Goal: Task Accomplishment & Management: Use online tool/utility

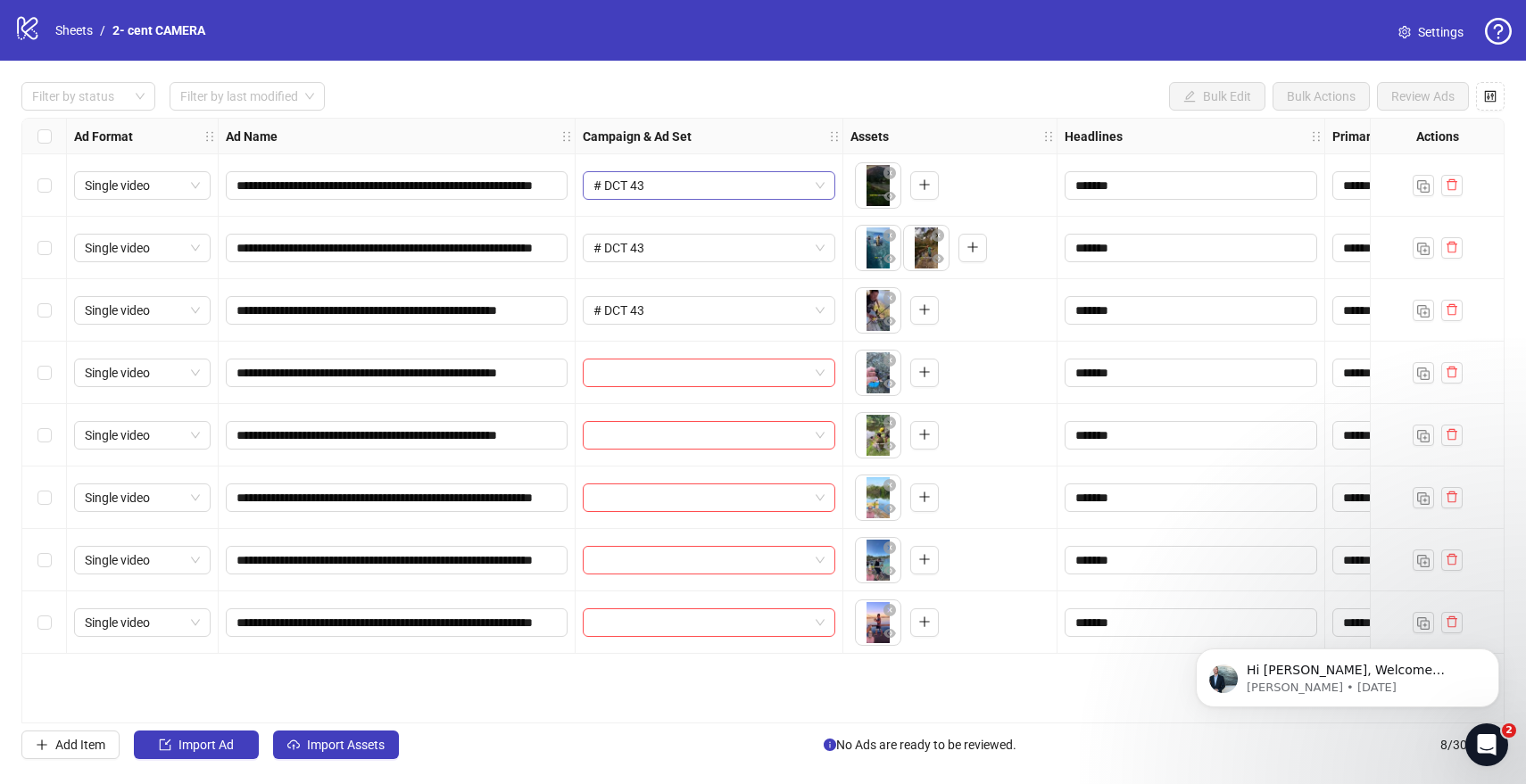
click at [675, 187] on span "# DCT 43" at bounding box center [708, 185] width 231 height 27
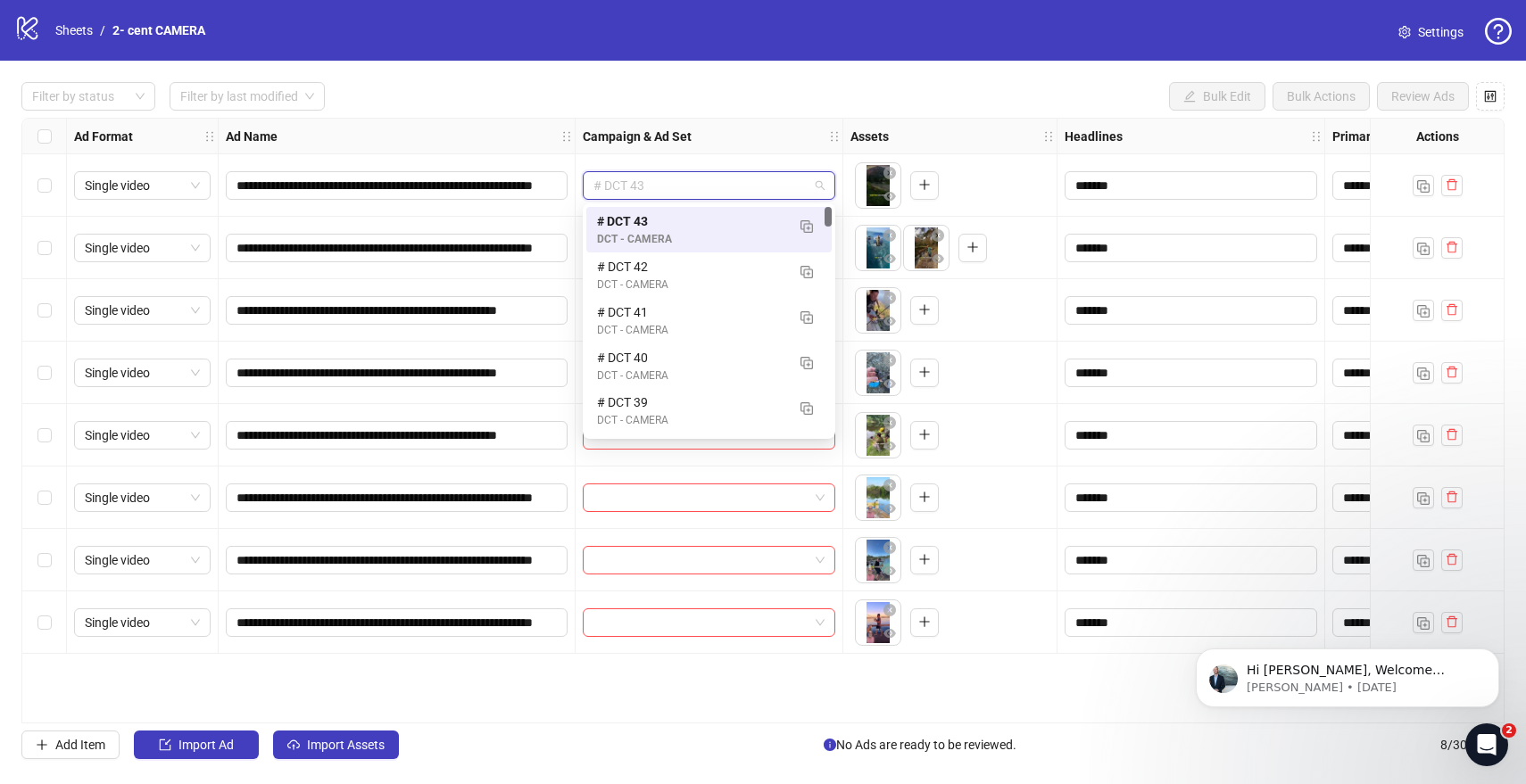
click at [812, 115] on div "**********" at bounding box center [763, 420] width 1526 height 720
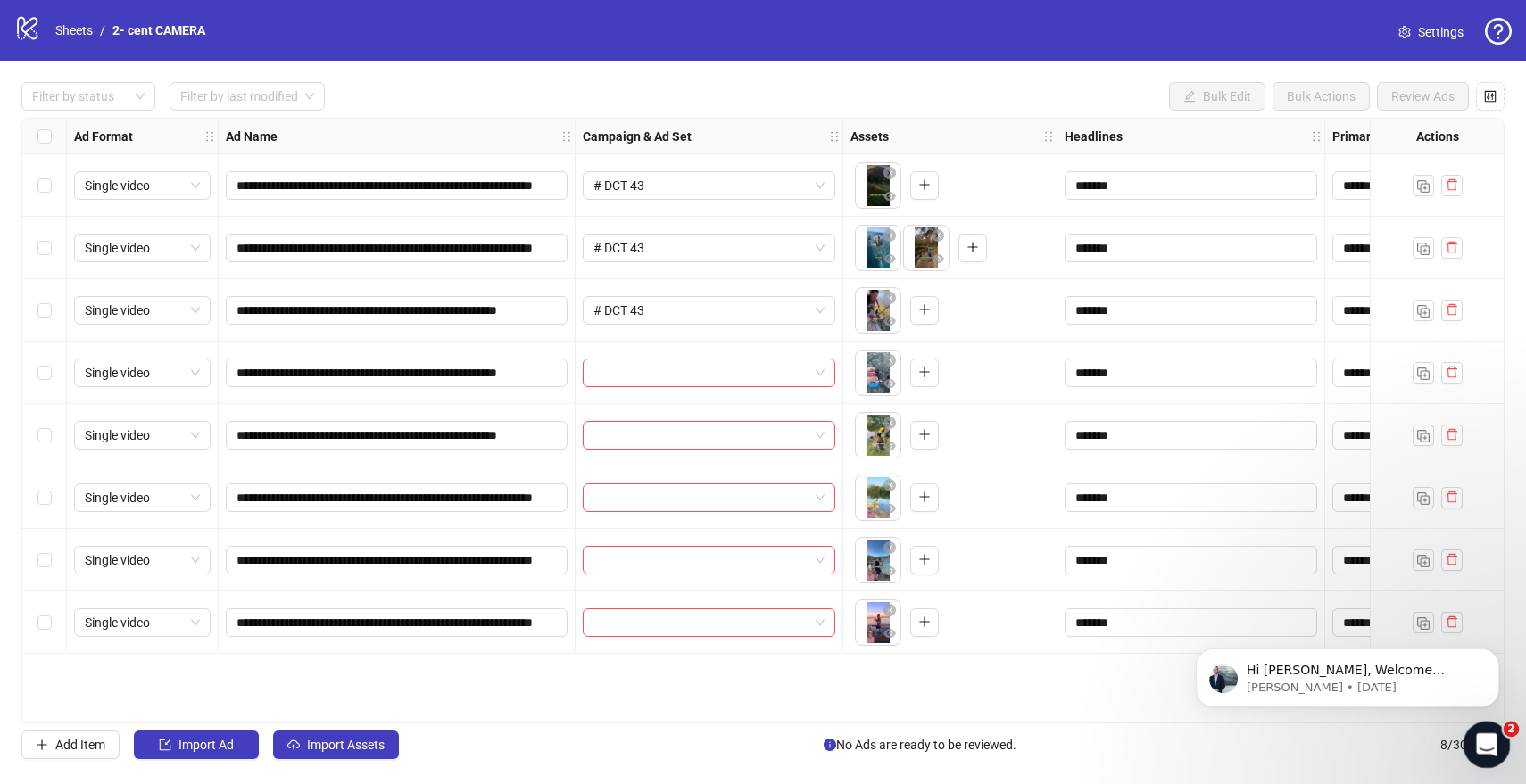
click at [1476, 753] on div "Open Intercom Messenger" at bounding box center [1483, 741] width 59 height 59
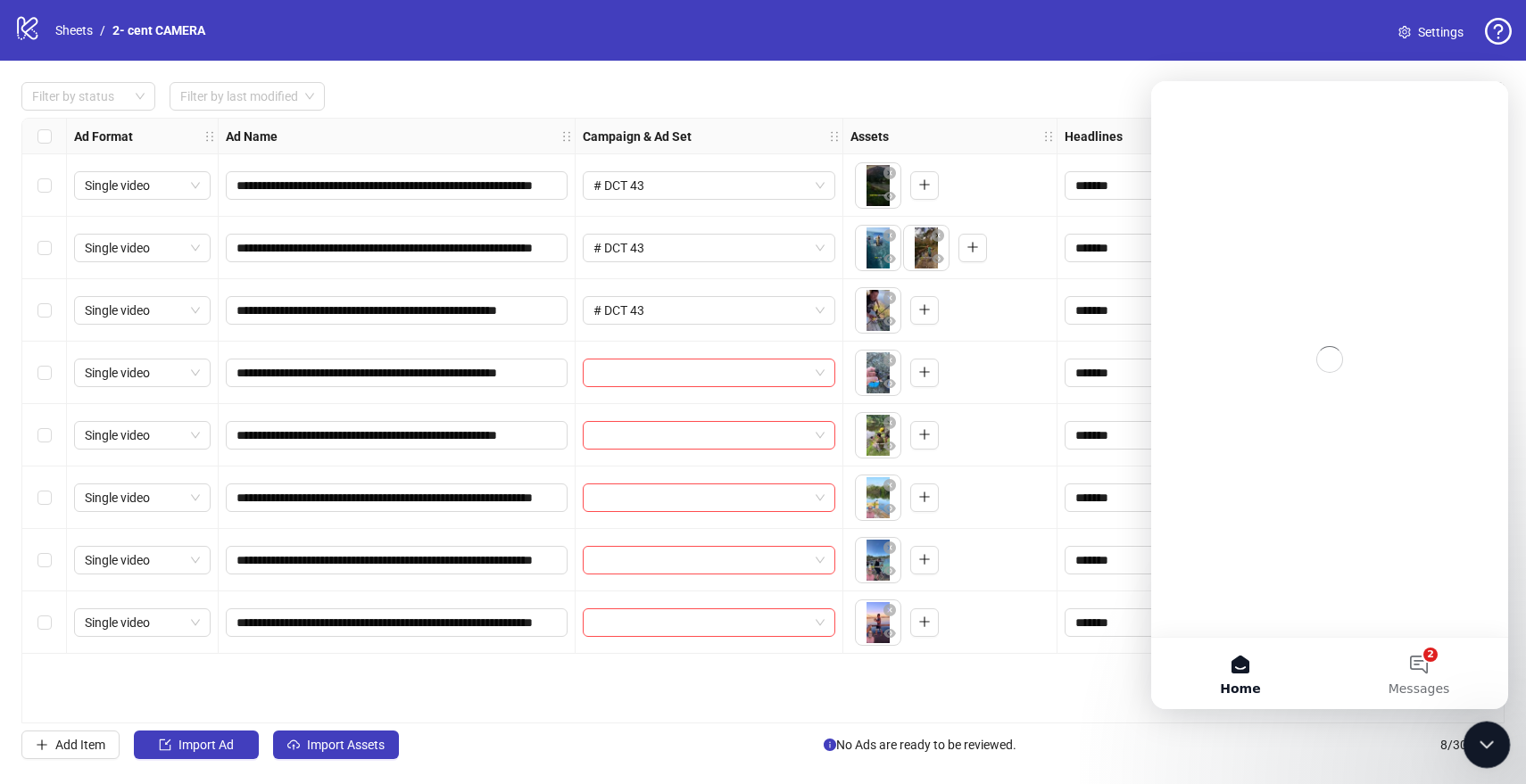
click at [1476, 753] on div "Close Intercom Messenger" at bounding box center [1484, 742] width 43 height 43
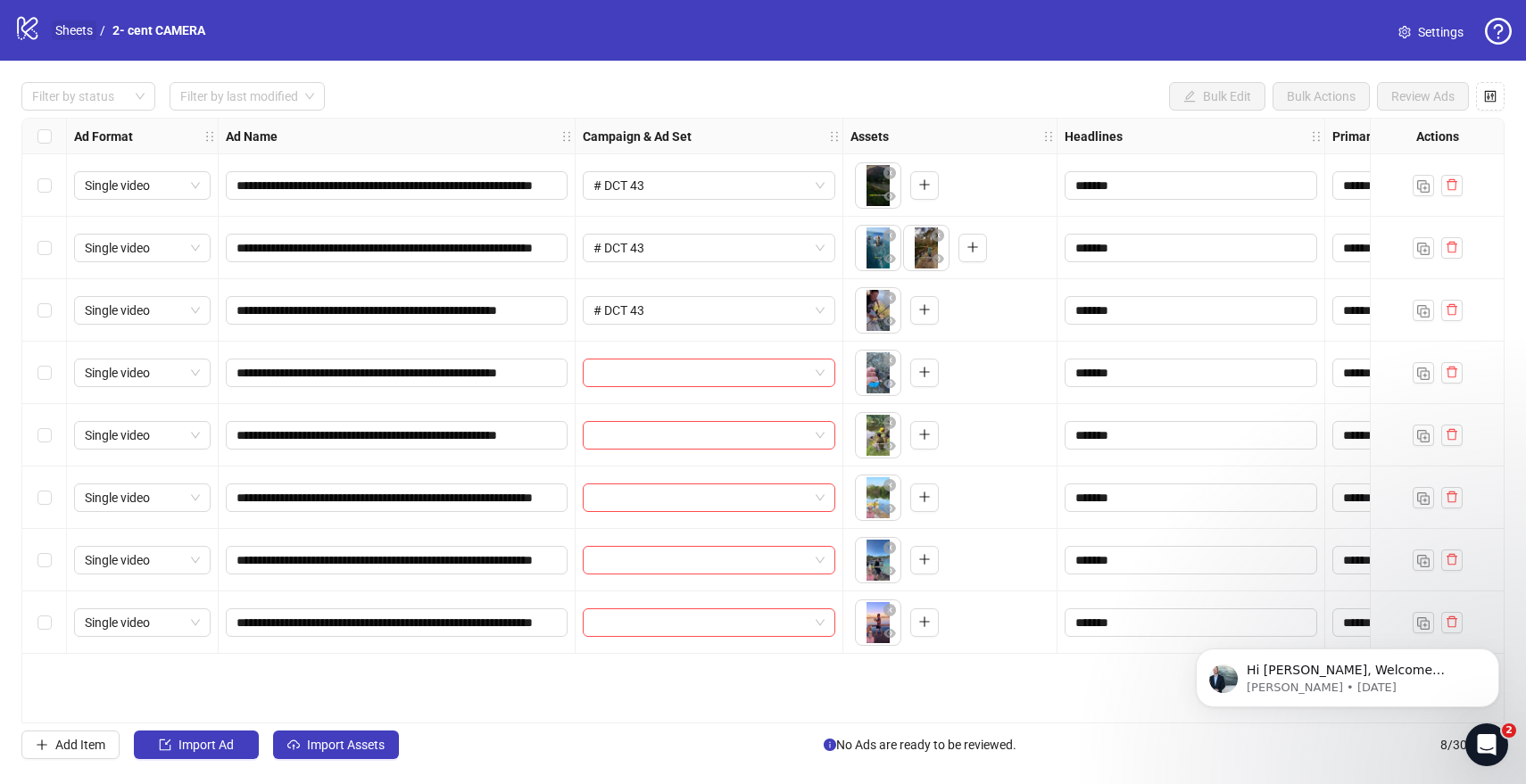
click at [87, 30] on link "Sheets" at bounding box center [74, 30] width 45 height 20
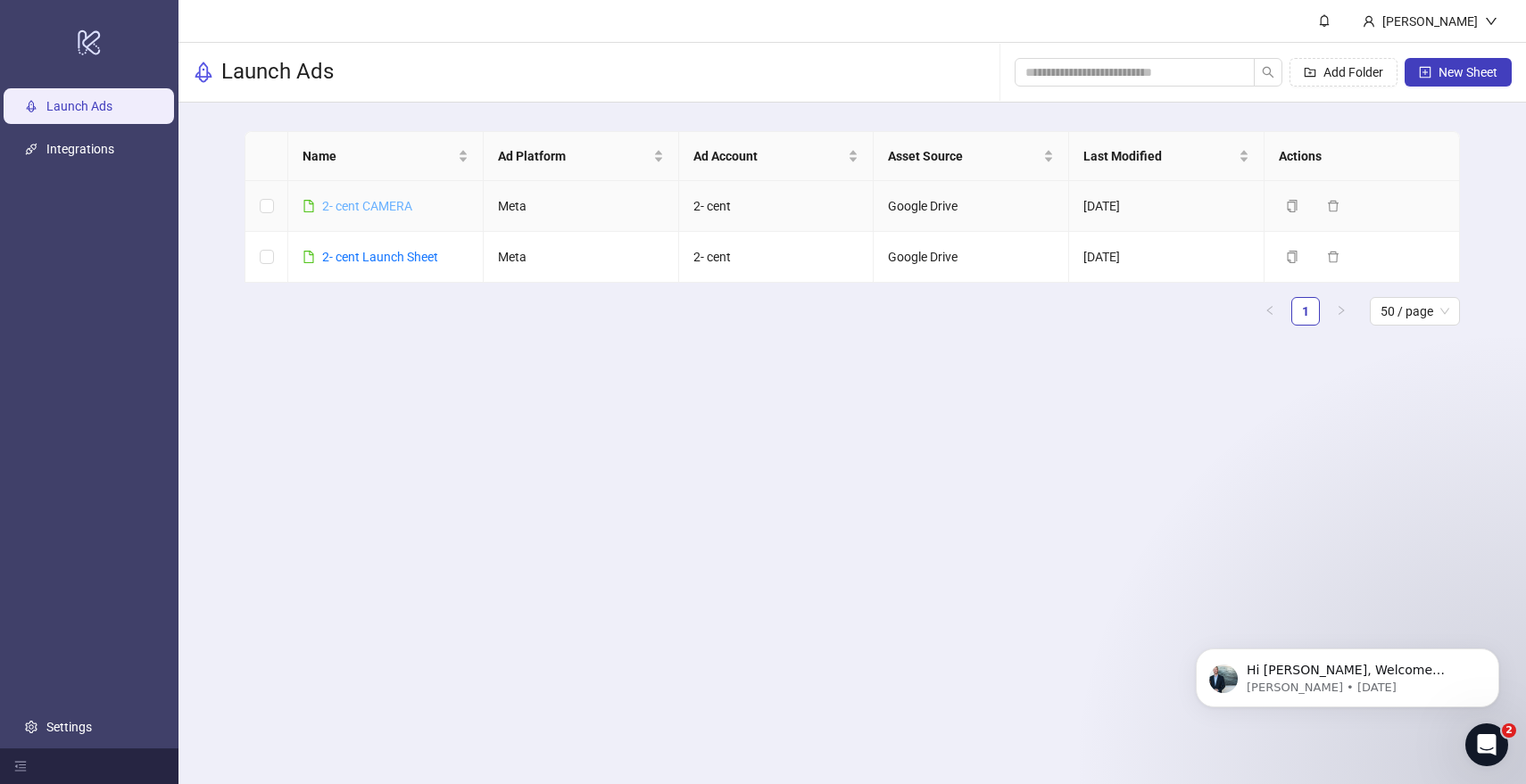
click at [393, 208] on link "2- cent CAMERA" at bounding box center [367, 205] width 90 height 14
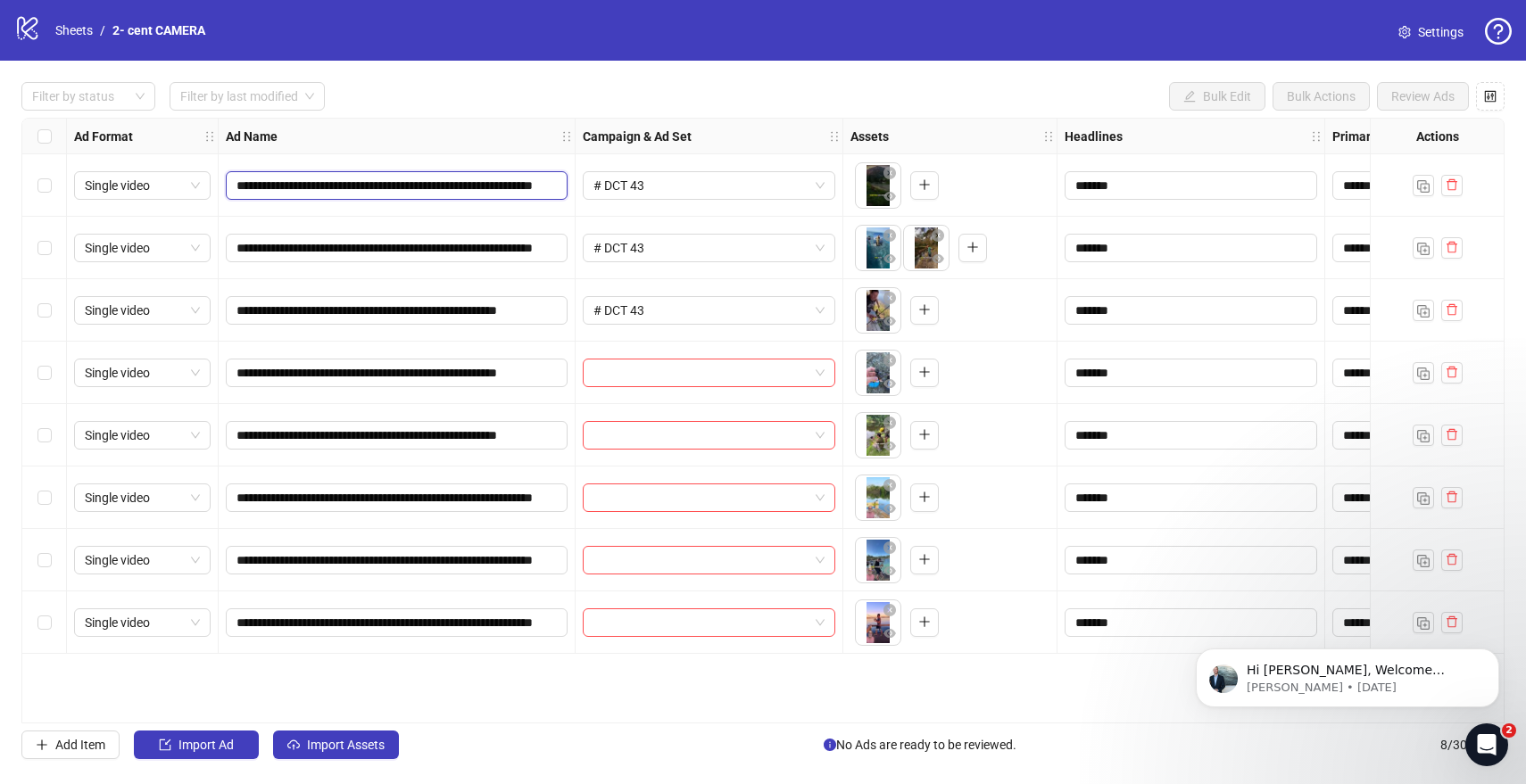
click at [381, 188] on input "**********" at bounding box center [394, 185] width 317 height 20
click at [439, 107] on div "Filter by status Filter by last modified Bulk Edit Bulk Actions Review Ads" at bounding box center [763, 96] width 1483 height 29
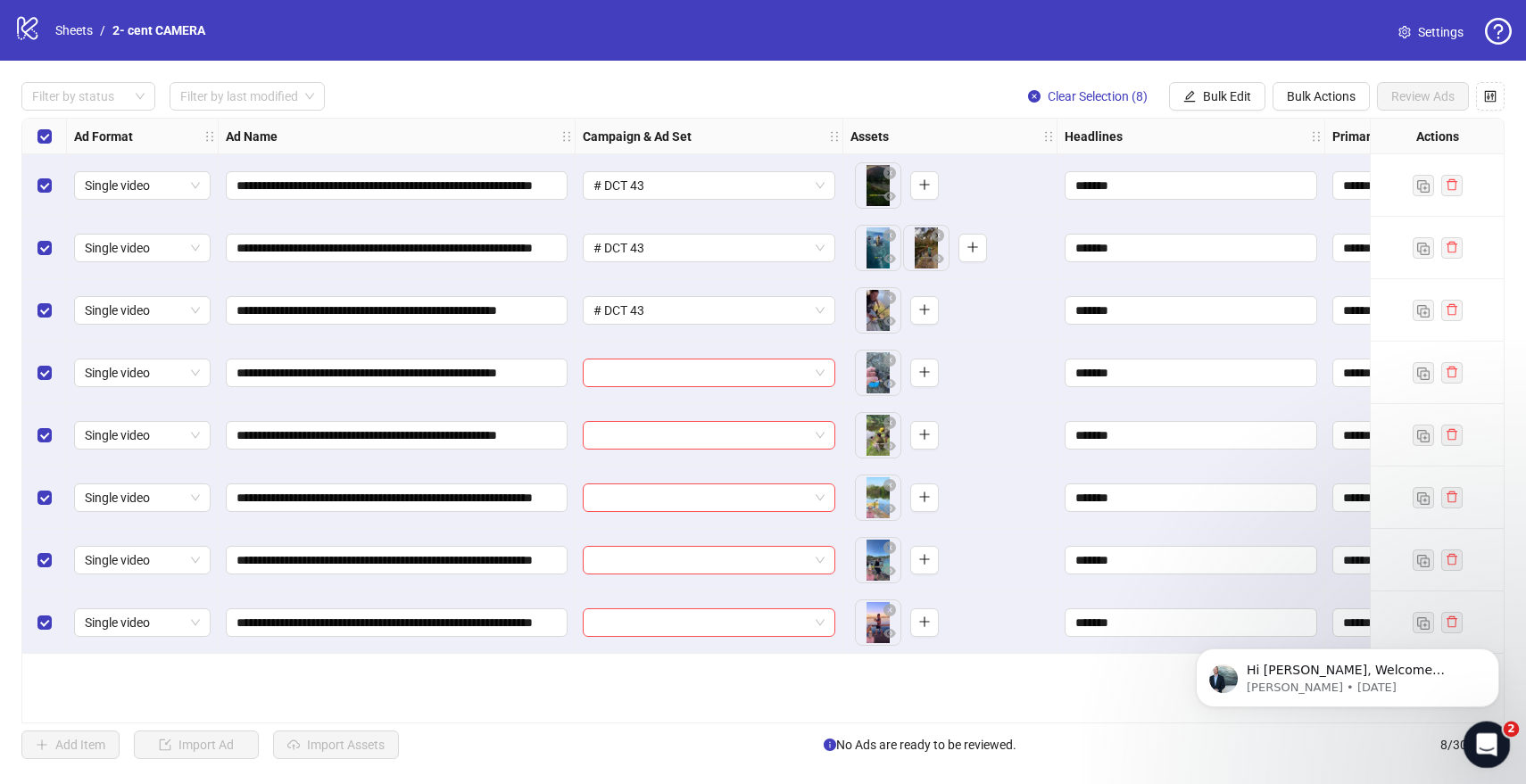
click at [1487, 741] on icon "Open Intercom Messenger" at bounding box center [1485, 743] width 30 height 30
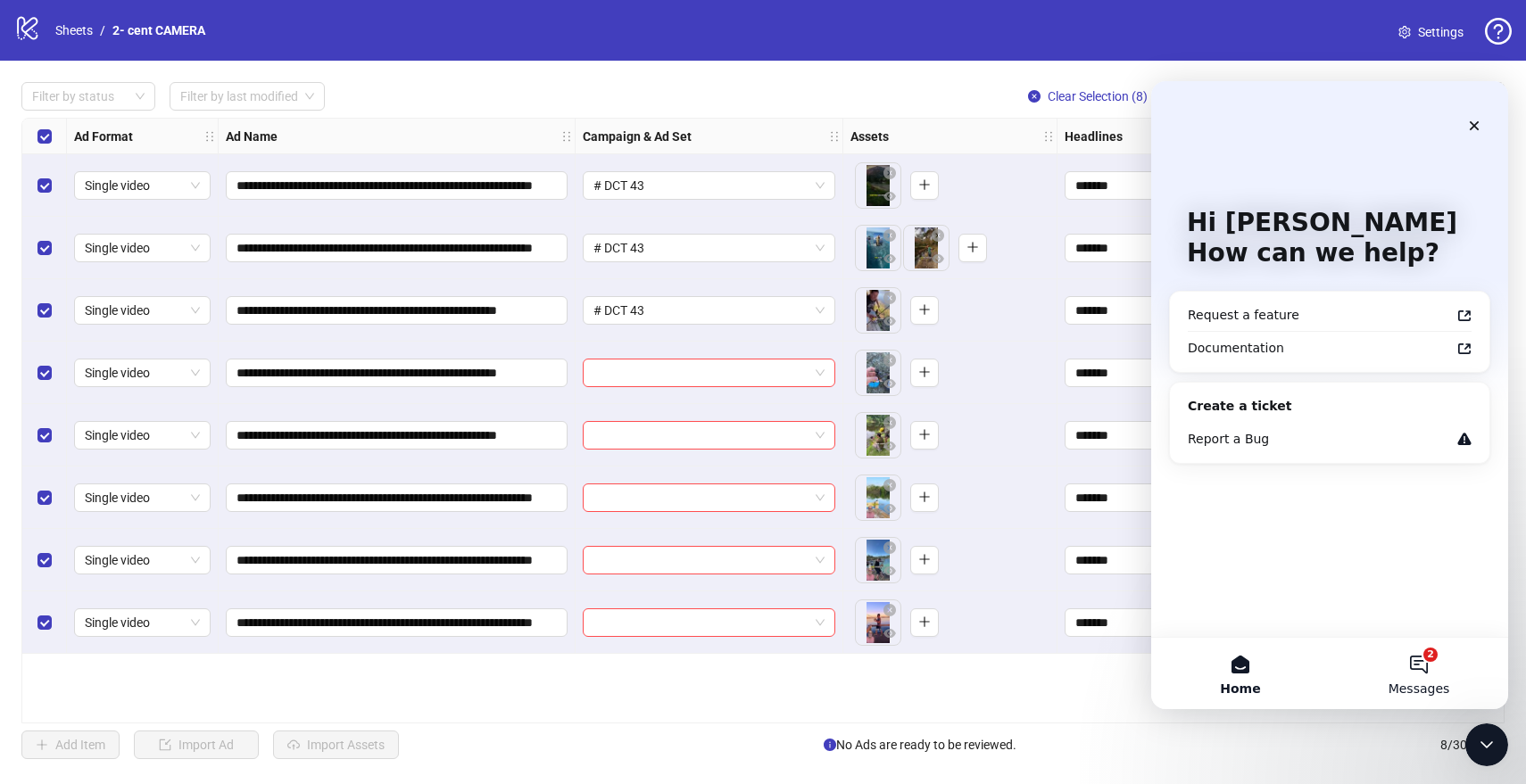
click at [1404, 670] on button "2 Messages" at bounding box center [1419, 673] width 178 height 71
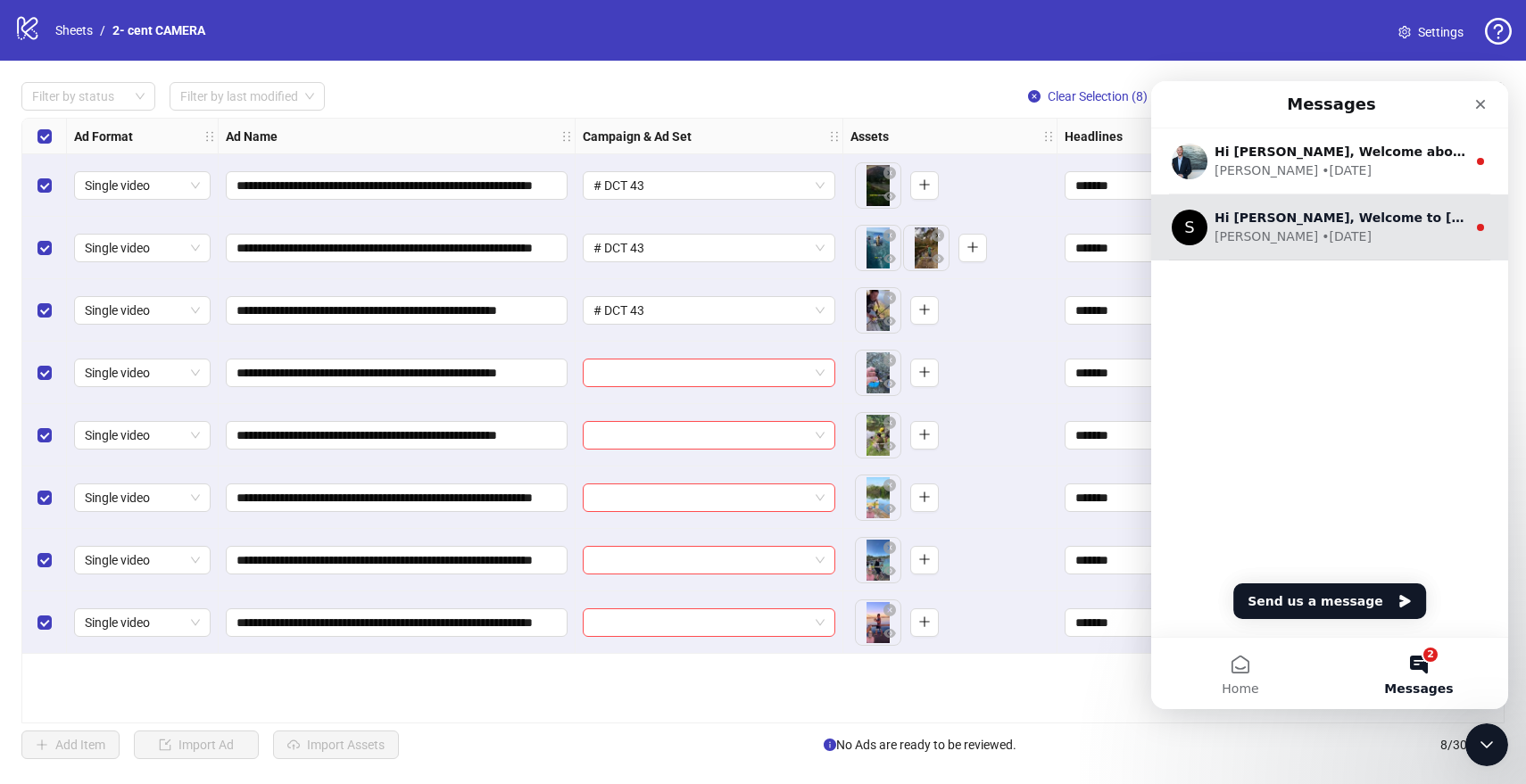
click at [1356, 201] on div "S Hi [PERSON_NAME], Welcome to [DOMAIN_NAME]! 🎉 You’re all set to start launchi…" at bounding box center [1329, 227] width 357 height 66
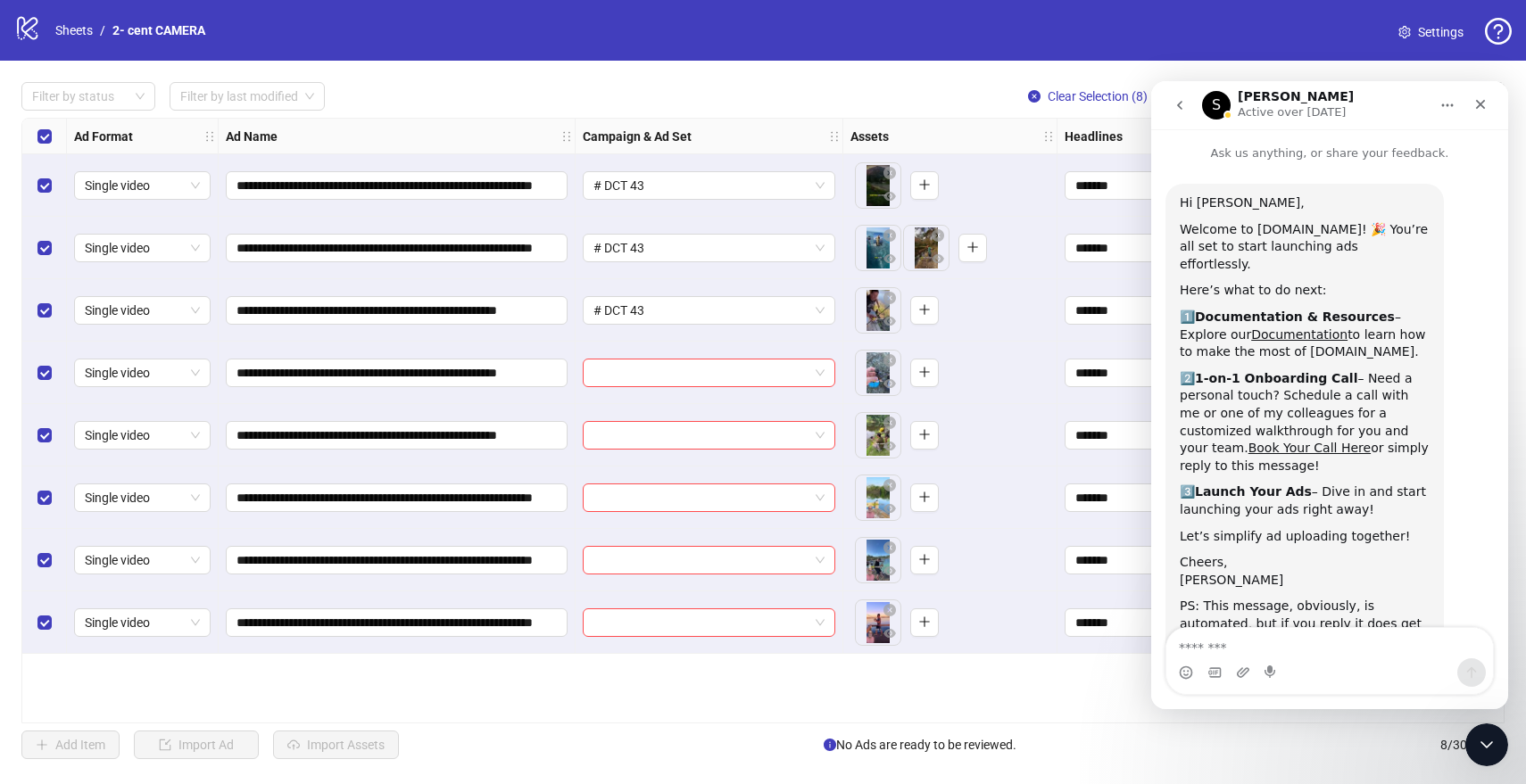
scroll to position [52, 0]
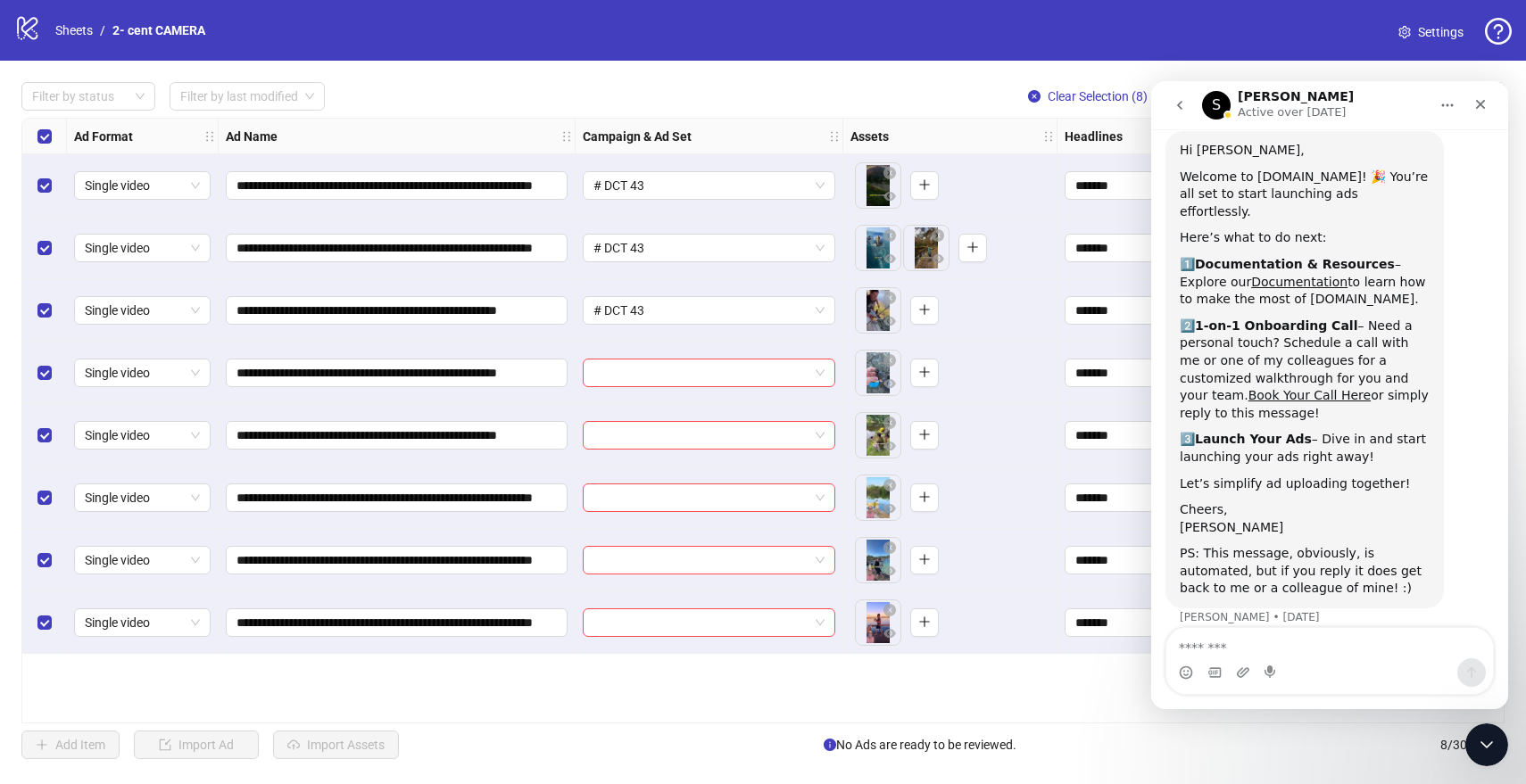
click at [1192, 112] on button "go back" at bounding box center [1180, 105] width 34 height 34
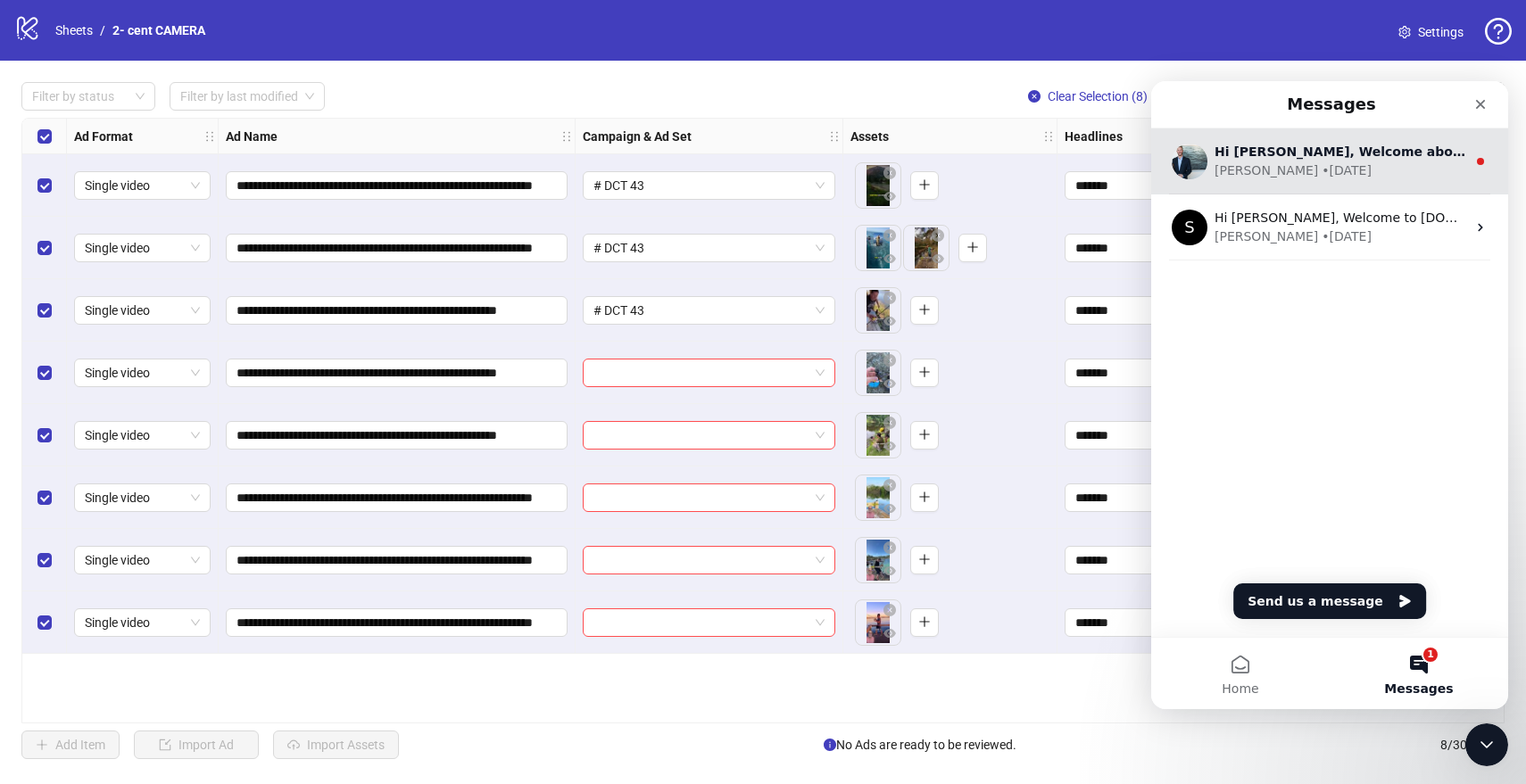
click at [1321, 162] on div "• [DATE]" at bounding box center [1347, 171] width 50 height 19
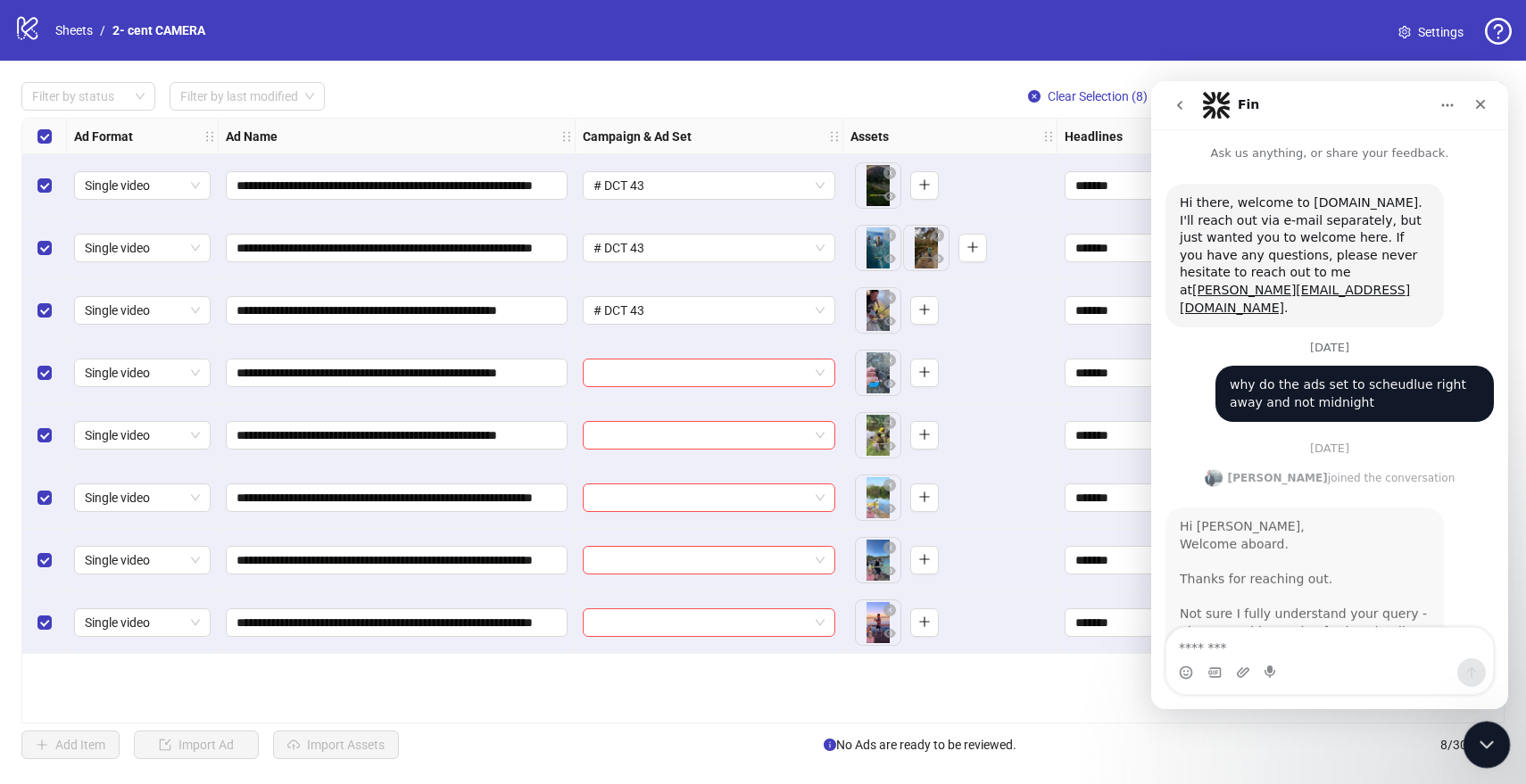
scroll to position [53, 0]
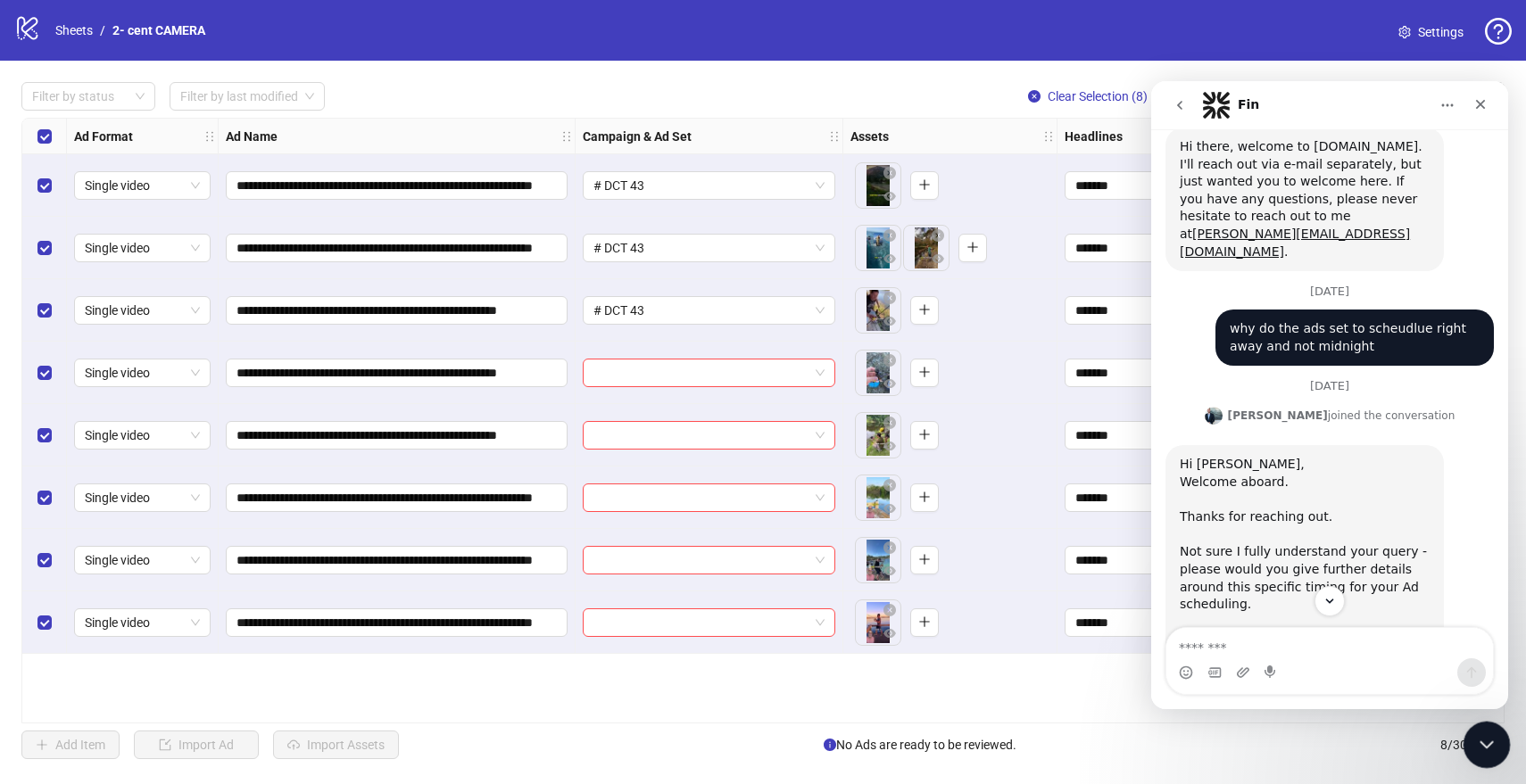
click at [1478, 748] on icon "Close Intercom Messenger" at bounding box center [1483, 741] width 21 height 21
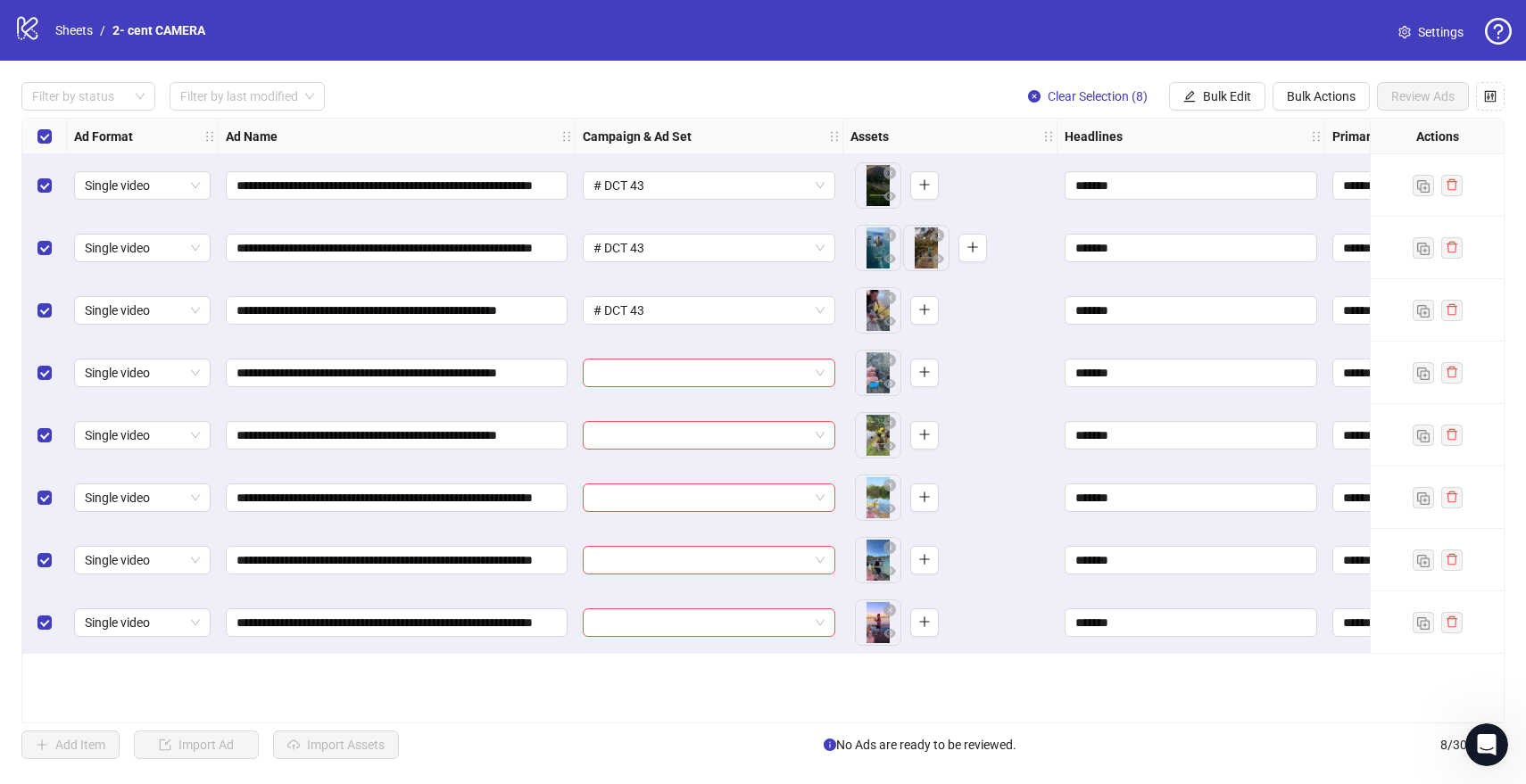
scroll to position [176, 0]
click at [1100, 101] on span "Clear Selection (8)" at bounding box center [1097, 96] width 100 height 14
click at [1197, 95] on button "Bulk Edit" at bounding box center [1217, 96] width 96 height 29
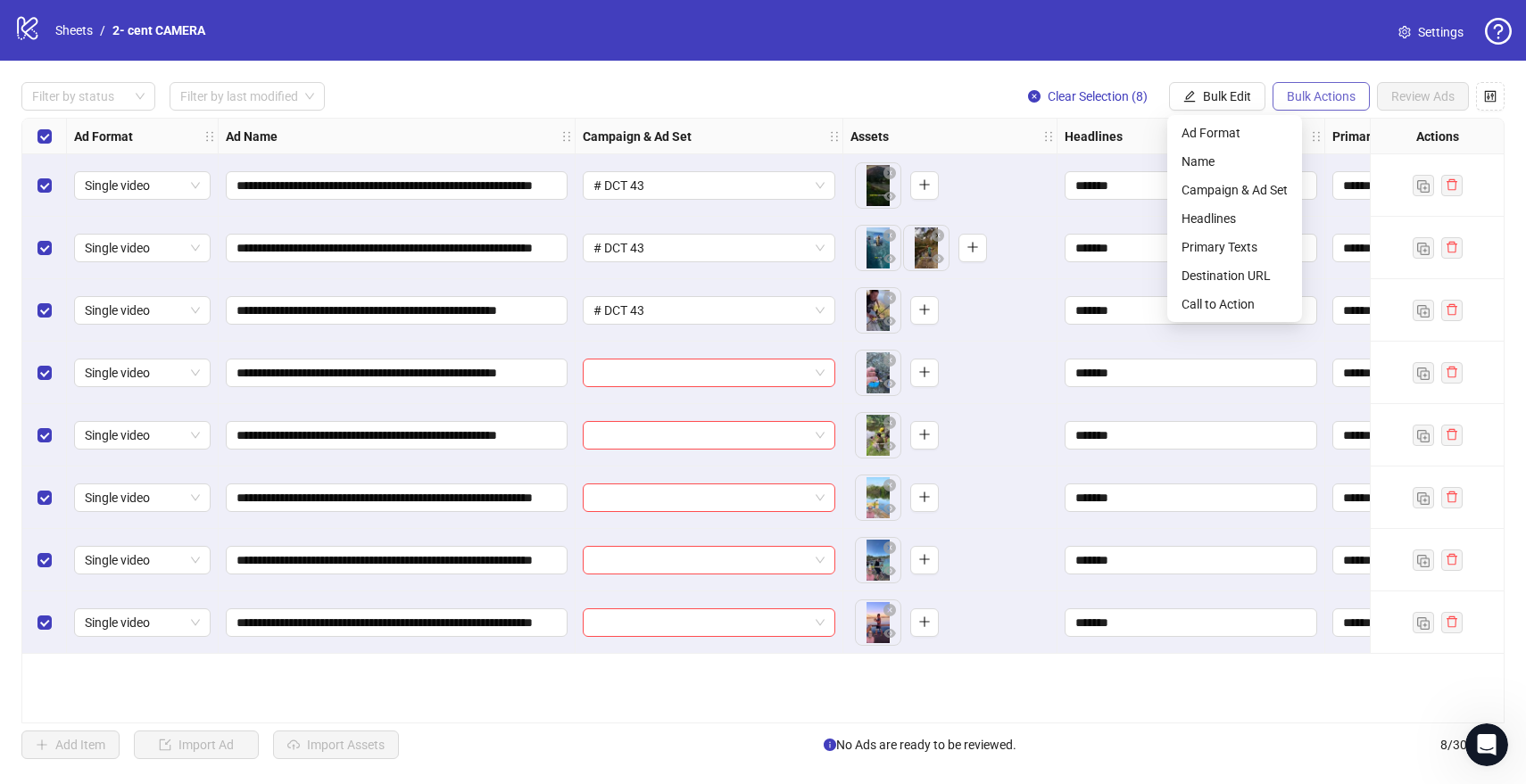
click at [1307, 107] on button "Bulk Actions" at bounding box center [1321, 96] width 97 height 29
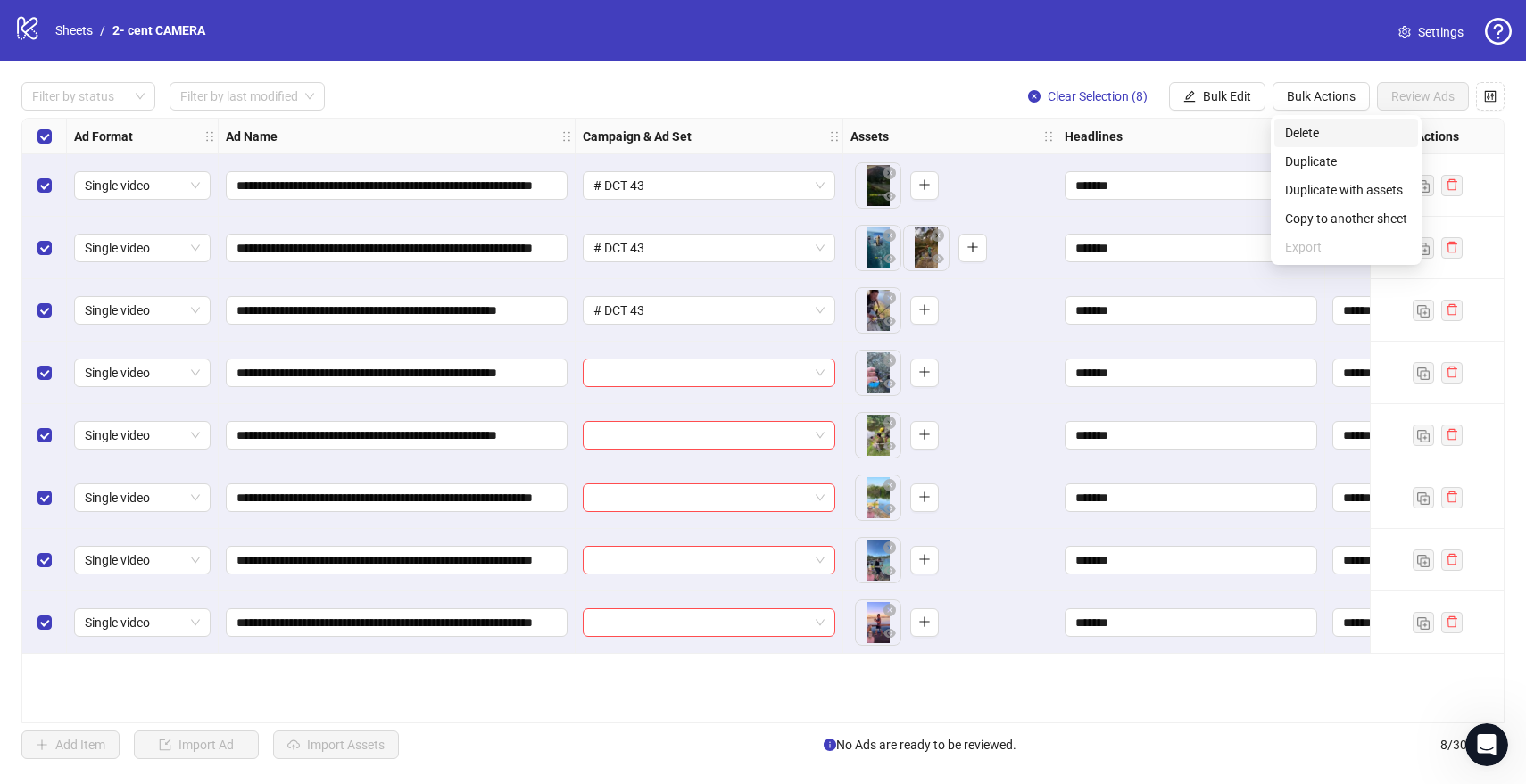
click at [1319, 130] on span "Delete" at bounding box center [1346, 133] width 122 height 20
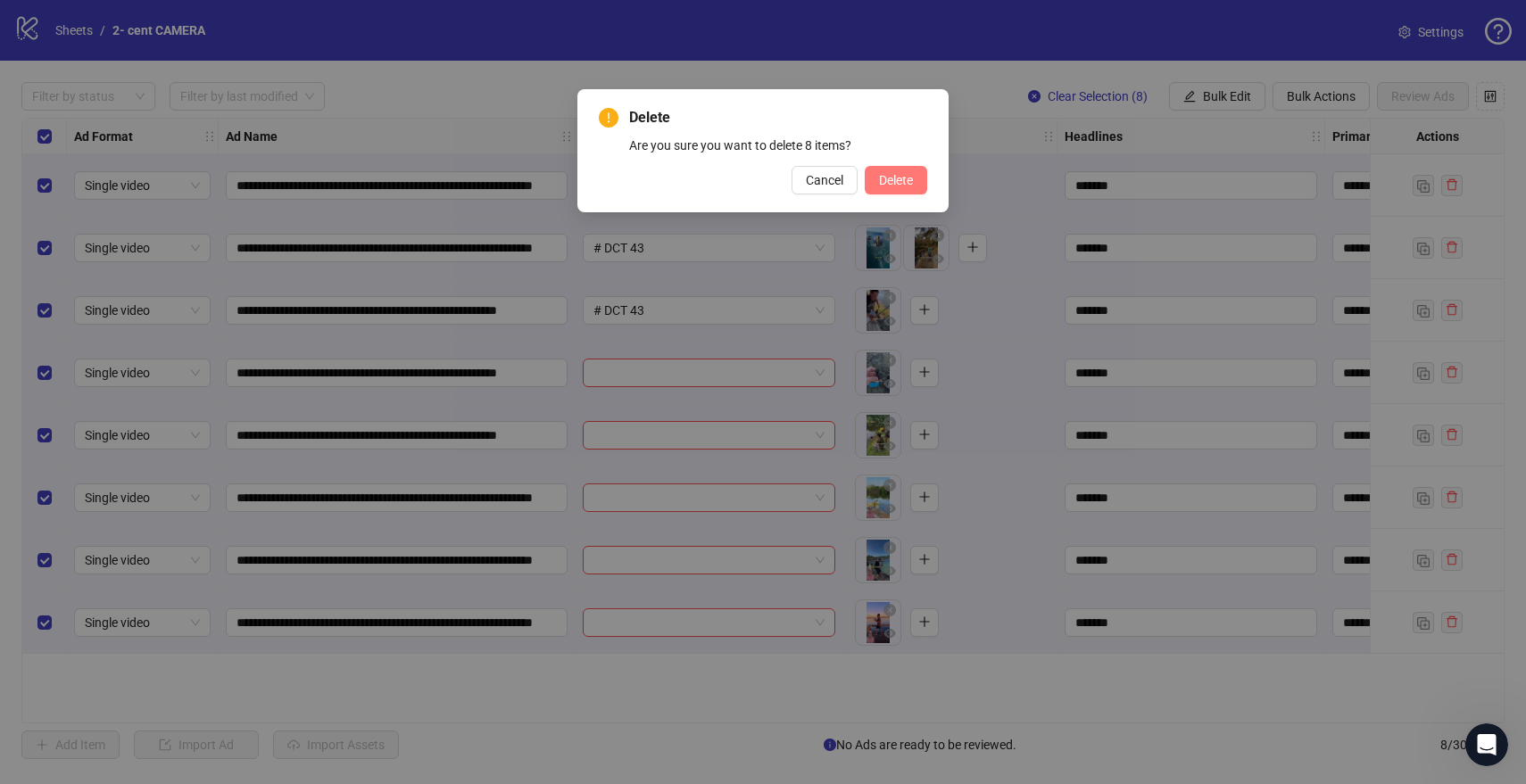
click at [883, 184] on span "Delete" at bounding box center [896, 179] width 34 height 14
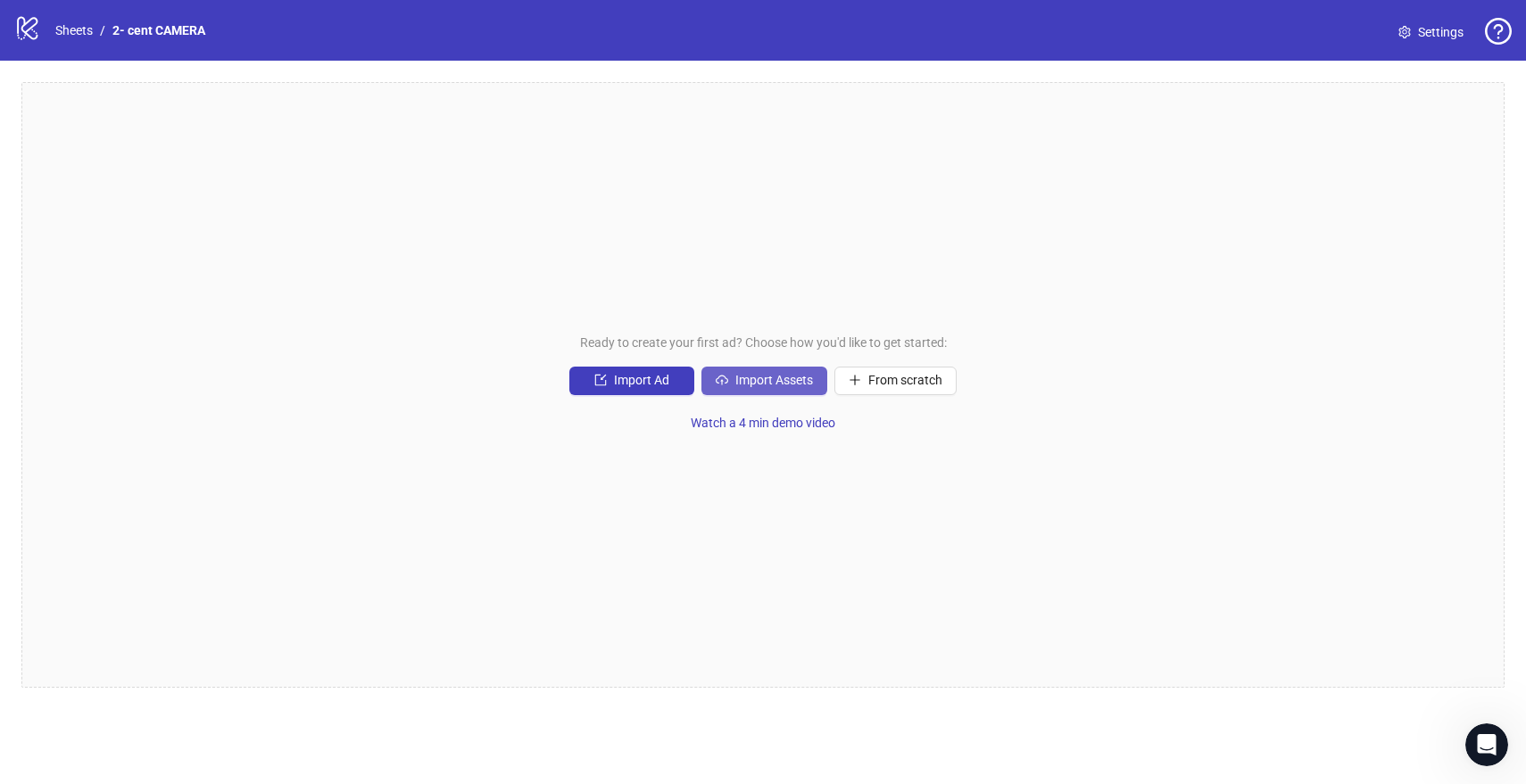
click at [768, 384] on span "Import Assets" at bounding box center [773, 379] width 78 height 14
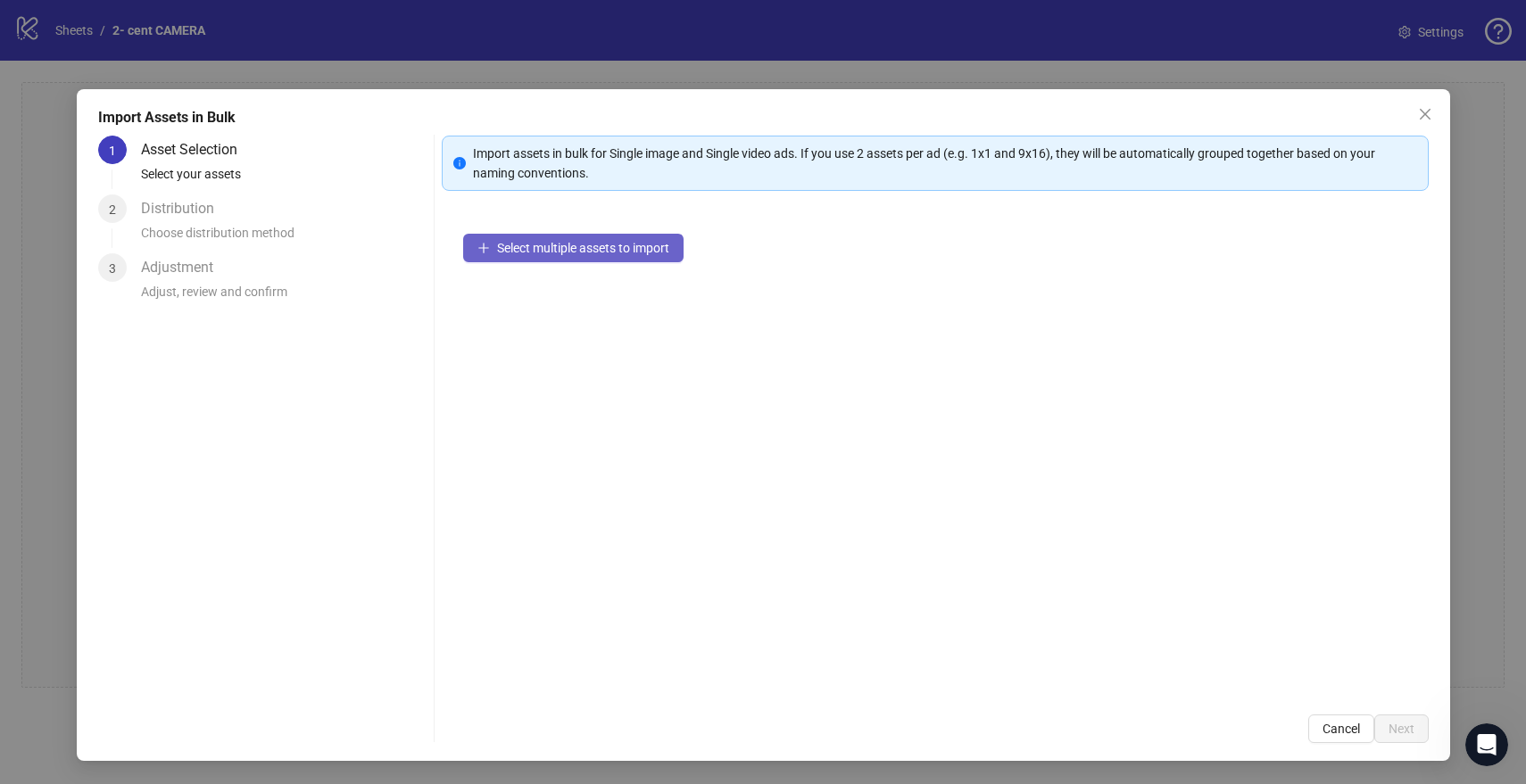
click at [567, 235] on button "Select multiple assets to import" at bounding box center [573, 247] width 220 height 29
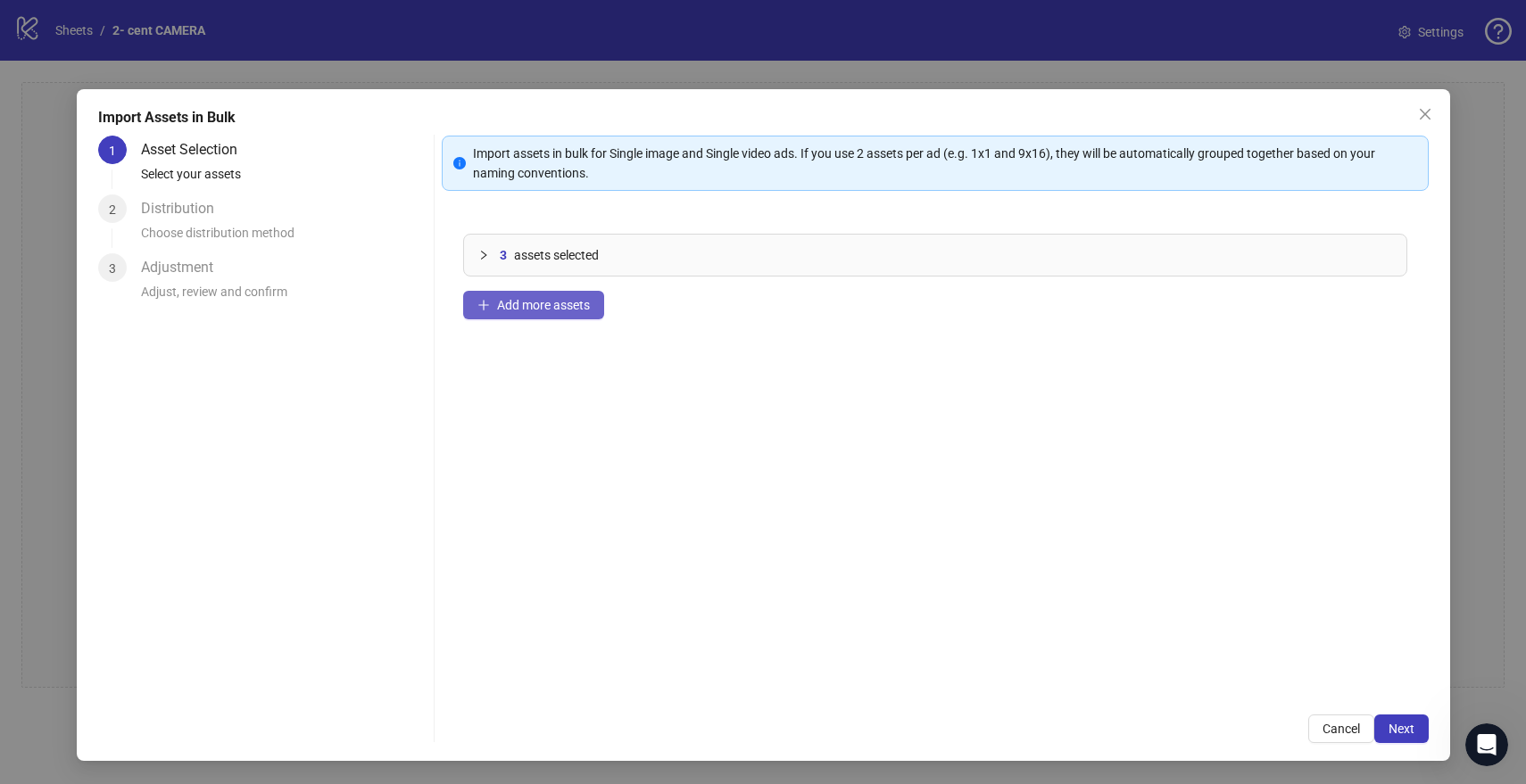
click at [541, 295] on button "Add more assets" at bounding box center [533, 304] width 141 height 29
click at [539, 308] on span "Add more assets" at bounding box center [543, 304] width 92 height 14
click at [1397, 727] on span "Next" at bounding box center [1402, 728] width 26 height 14
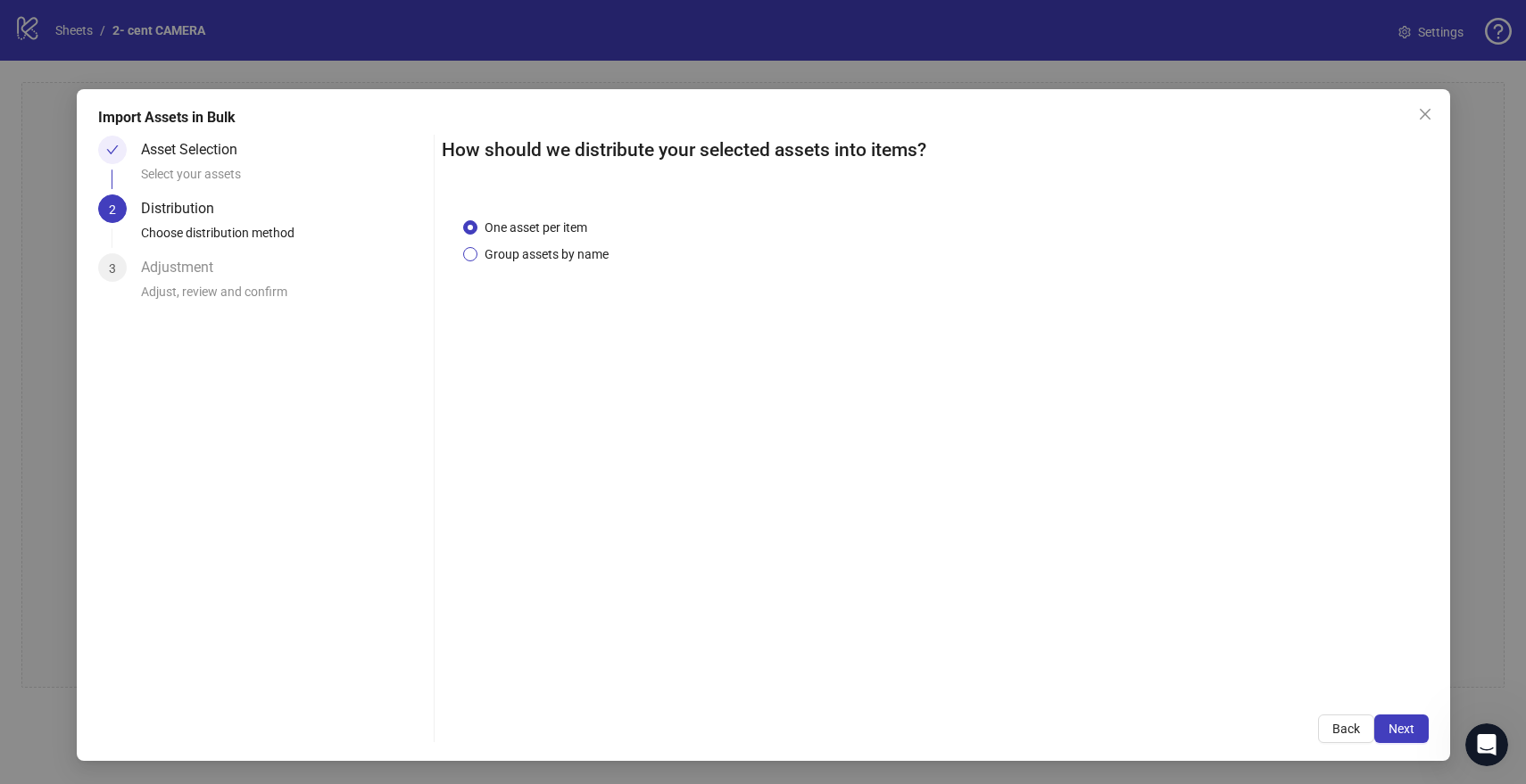
click at [589, 259] on span "Group assets by name" at bounding box center [546, 254] width 138 height 20
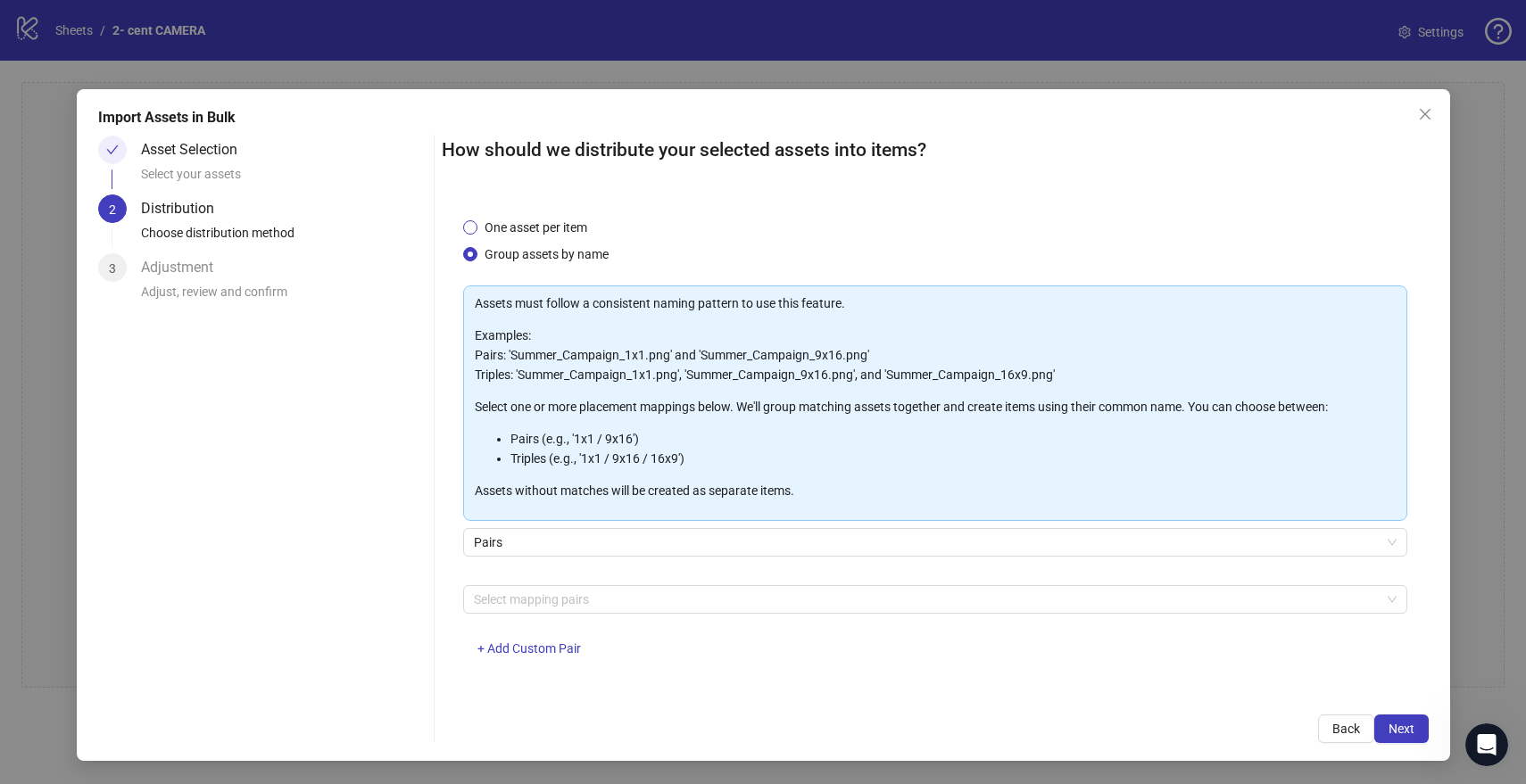
click at [552, 229] on span "One asset per item" at bounding box center [535, 227] width 117 height 20
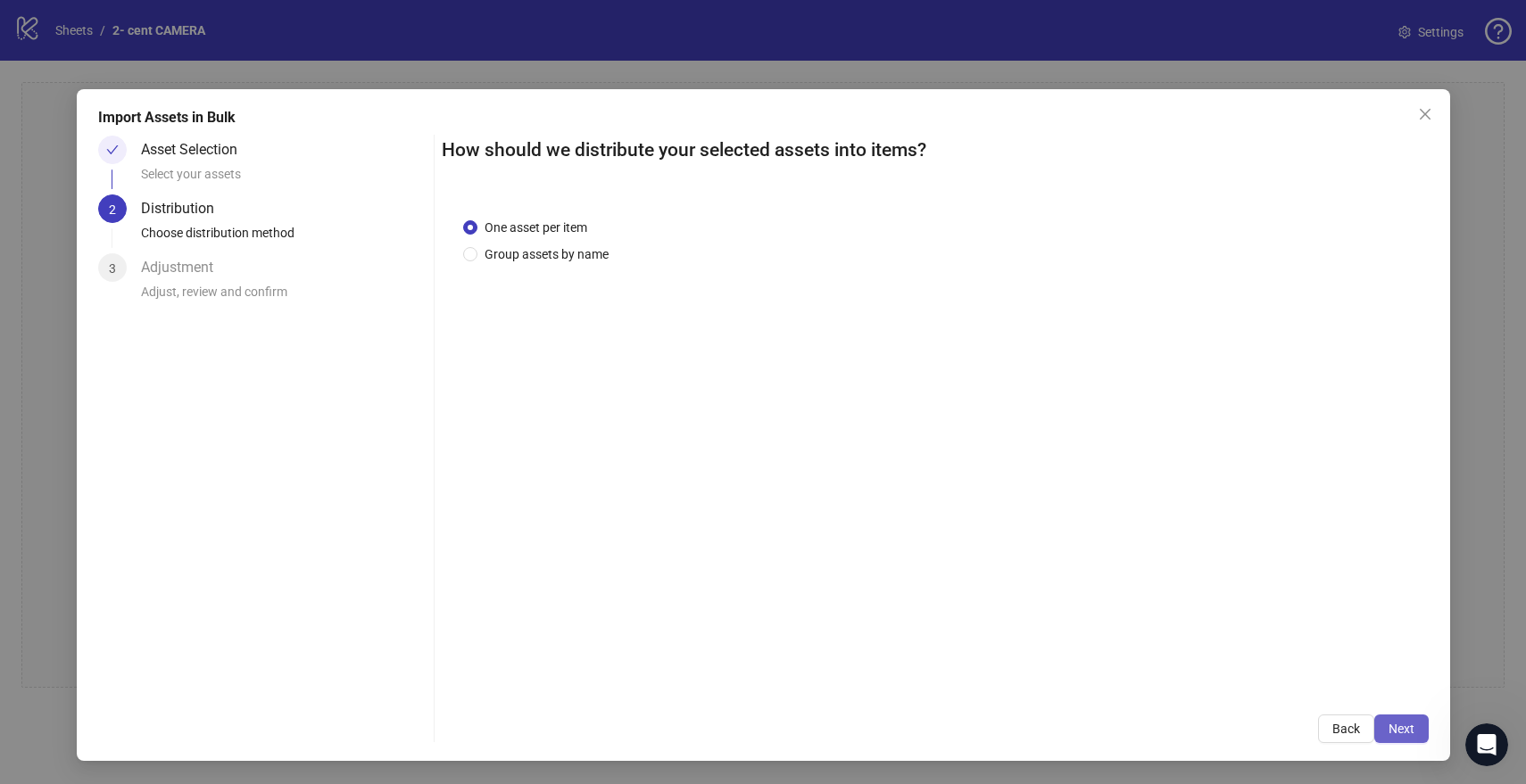
click at [1397, 721] on span "Next" at bounding box center [1402, 728] width 26 height 14
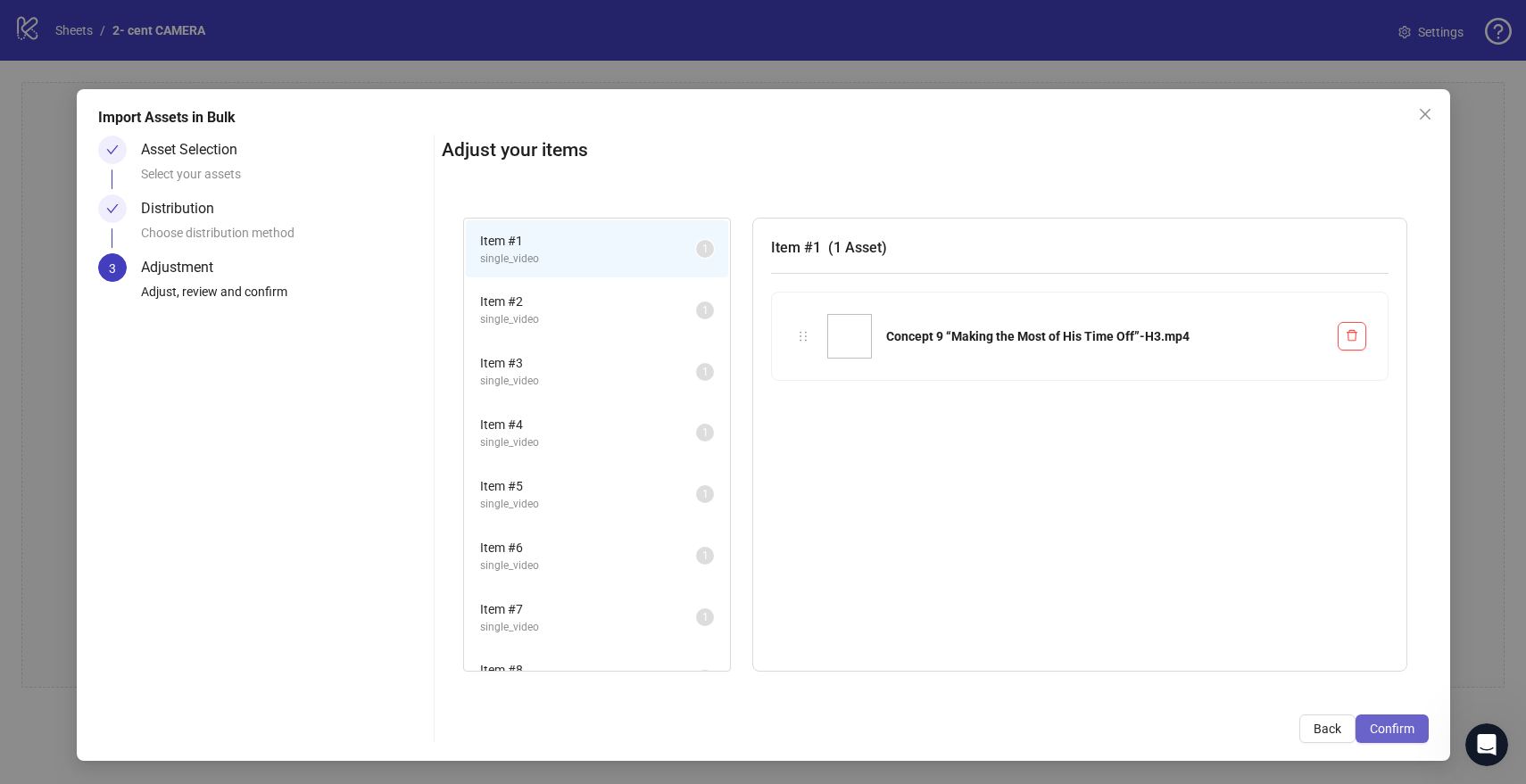
click at [1403, 719] on button "Confirm" at bounding box center [1392, 728] width 73 height 29
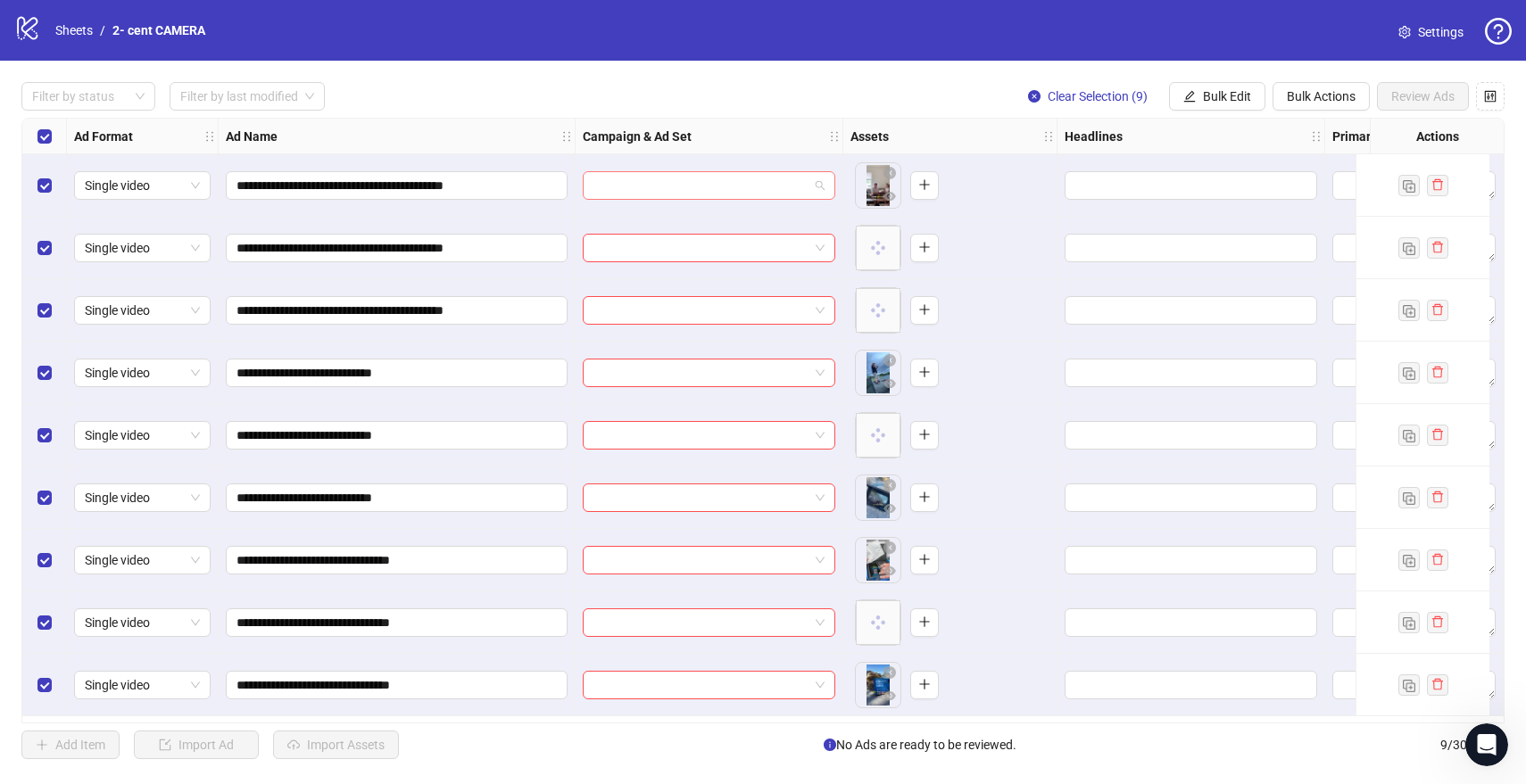
click at [710, 186] on input "search" at bounding box center [700, 185] width 215 height 27
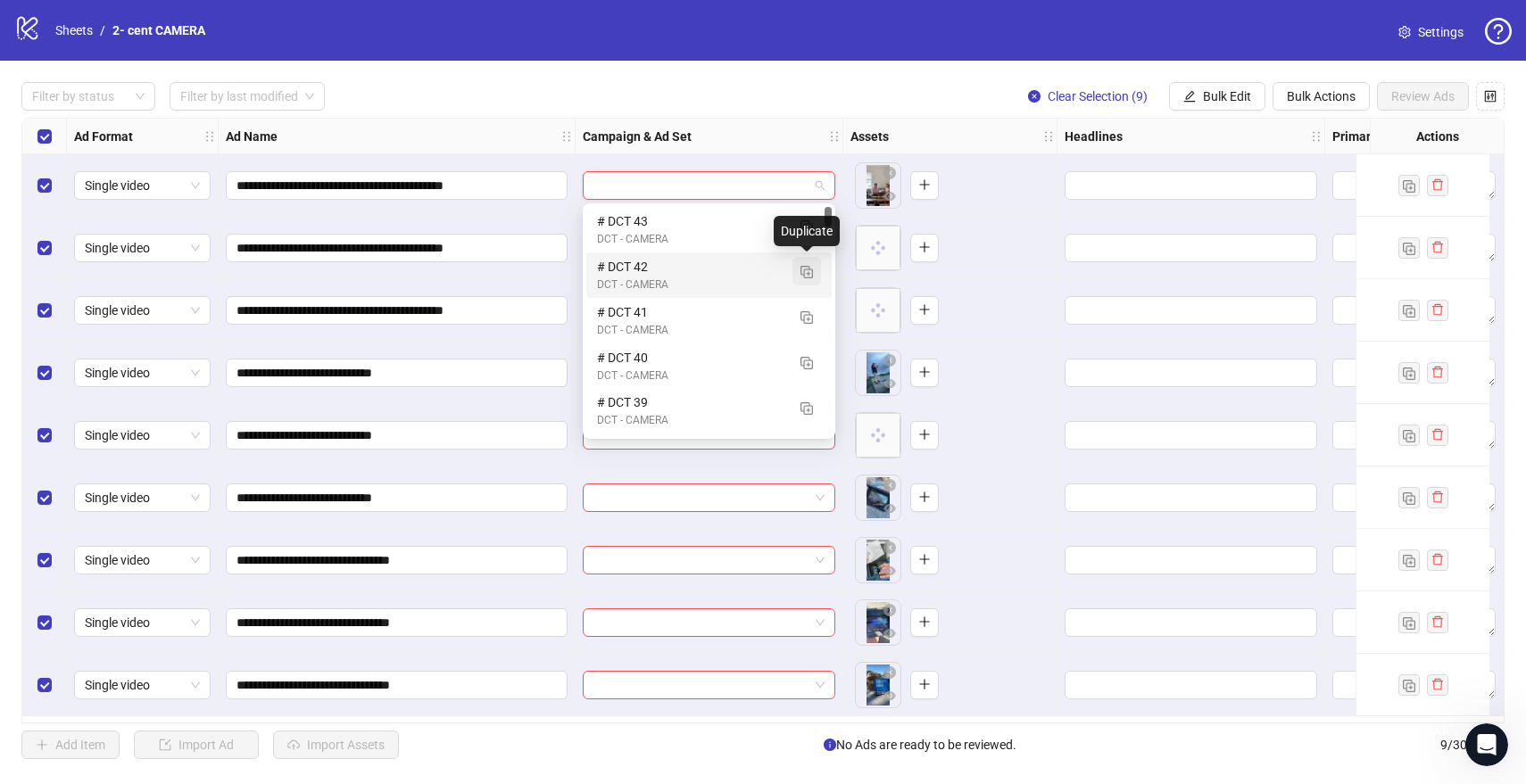
click at [811, 272] on img "button" at bounding box center [806, 272] width 12 height 12
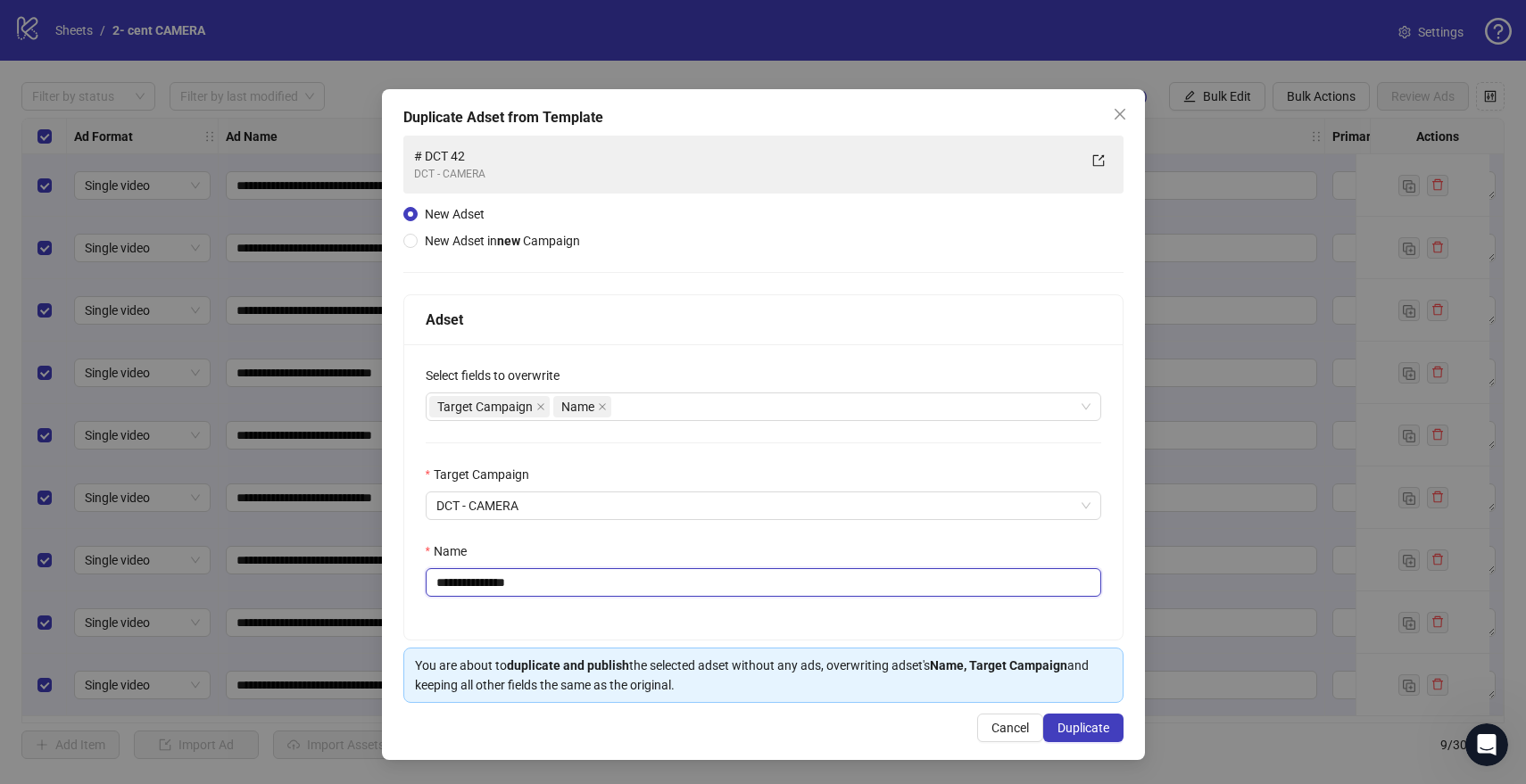
drag, startPoint x: 605, startPoint y: 580, endPoint x: 477, endPoint y: 581, distance: 128.0
click at [477, 581] on input "**********" at bounding box center [763, 582] width 675 height 29
type input "********"
click at [629, 528] on div "Select fields to overwrite Target Campaign Name Target Campaign DCT - CAMERA Na…" at bounding box center [763, 492] width 718 height 295
click at [1086, 728] on span "Duplicate" at bounding box center [1082, 727] width 51 height 14
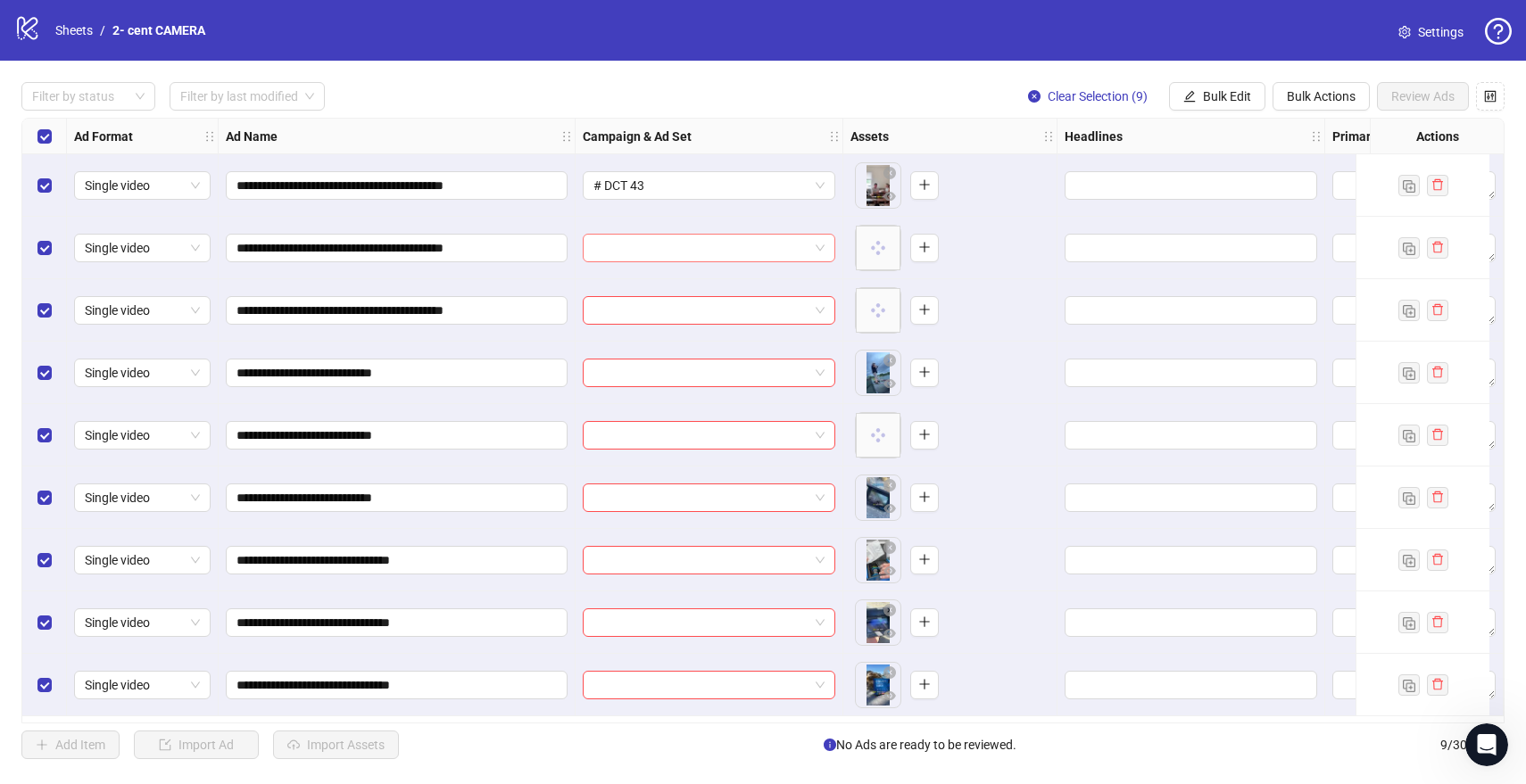
click at [784, 253] on input "search" at bounding box center [700, 247] width 215 height 27
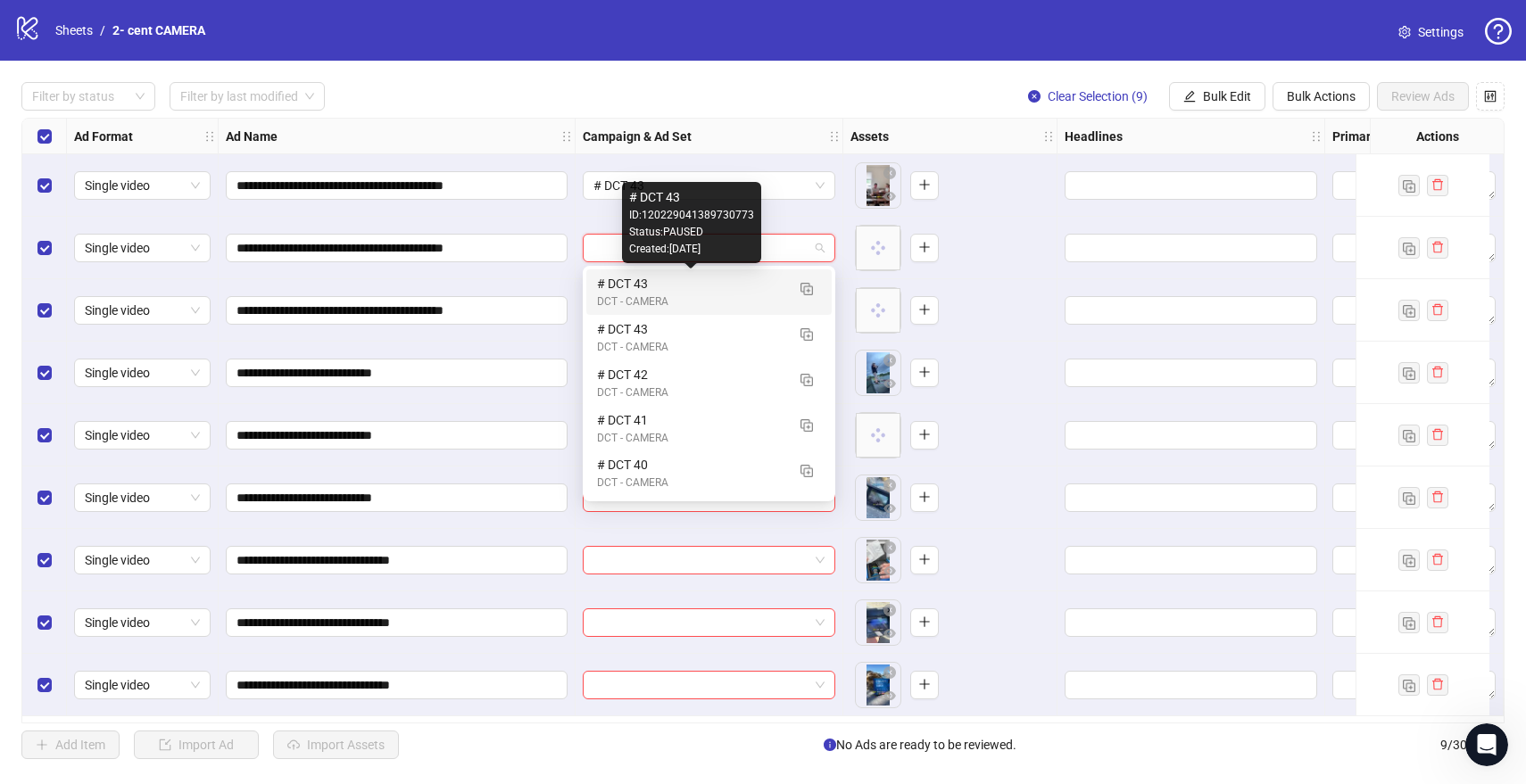
click at [771, 289] on div "# DCT 43" at bounding box center [691, 283] width 189 height 20
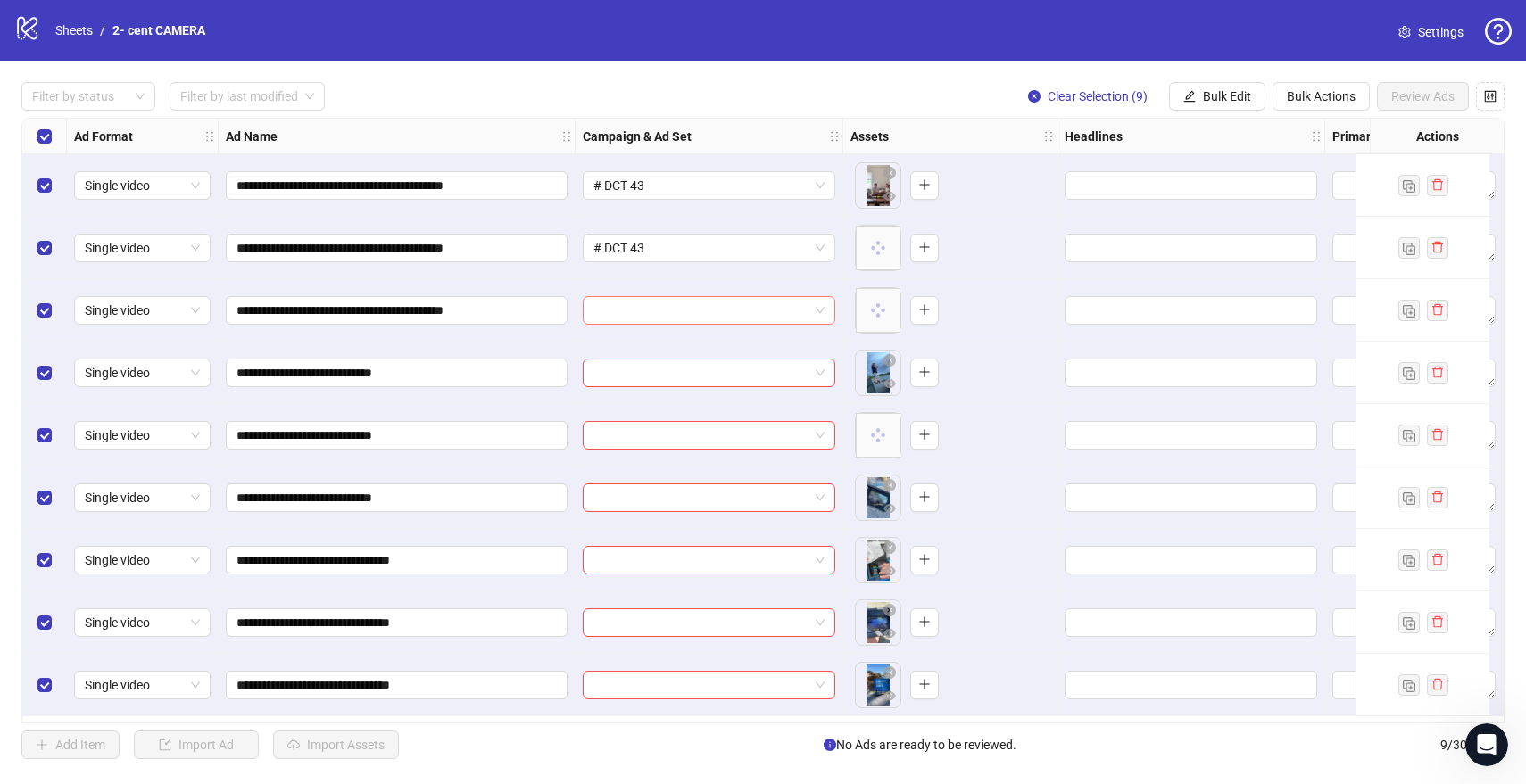
click at [743, 313] on input "search" at bounding box center [700, 310] width 215 height 27
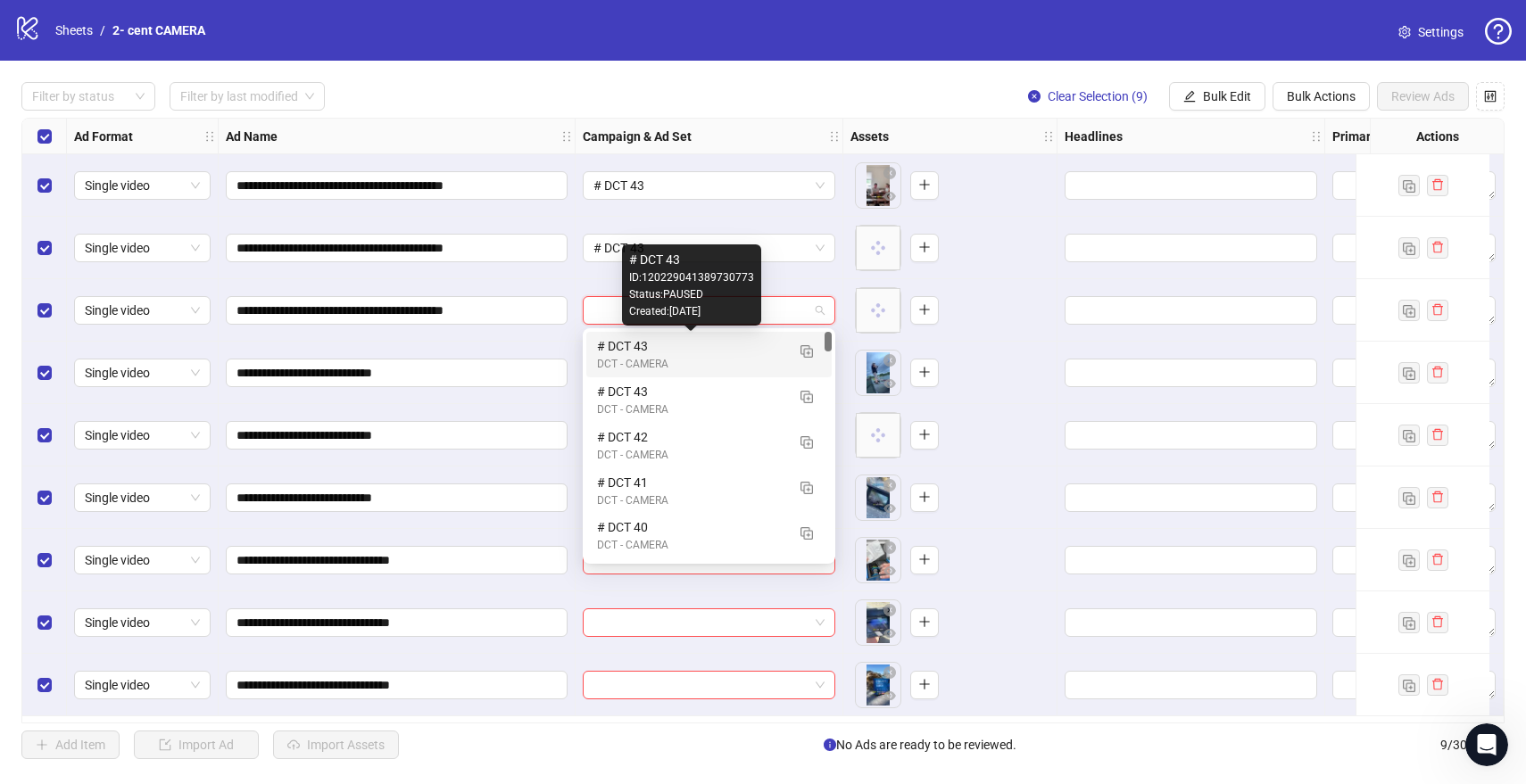
click at [699, 350] on div "# DCT 43" at bounding box center [691, 345] width 189 height 20
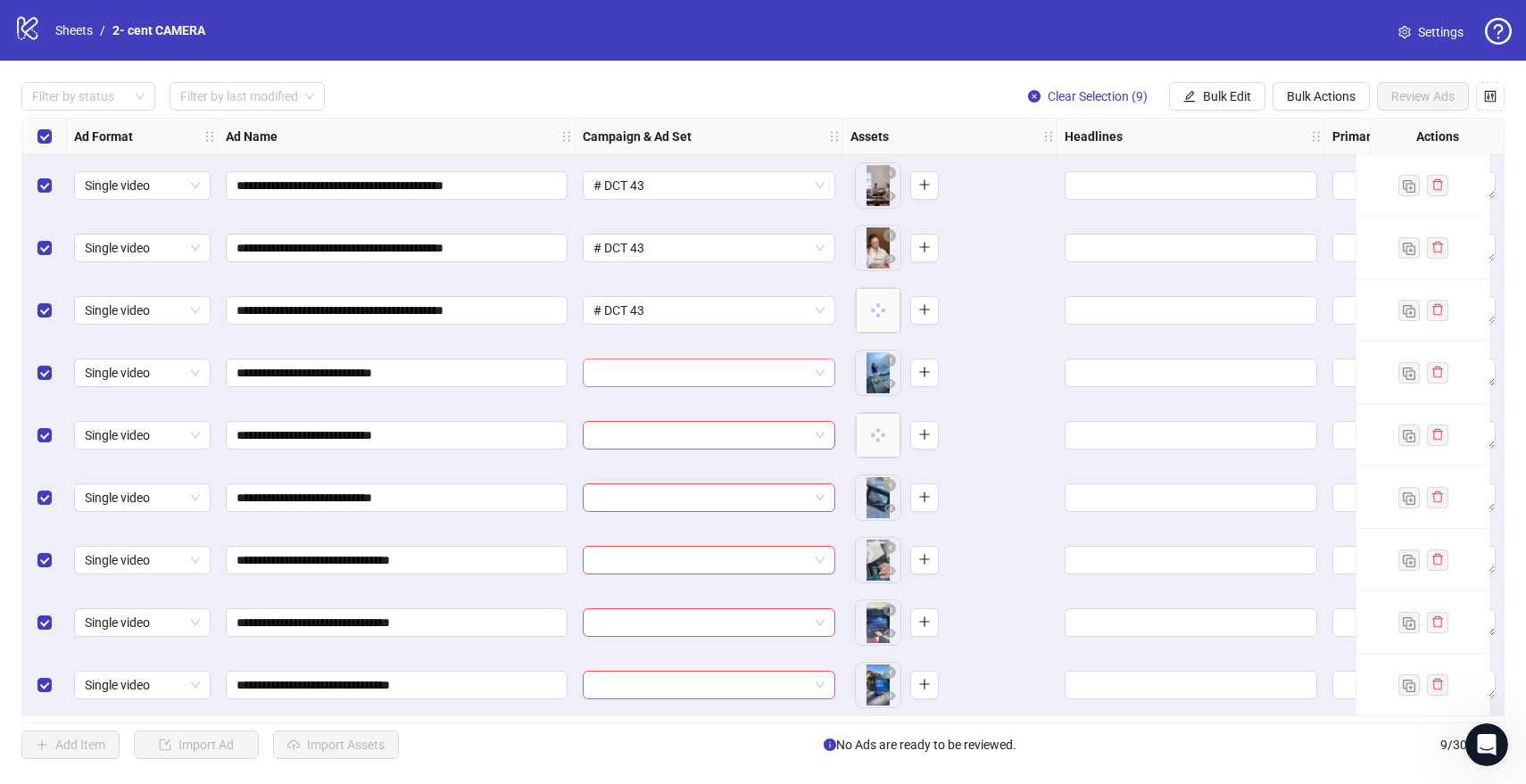
click at [690, 374] on input "search" at bounding box center [700, 372] width 215 height 27
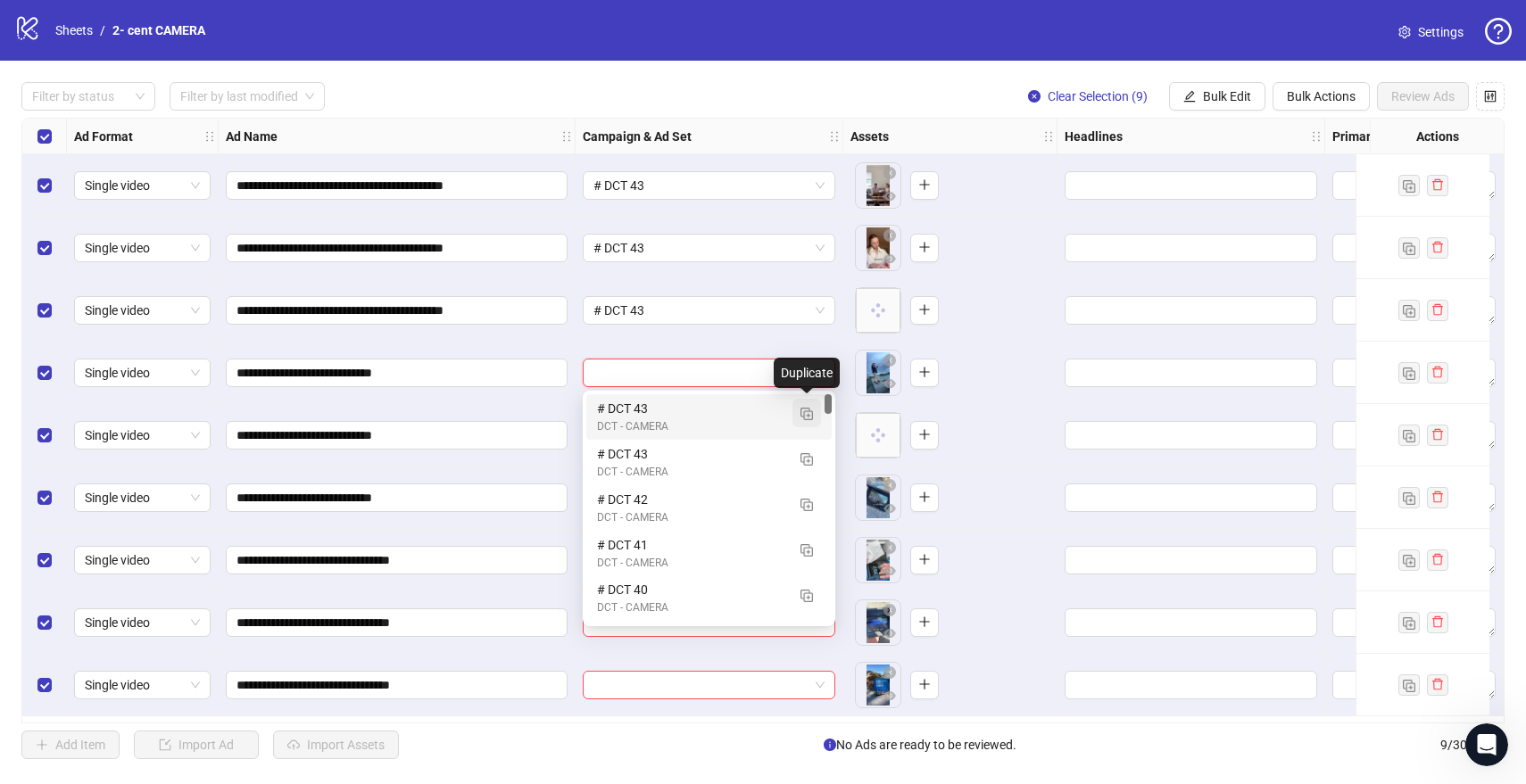
click at [806, 409] on img "button" at bounding box center [806, 413] width 12 height 12
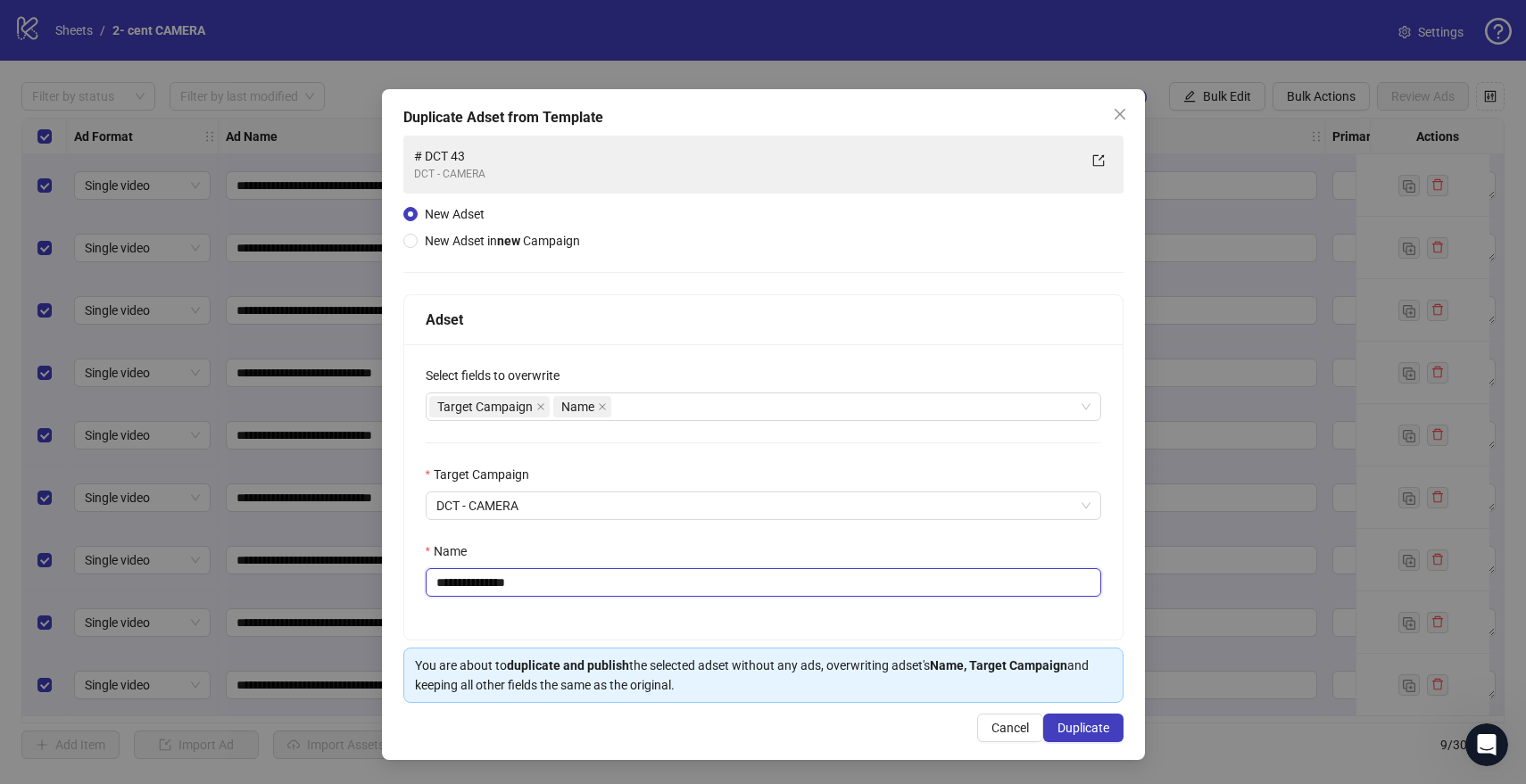
click at [615, 581] on input "**********" at bounding box center [763, 582] width 675 height 29
type input "********"
click at [1095, 727] on span "Duplicate" at bounding box center [1082, 727] width 51 height 14
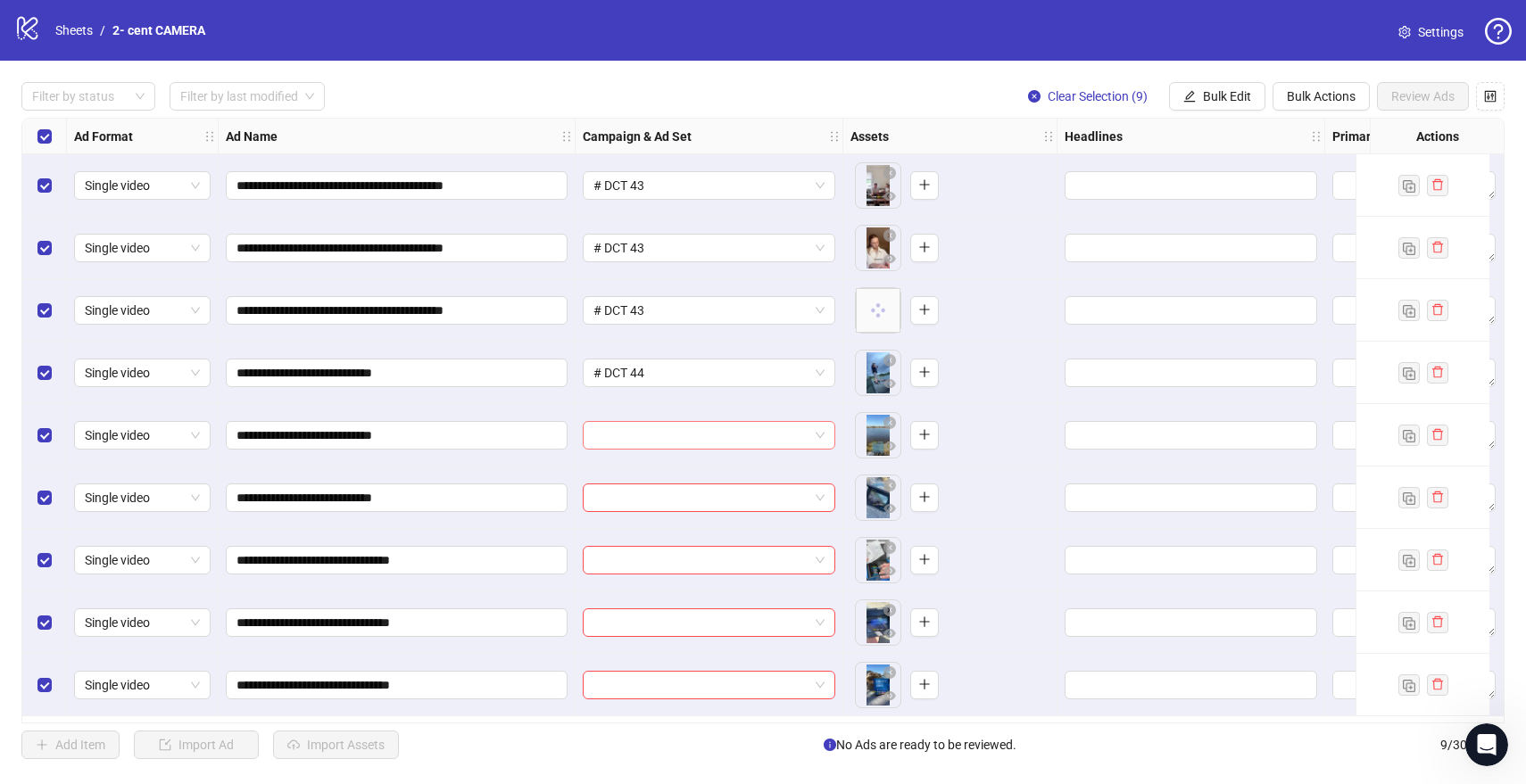
click at [774, 432] on input "search" at bounding box center [700, 435] width 215 height 27
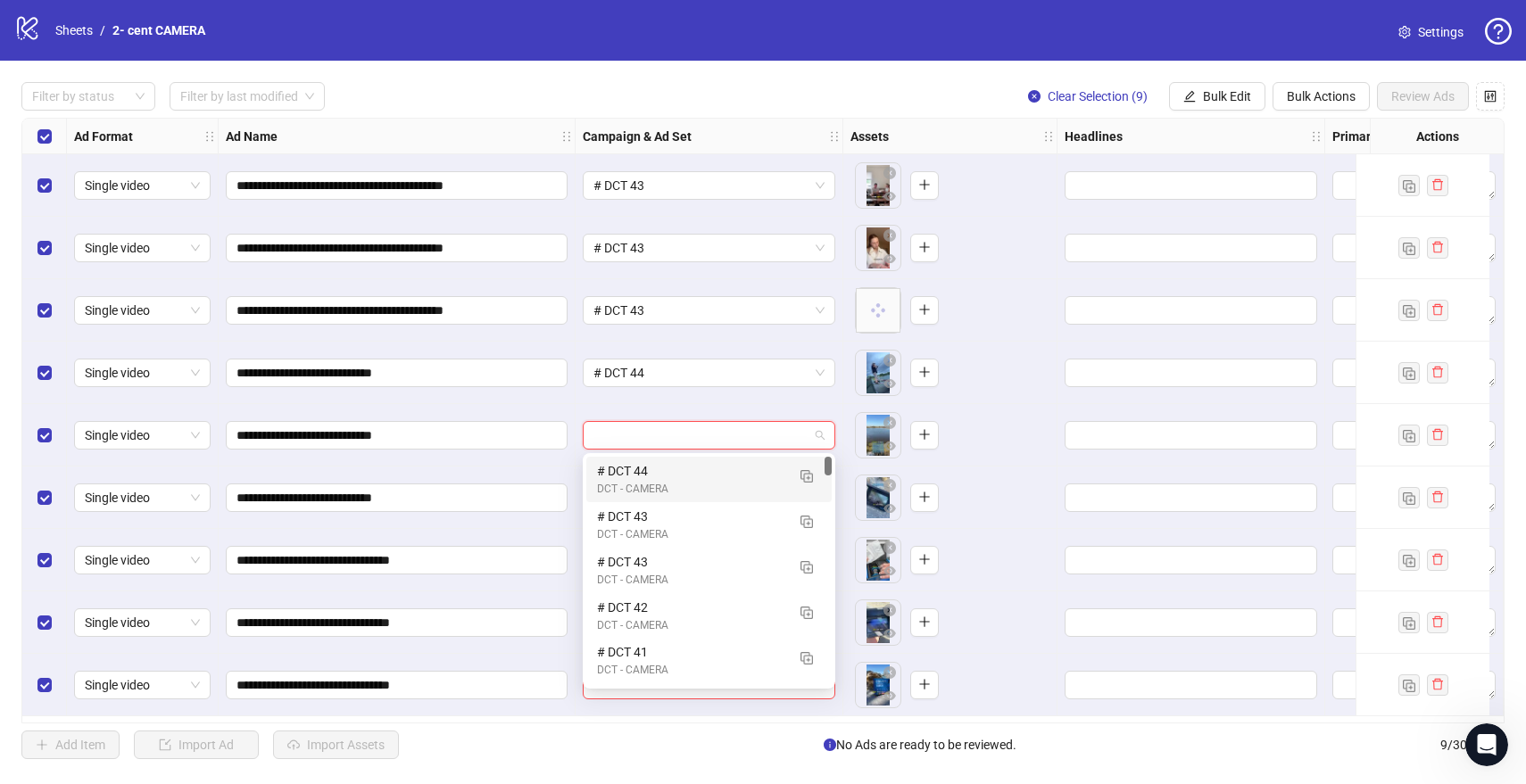
click at [716, 463] on div "# DCT 44" at bounding box center [691, 470] width 189 height 20
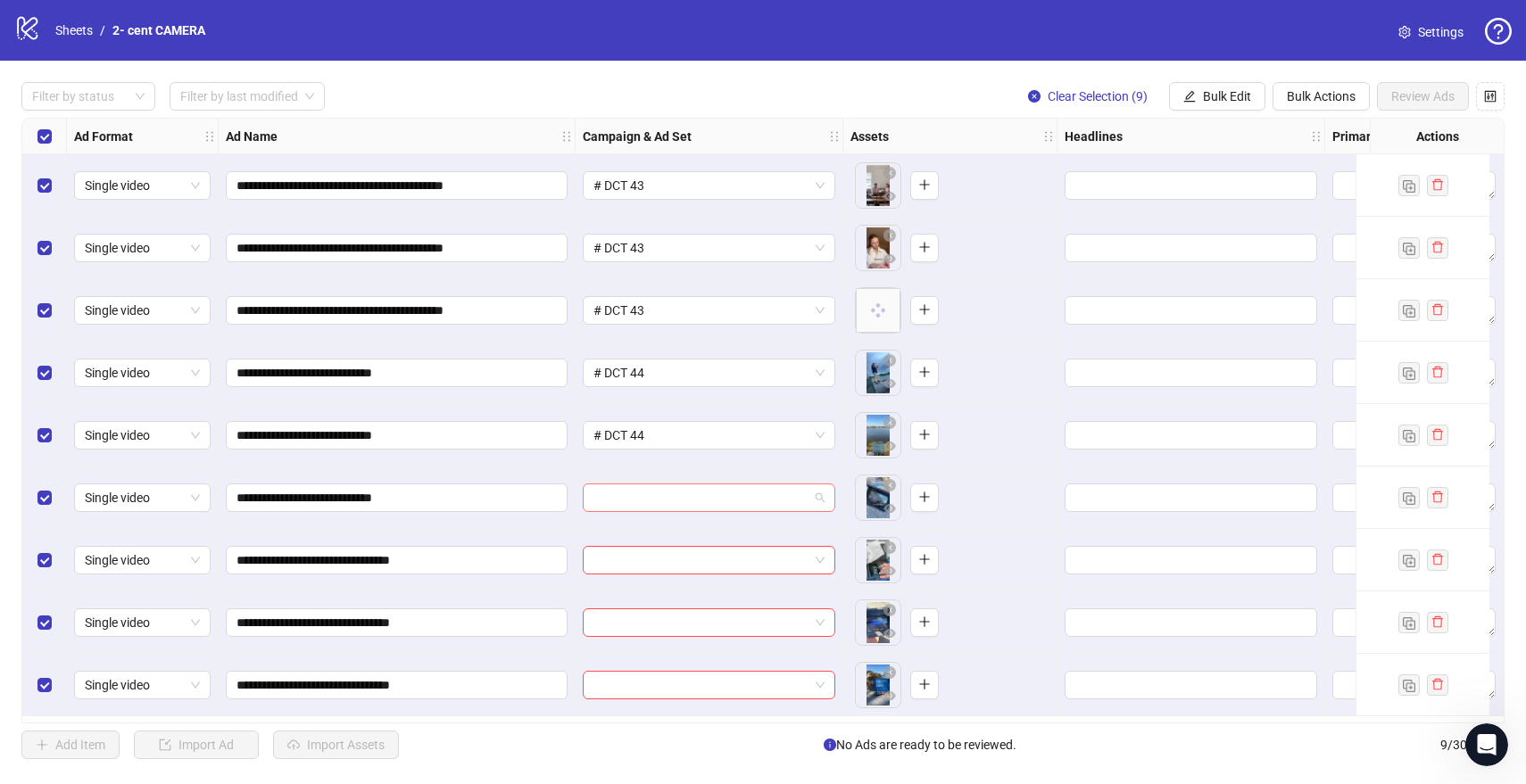
click at [660, 499] on input "search" at bounding box center [700, 497] width 215 height 27
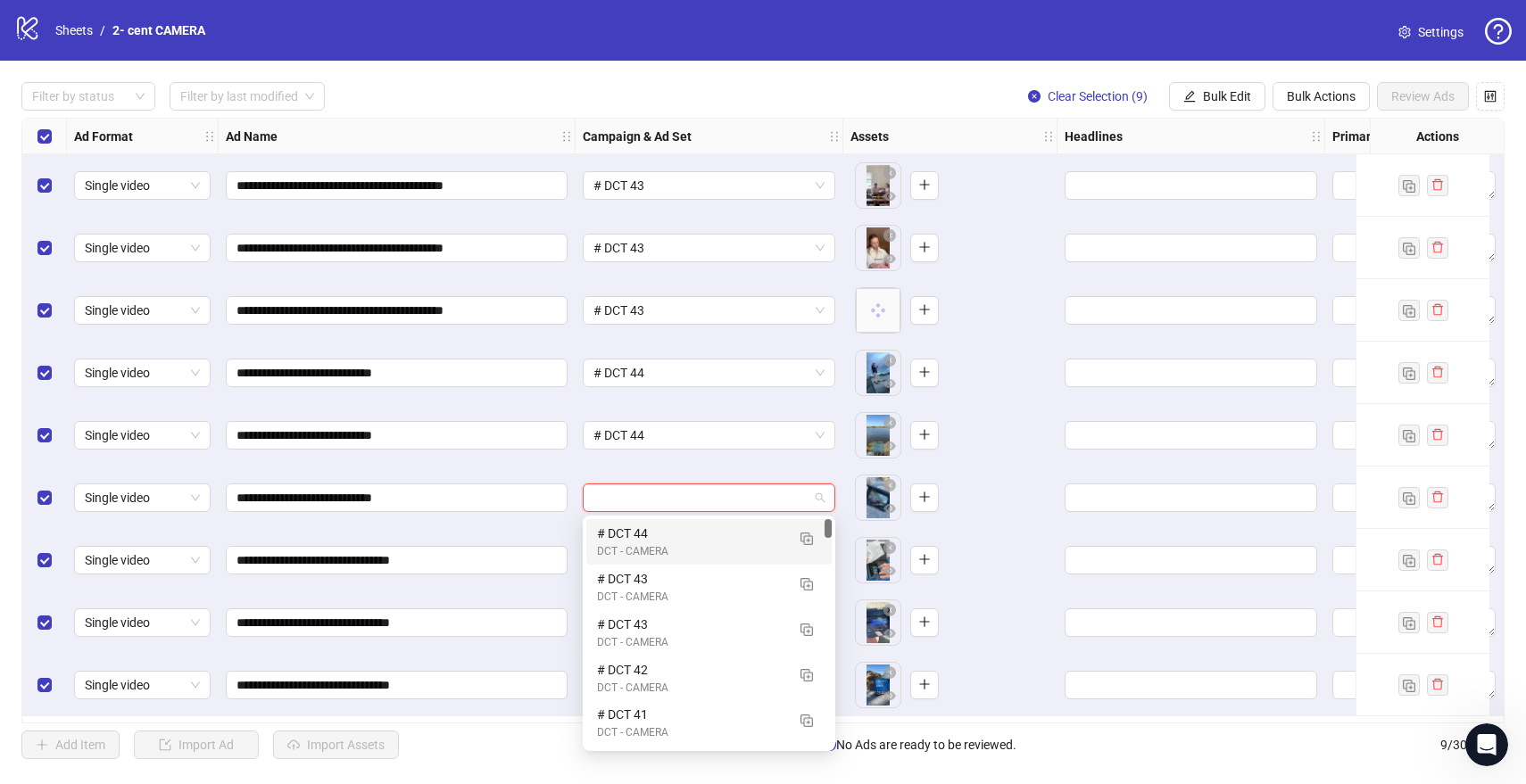
click at [658, 539] on div "# DCT 44" at bounding box center [691, 533] width 189 height 20
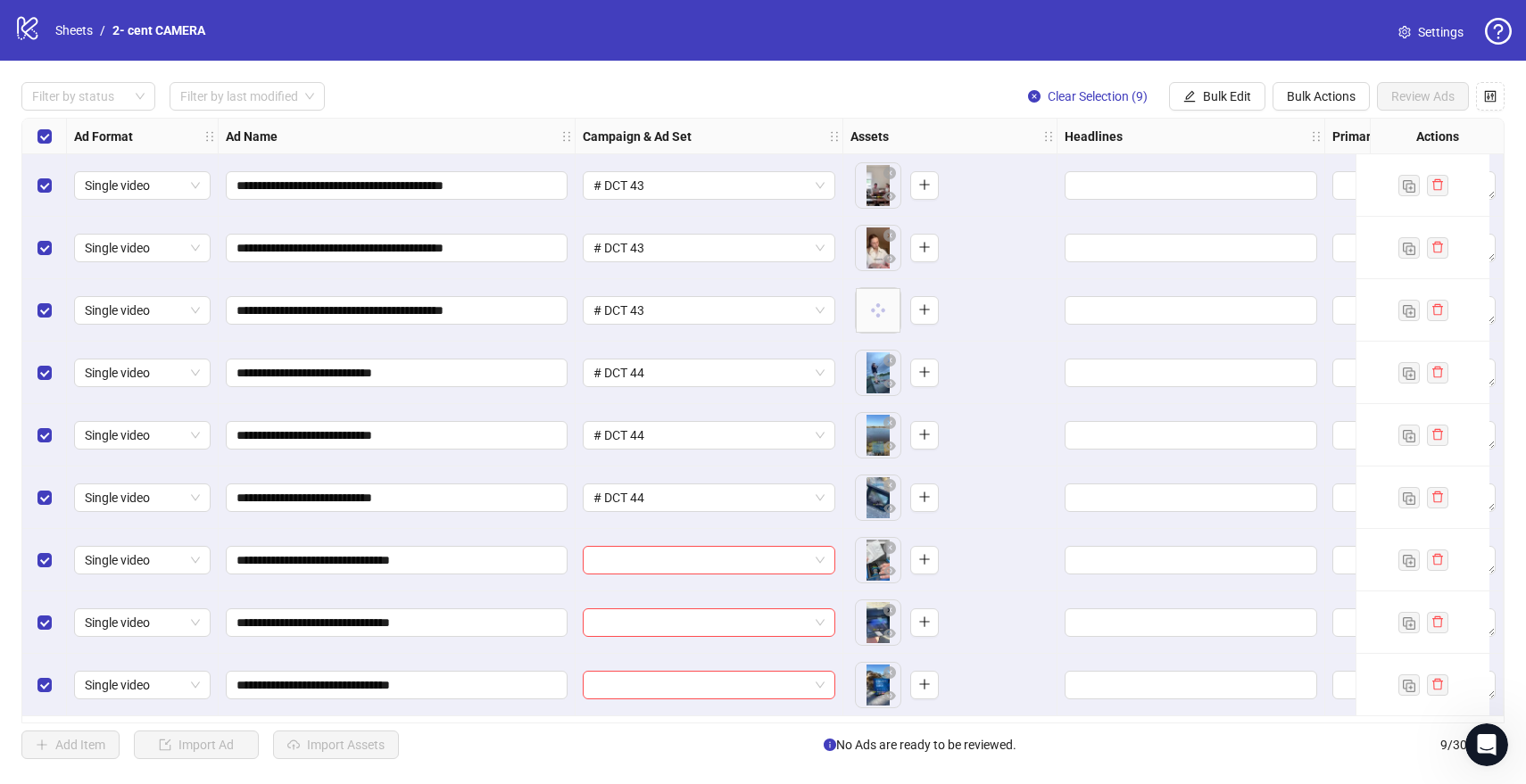
scroll to position [1, 0]
click at [644, 552] on input "search" at bounding box center [700, 560] width 215 height 27
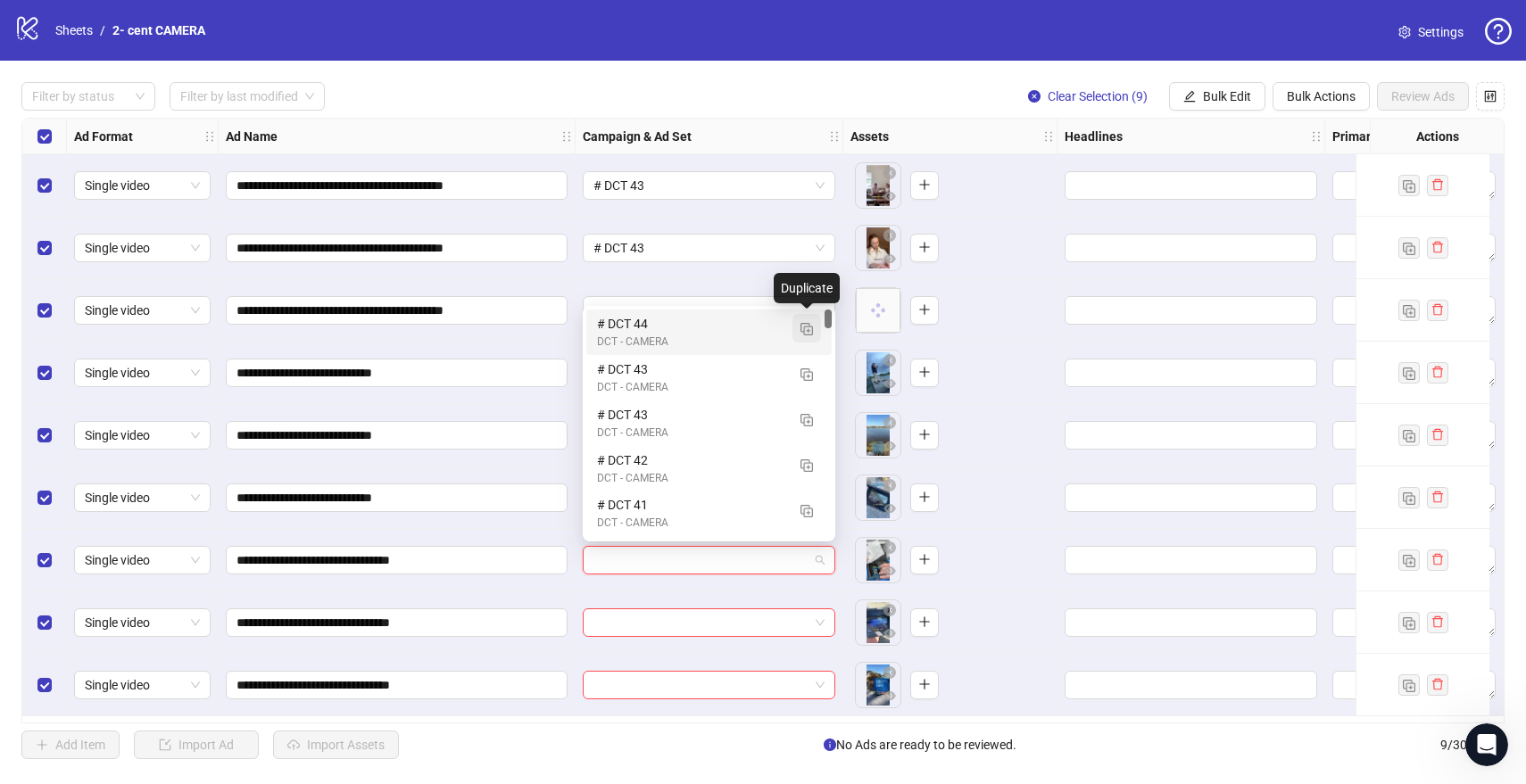
click at [811, 329] on img "button" at bounding box center [806, 329] width 12 height 12
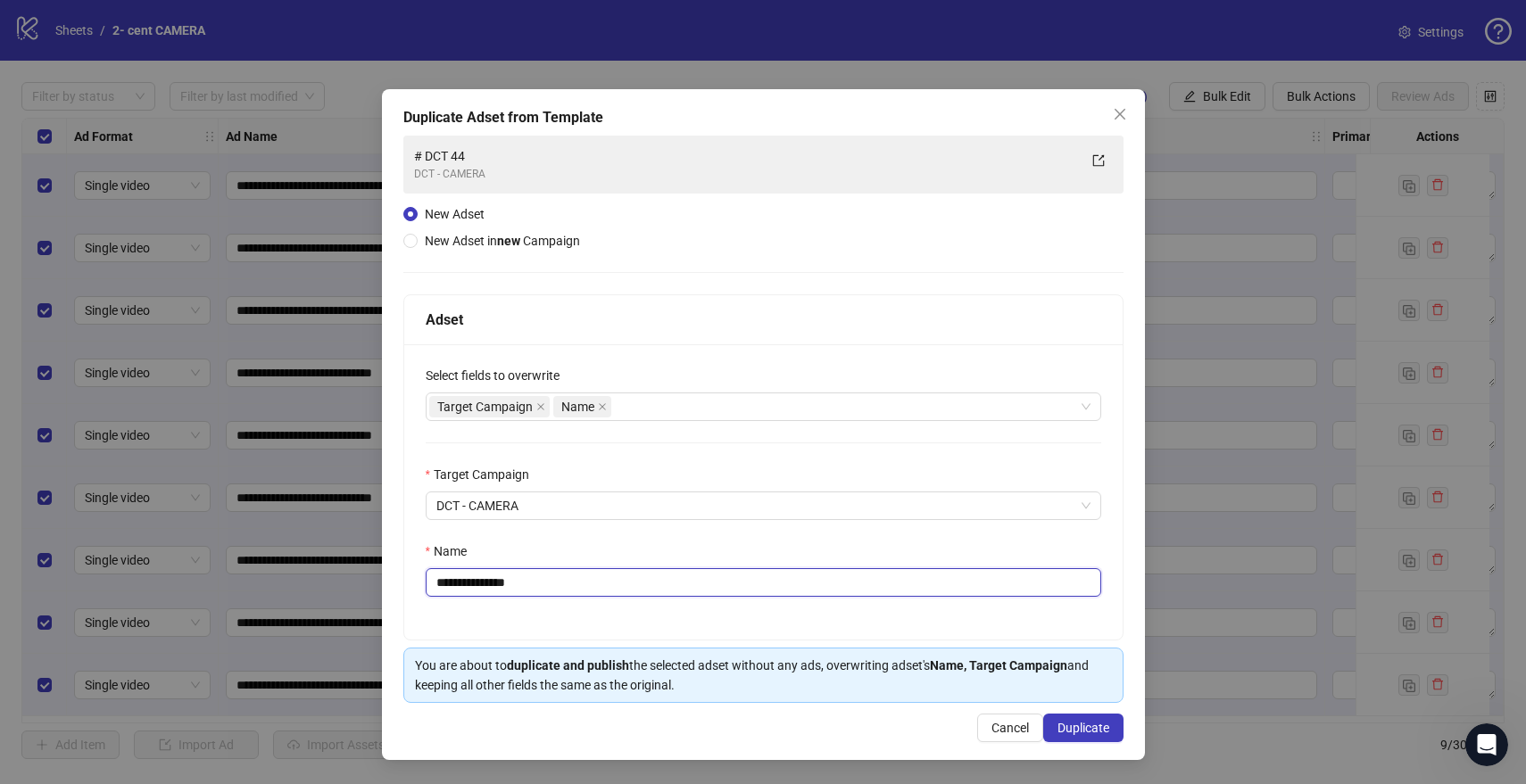
click at [540, 581] on input "**********" at bounding box center [763, 582] width 675 height 29
type input "********"
click at [1105, 729] on span "Duplicate" at bounding box center [1082, 727] width 51 height 14
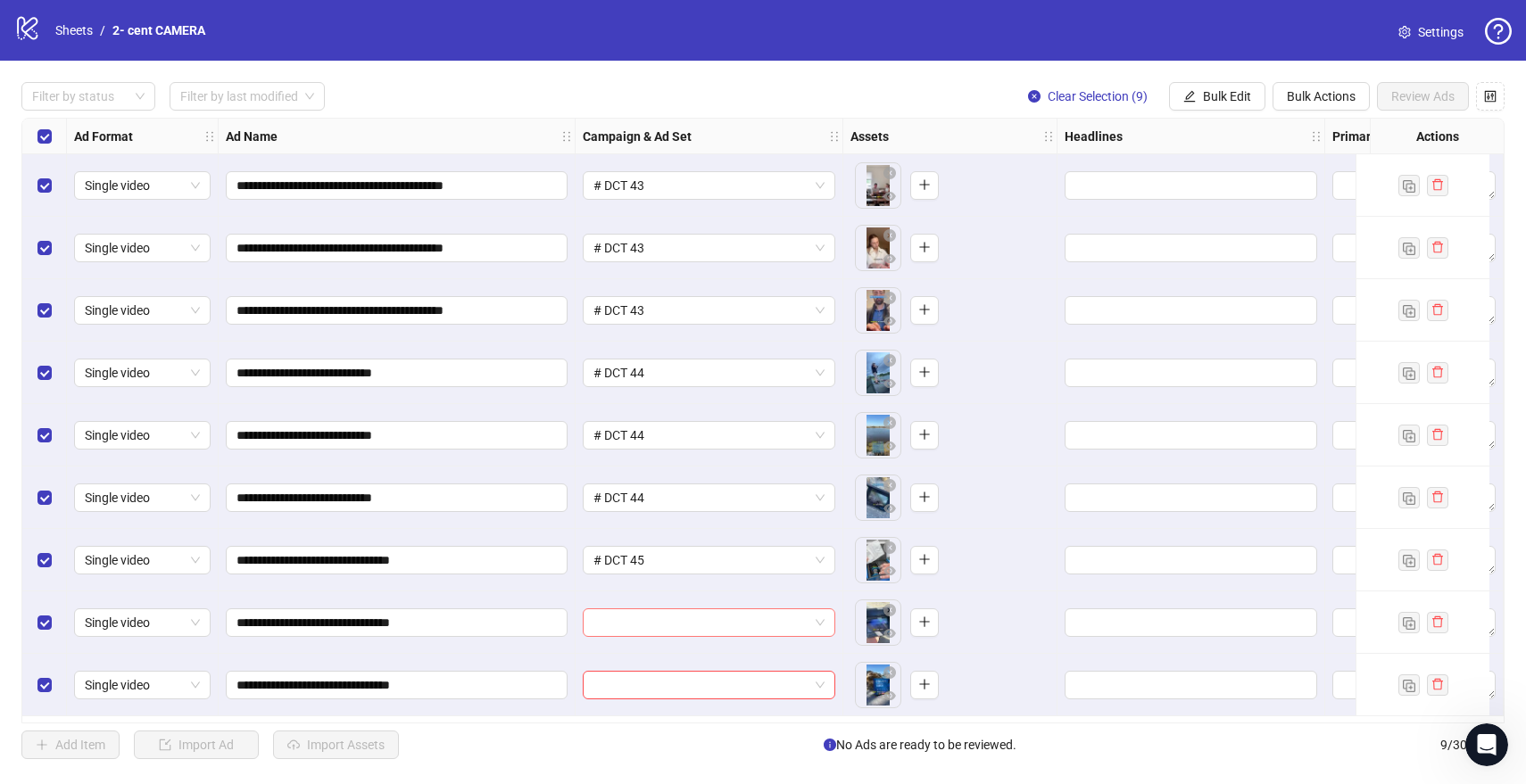
click at [674, 627] on input "search" at bounding box center [700, 623] width 215 height 27
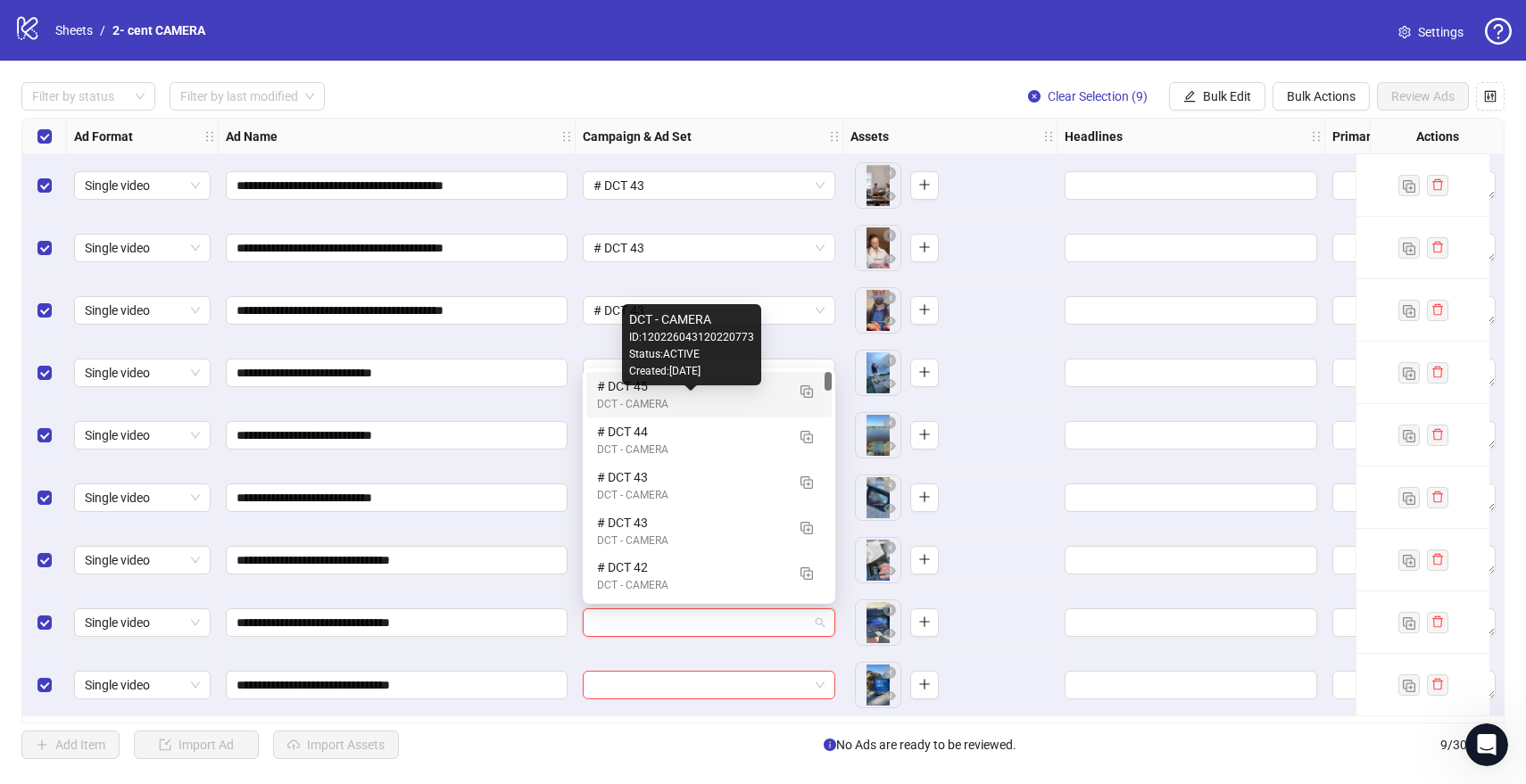
click at [682, 397] on div "DCT - CAMERA" at bounding box center [691, 404] width 189 height 17
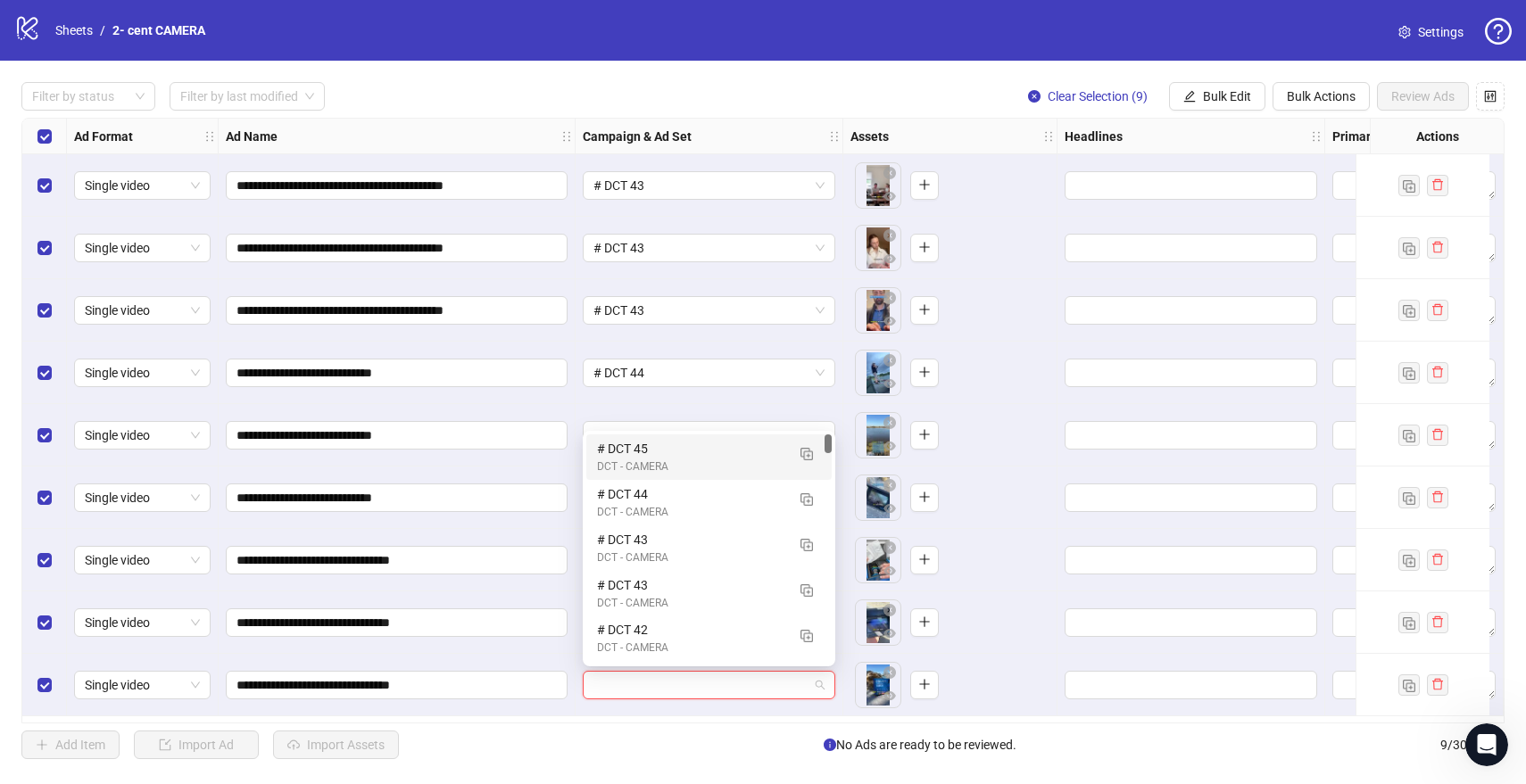
click at [714, 683] on input "search" at bounding box center [700, 684] width 215 height 27
click at [684, 459] on div "DCT - CAMERA" at bounding box center [691, 467] width 189 height 17
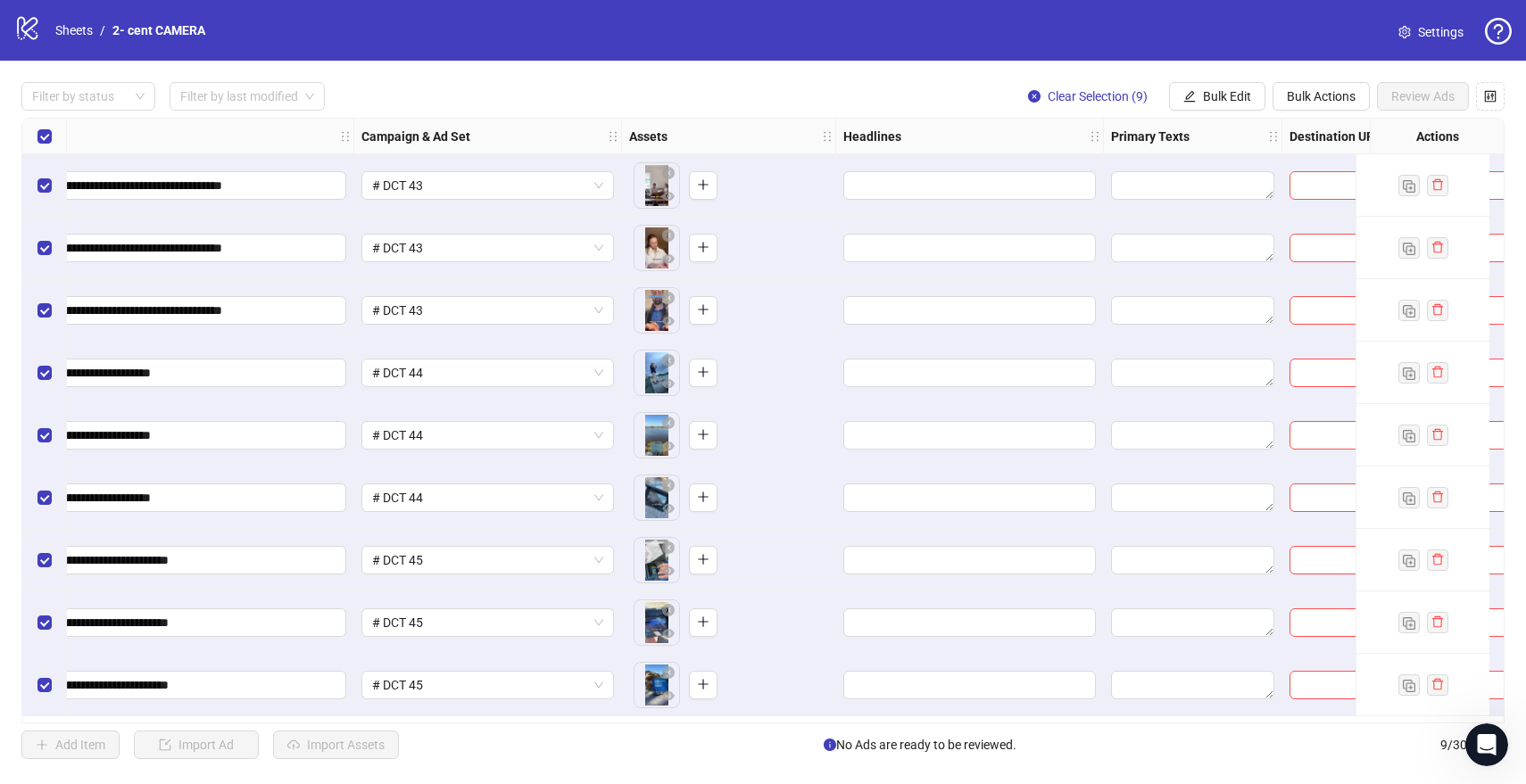
scroll to position [1, 329]
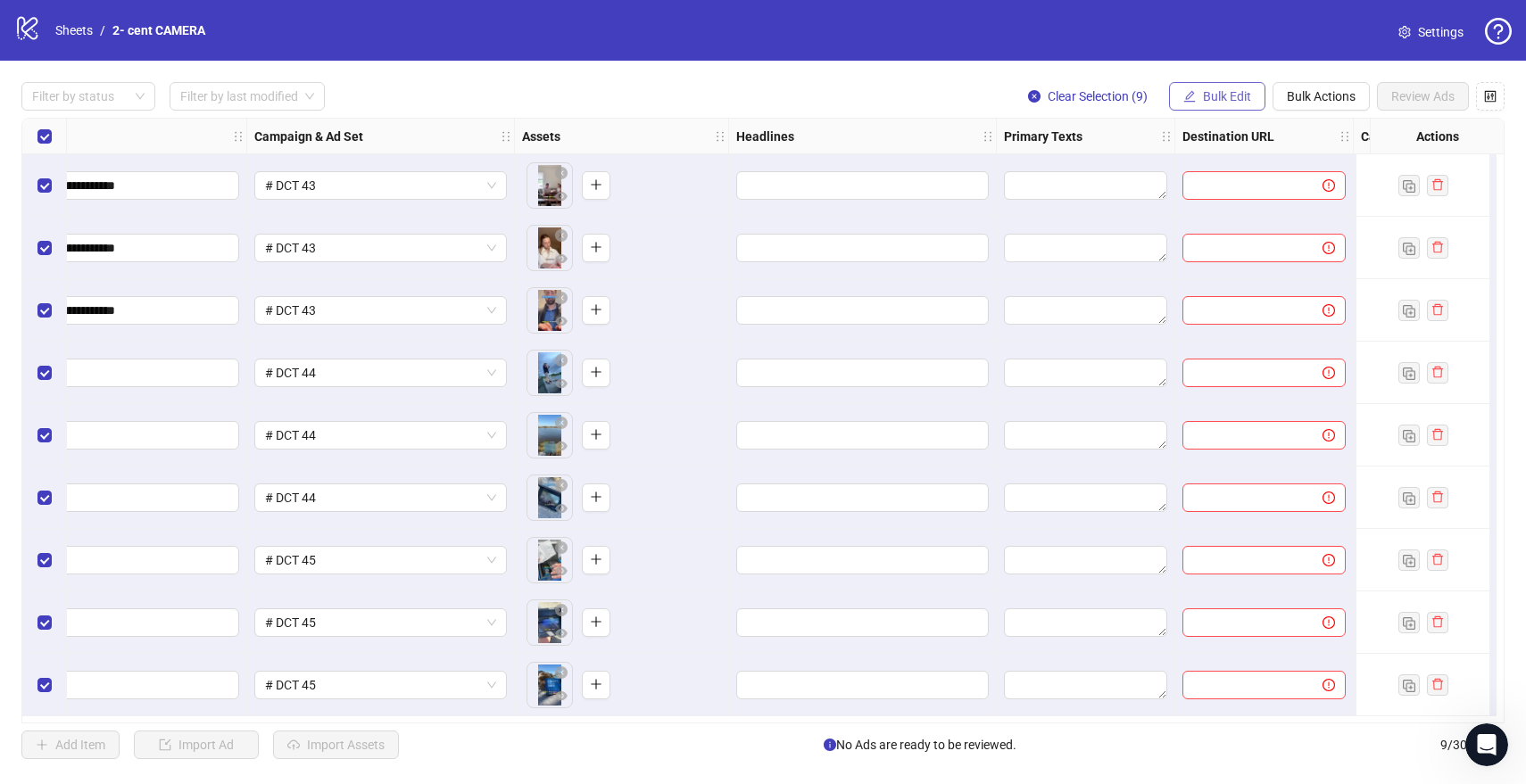
click at [1231, 99] on span "Bulk Edit" at bounding box center [1227, 96] width 49 height 14
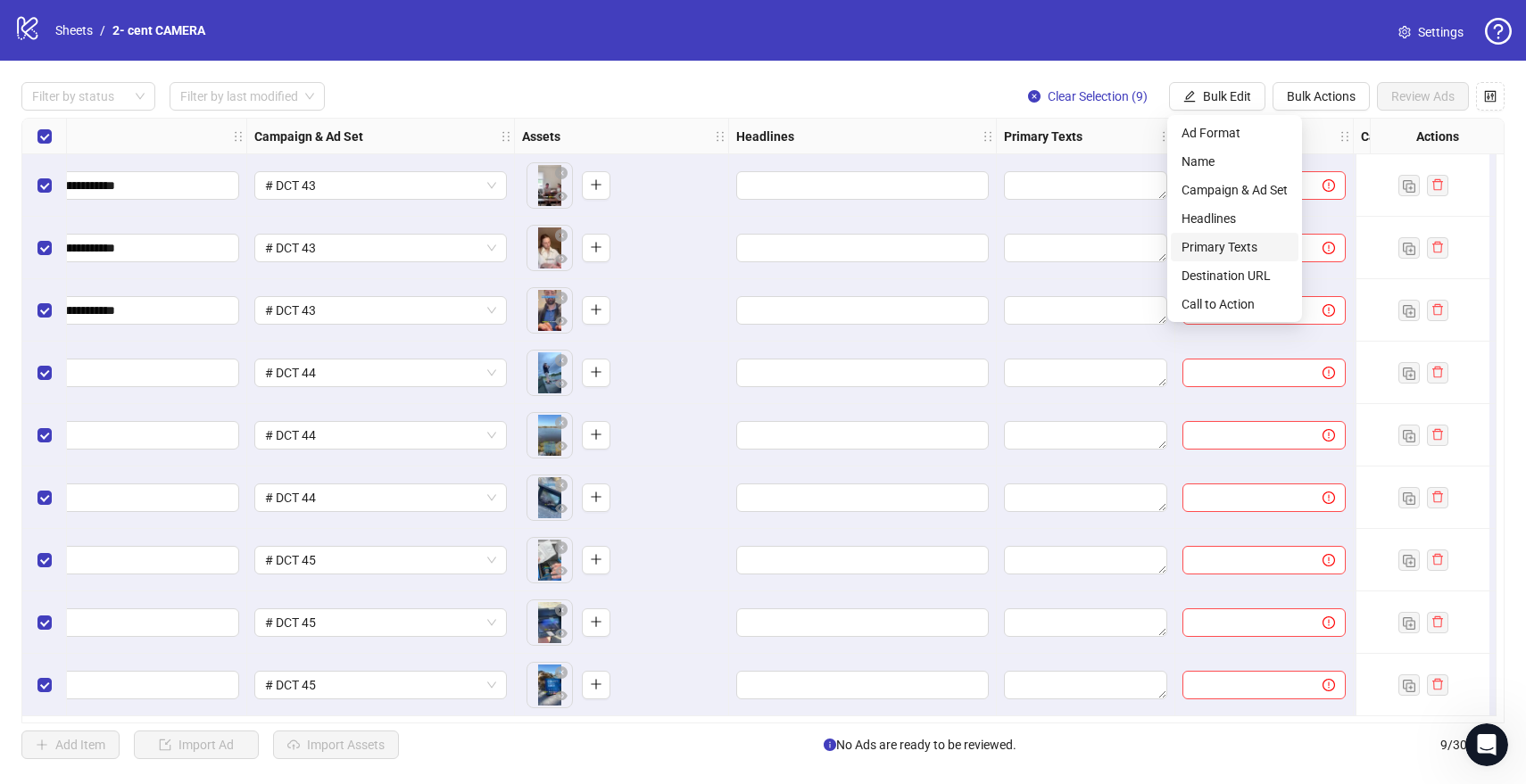
click at [1234, 249] on span "Primary Texts" at bounding box center [1235, 246] width 106 height 20
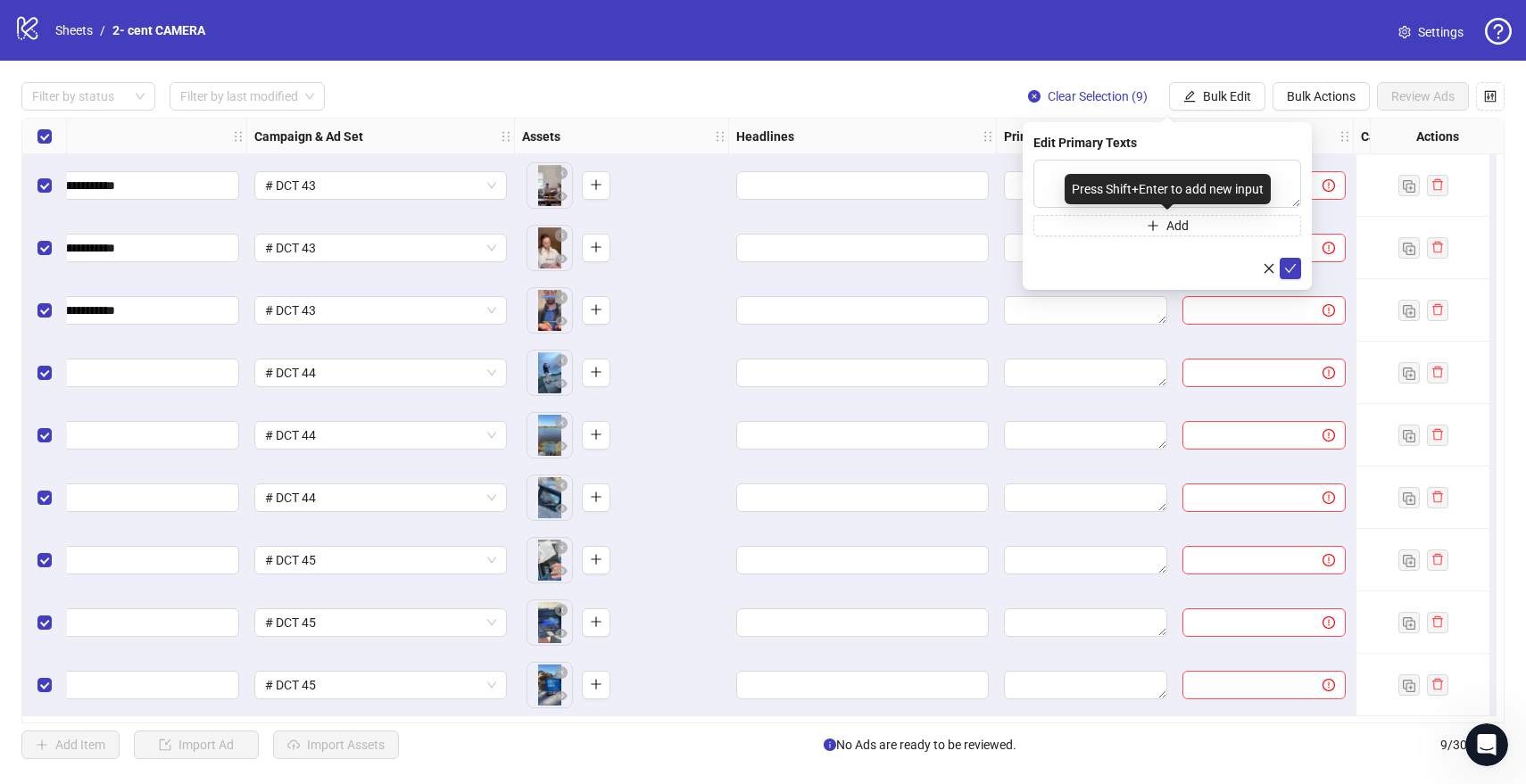
click at [1120, 179] on div "Press Shift+Enter to add new input" at bounding box center [1167, 189] width 206 height 30
click at [1042, 168] on textarea at bounding box center [1166, 184] width 268 height 49
paste textarea "**********"
type textarea "**********"
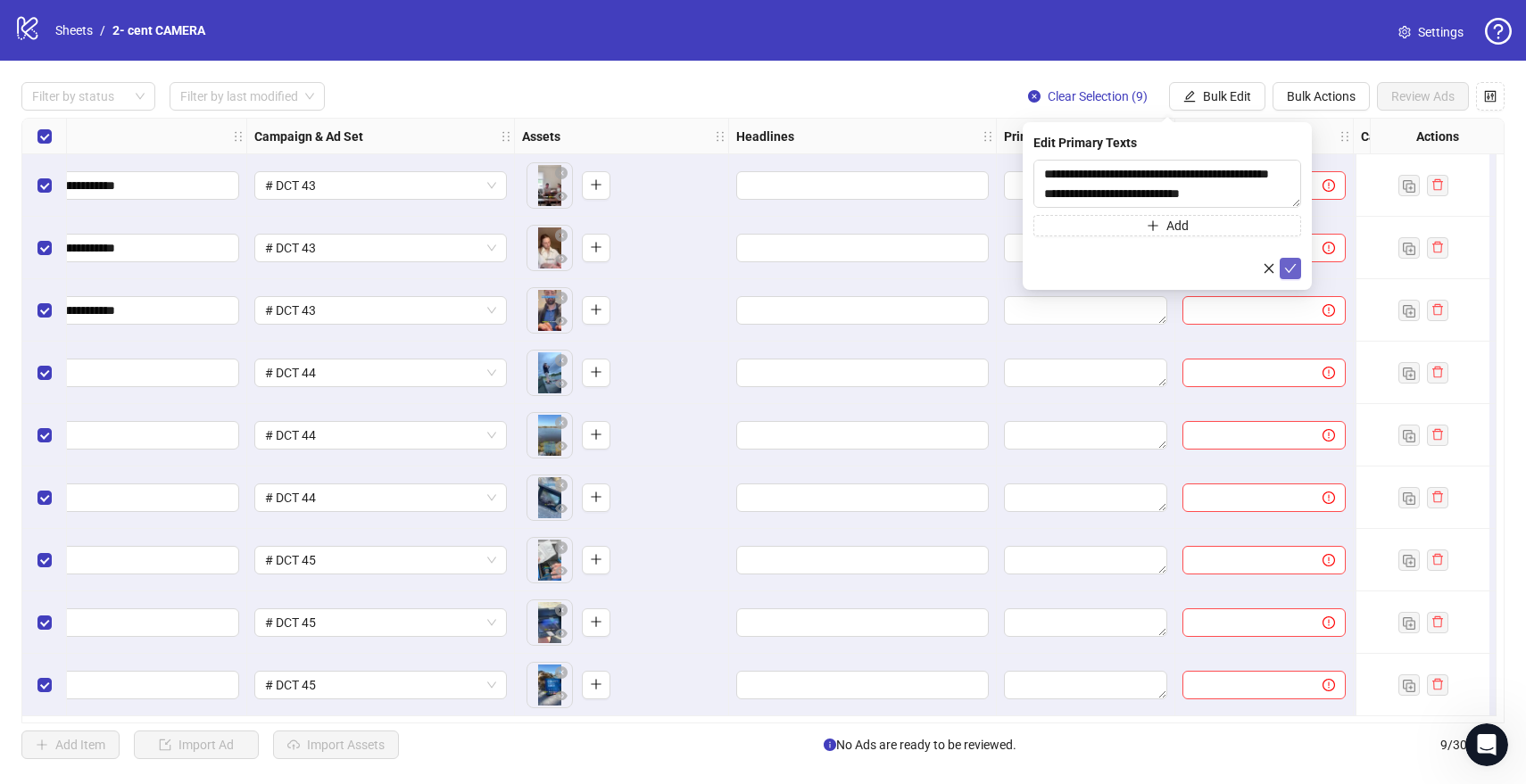
click at [1293, 262] on icon "check" at bounding box center [1290, 268] width 12 height 12
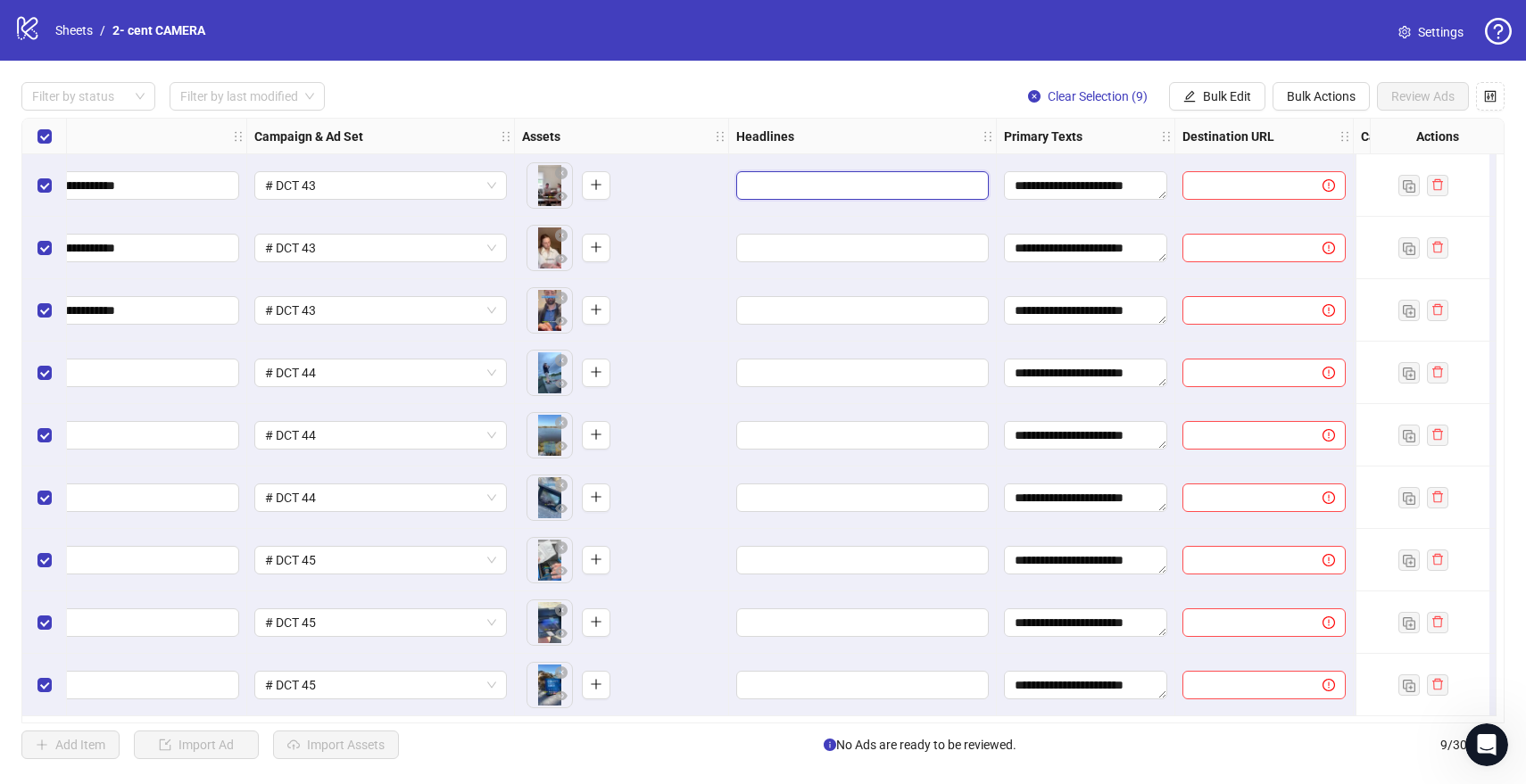
click at [876, 192] on input "Edit values" at bounding box center [861, 185] width 228 height 20
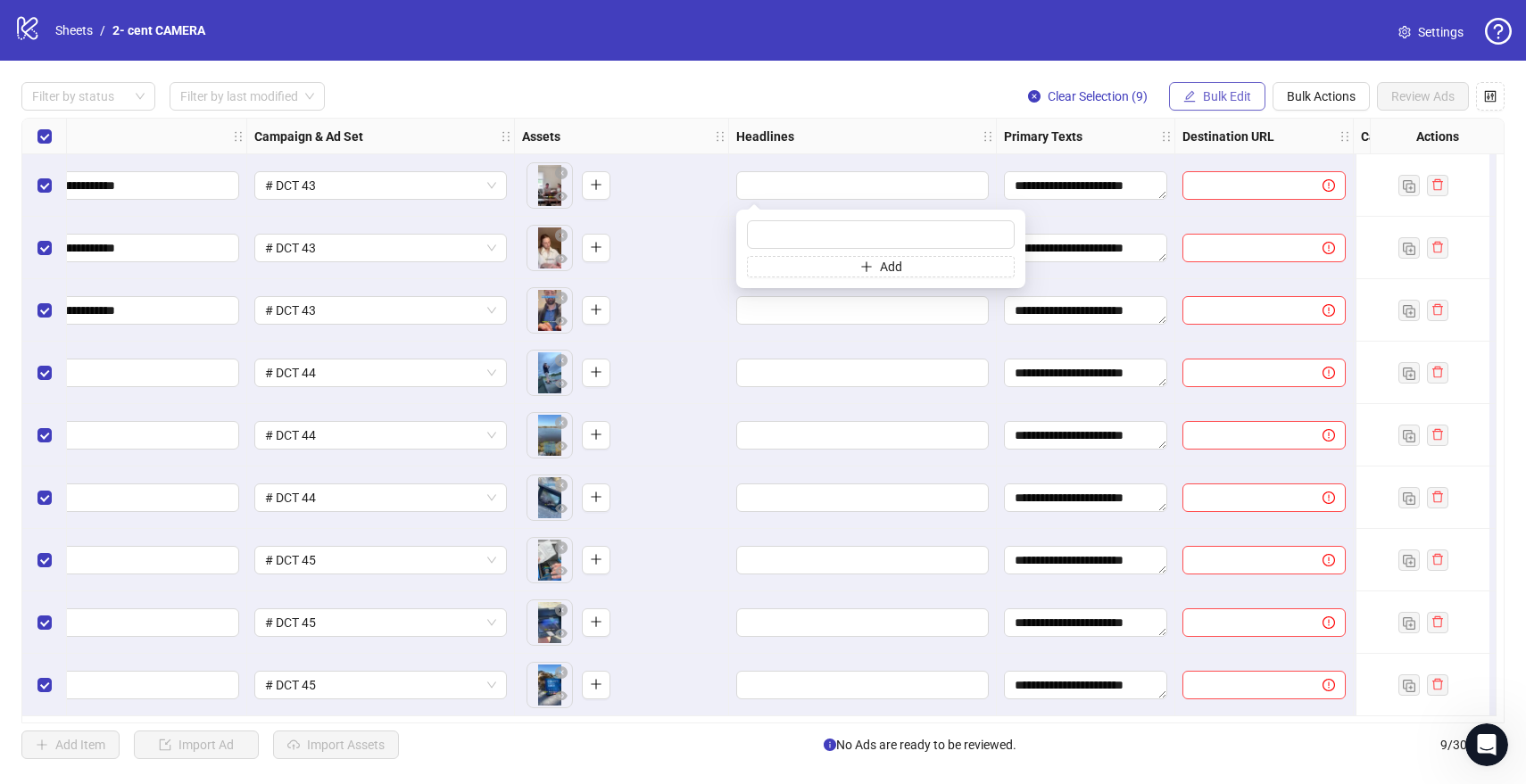
click at [1219, 92] on span "Bulk Edit" at bounding box center [1227, 96] width 49 height 14
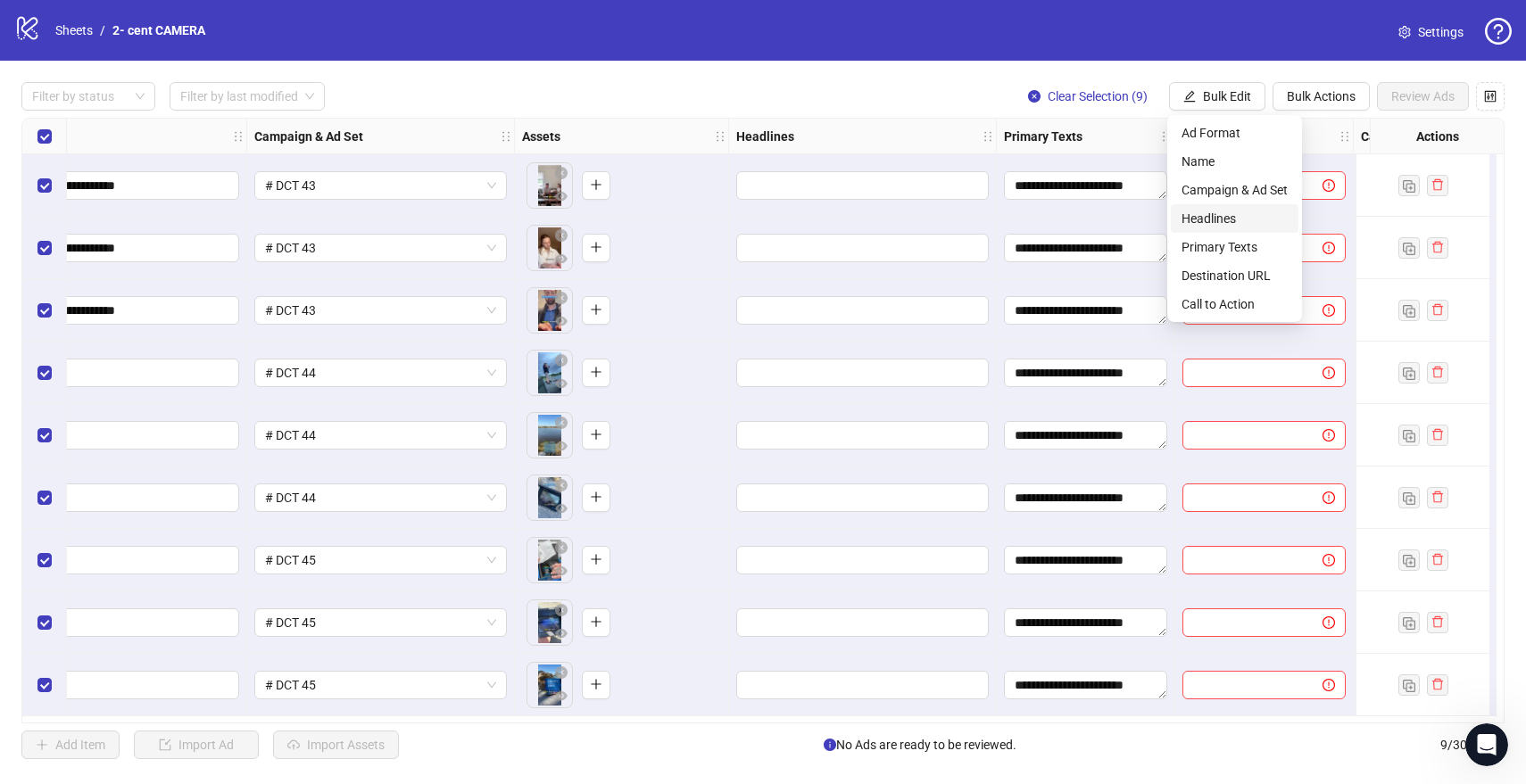
click at [1224, 211] on span "Headlines" at bounding box center [1235, 218] width 106 height 20
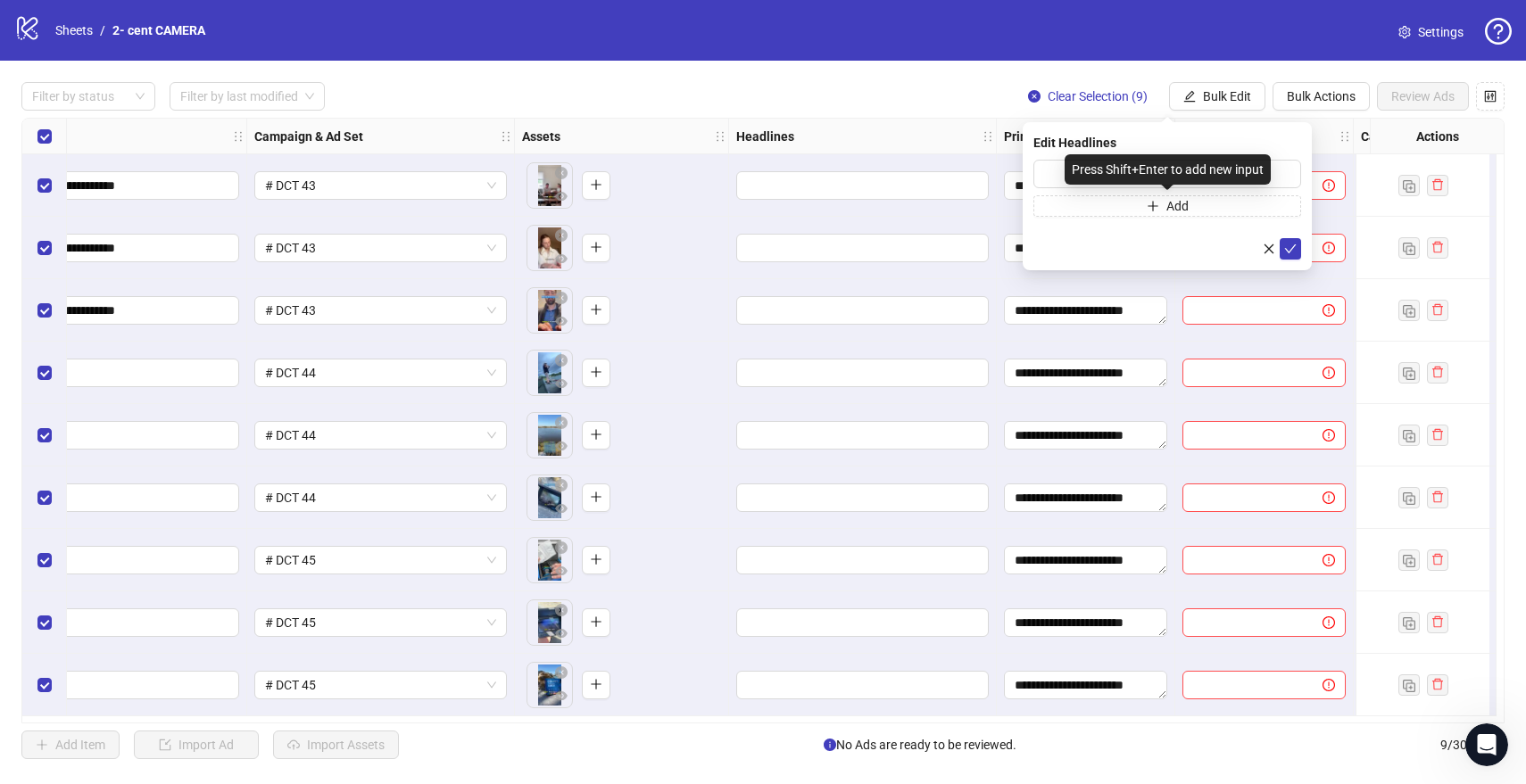
click at [1081, 172] on div "Press Shift+Enter to add new input" at bounding box center [1167, 169] width 206 height 30
click at [1052, 172] on input "text" at bounding box center [1166, 174] width 268 height 29
paste input "**********"
type input "**********"
click at [1299, 246] on button "submit" at bounding box center [1290, 248] width 21 height 21
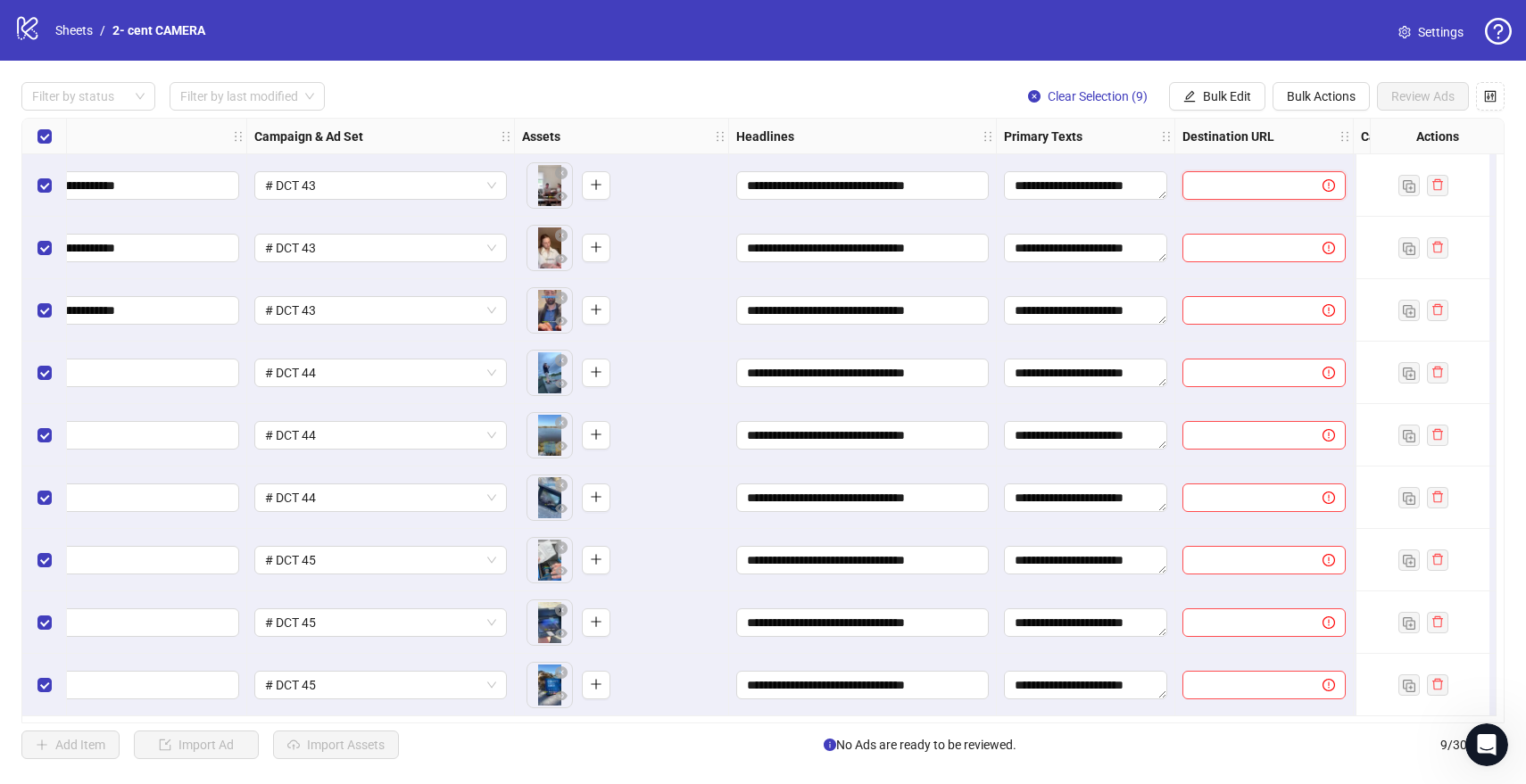
click at [1253, 187] on input "text" at bounding box center [1245, 185] width 105 height 20
click at [1241, 103] on span "Bulk Edit" at bounding box center [1227, 96] width 49 height 14
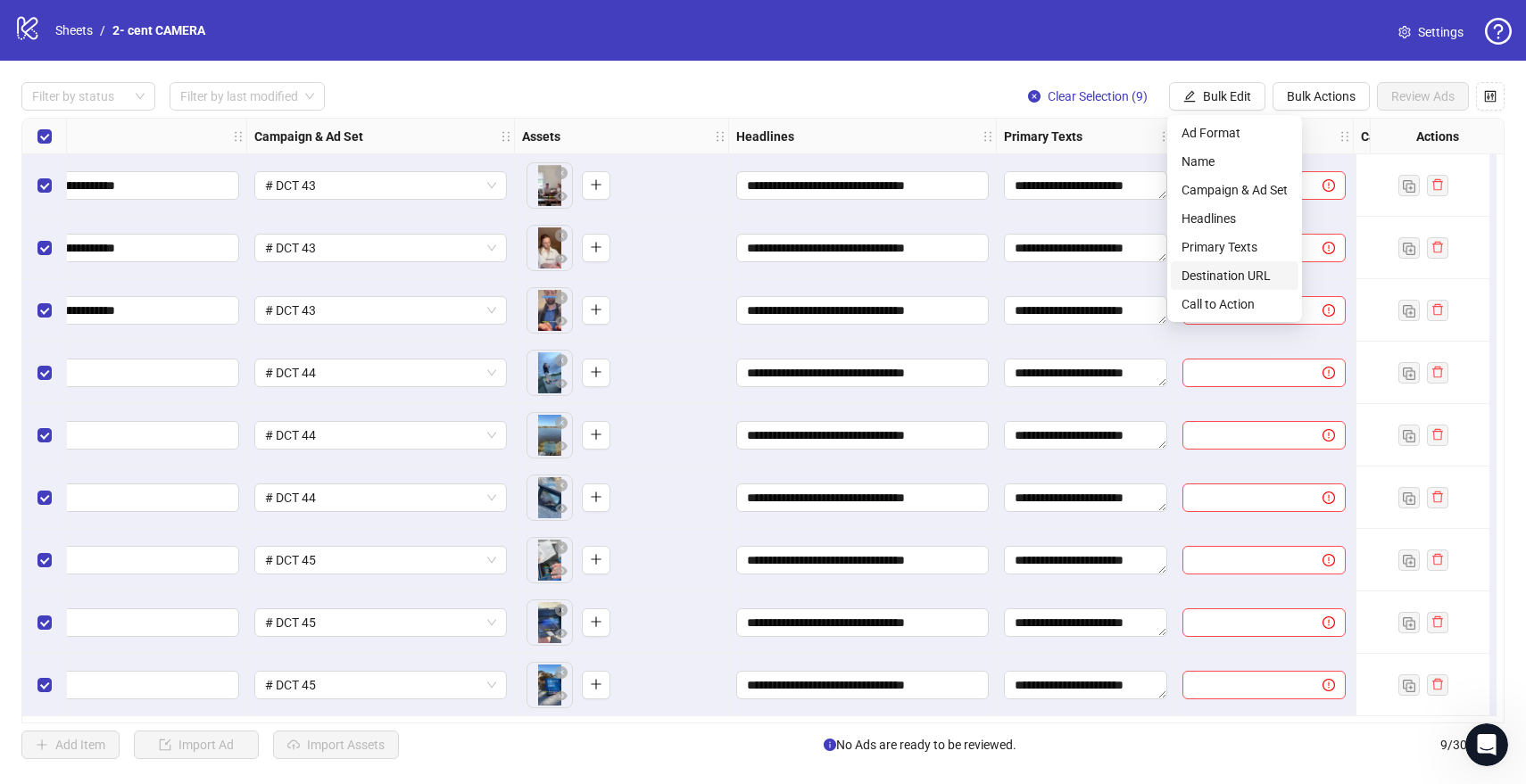
click at [1232, 272] on span "Destination URL" at bounding box center [1235, 275] width 106 height 20
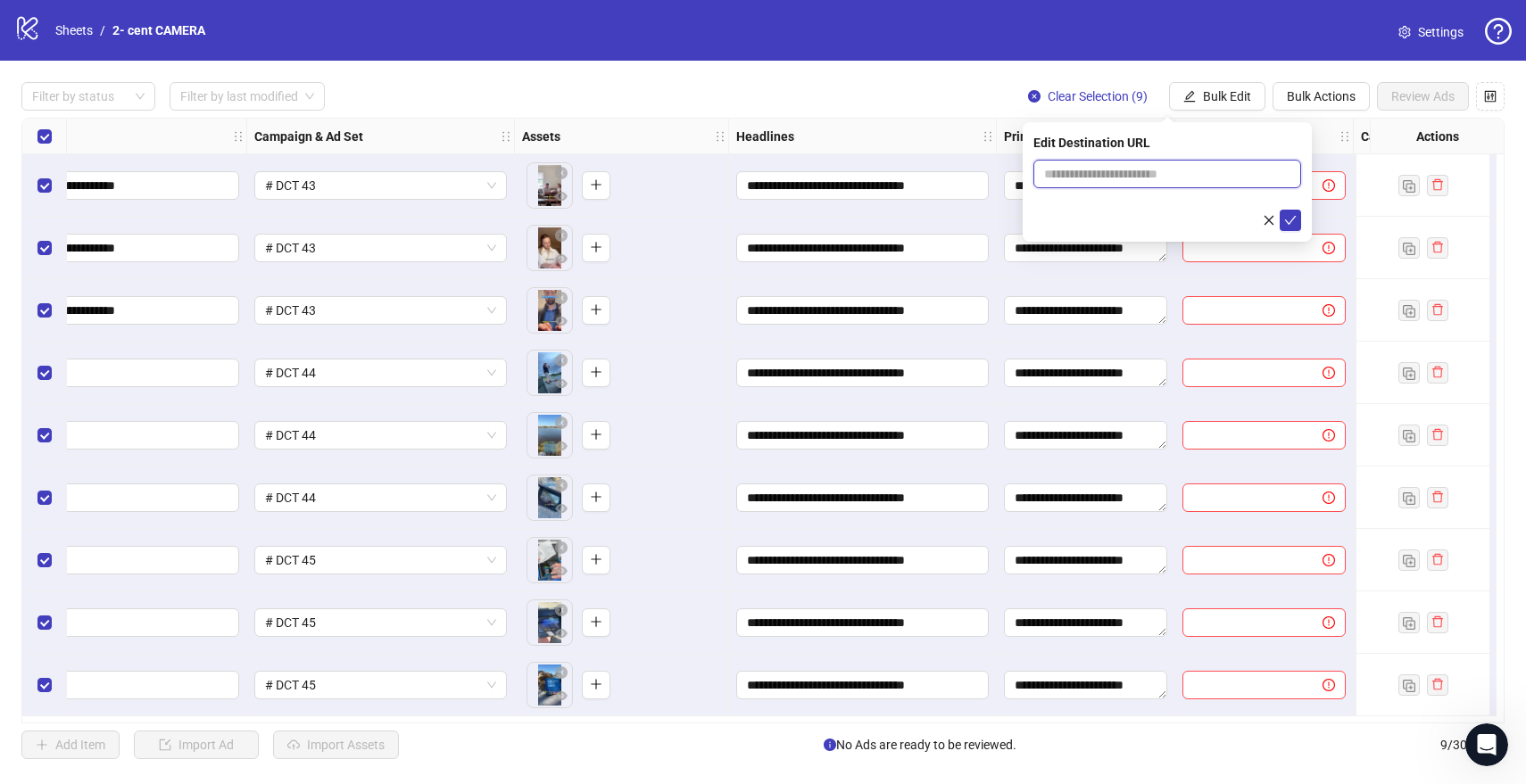
click at [1082, 170] on input "text" at bounding box center [1160, 174] width 232 height 20
paste input "**********"
type input "**********"
click at [1288, 221] on icon "check" at bounding box center [1290, 219] width 12 height 12
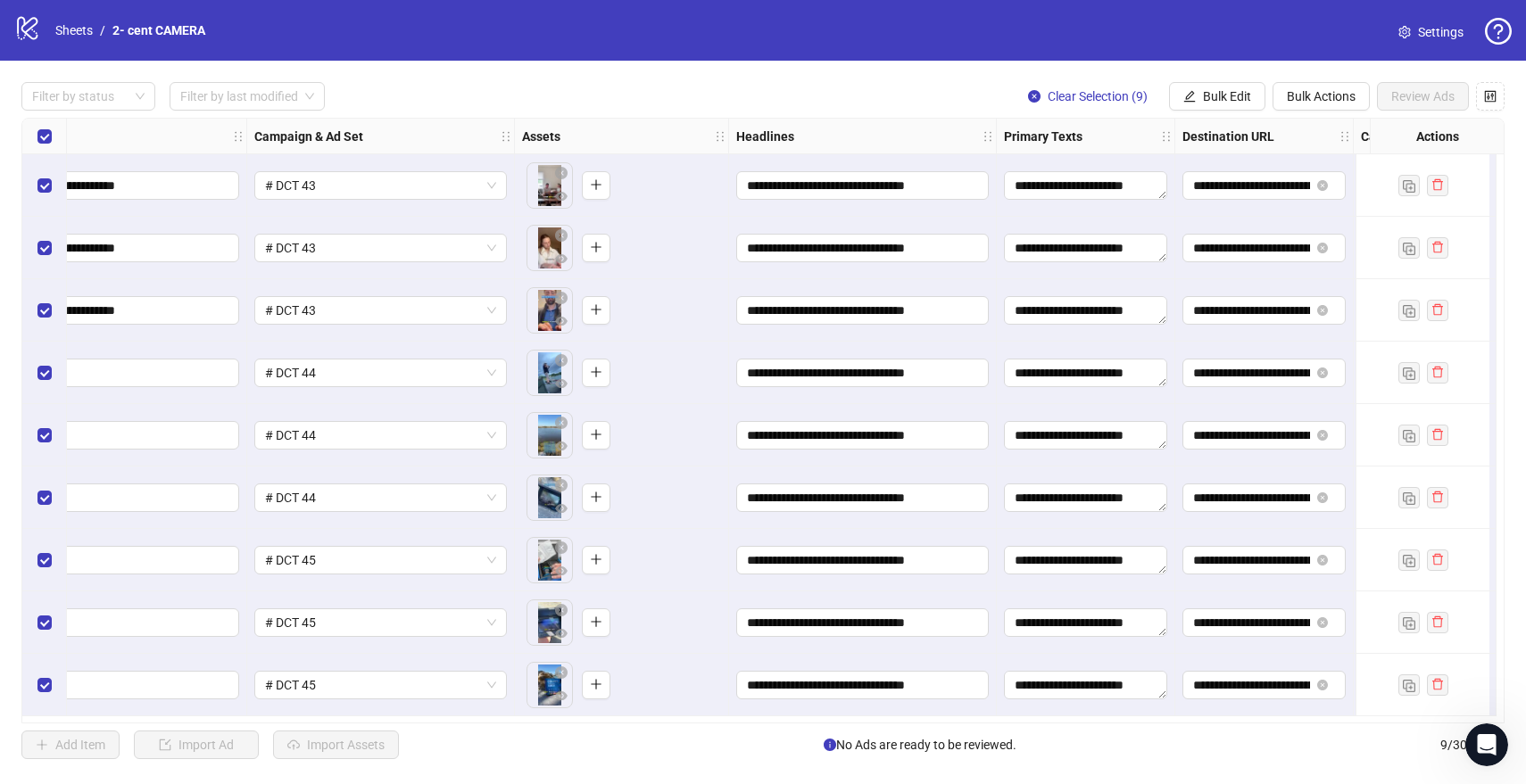
scroll to position [1, 470]
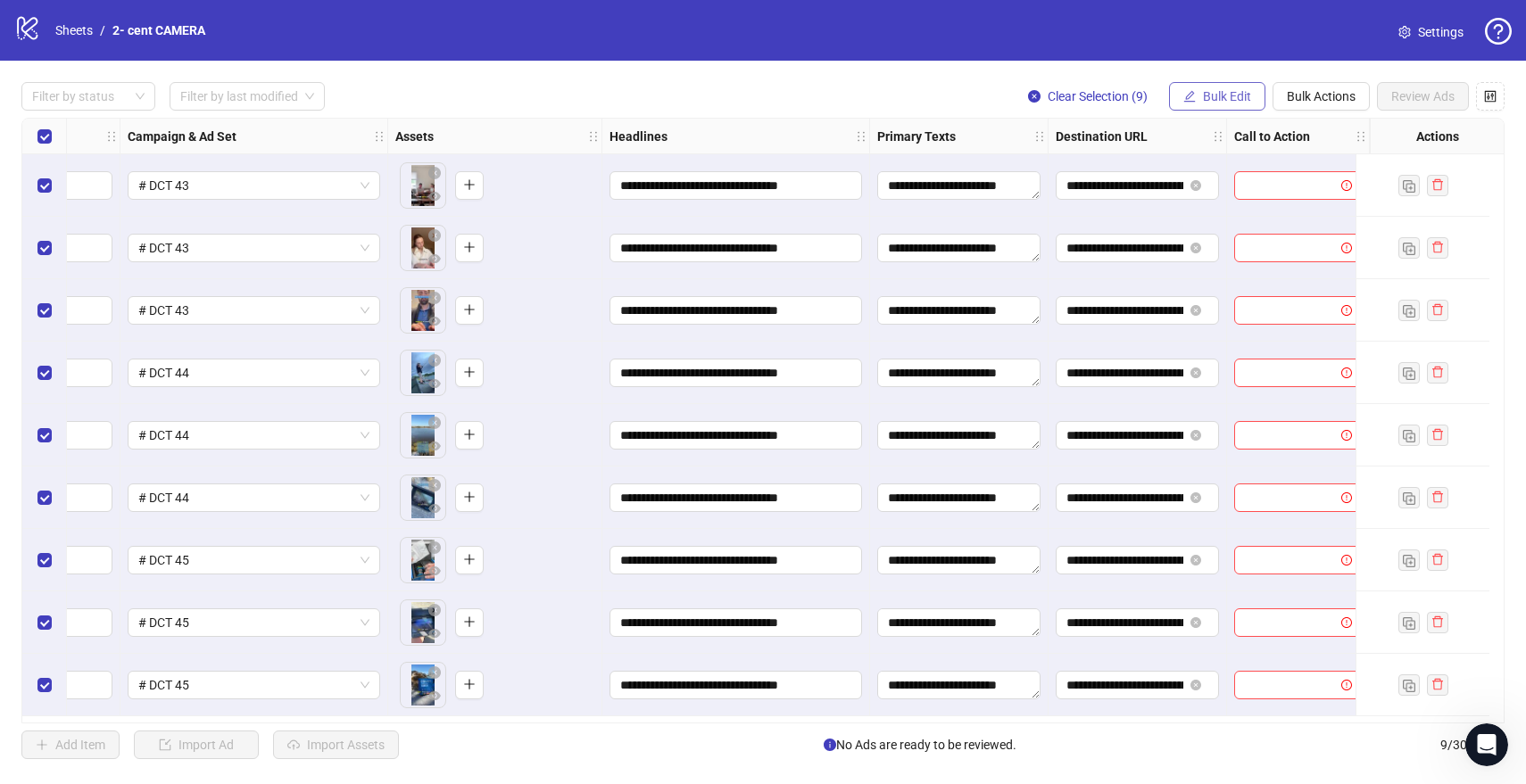
click at [1236, 101] on span "Bulk Edit" at bounding box center [1227, 96] width 49 height 14
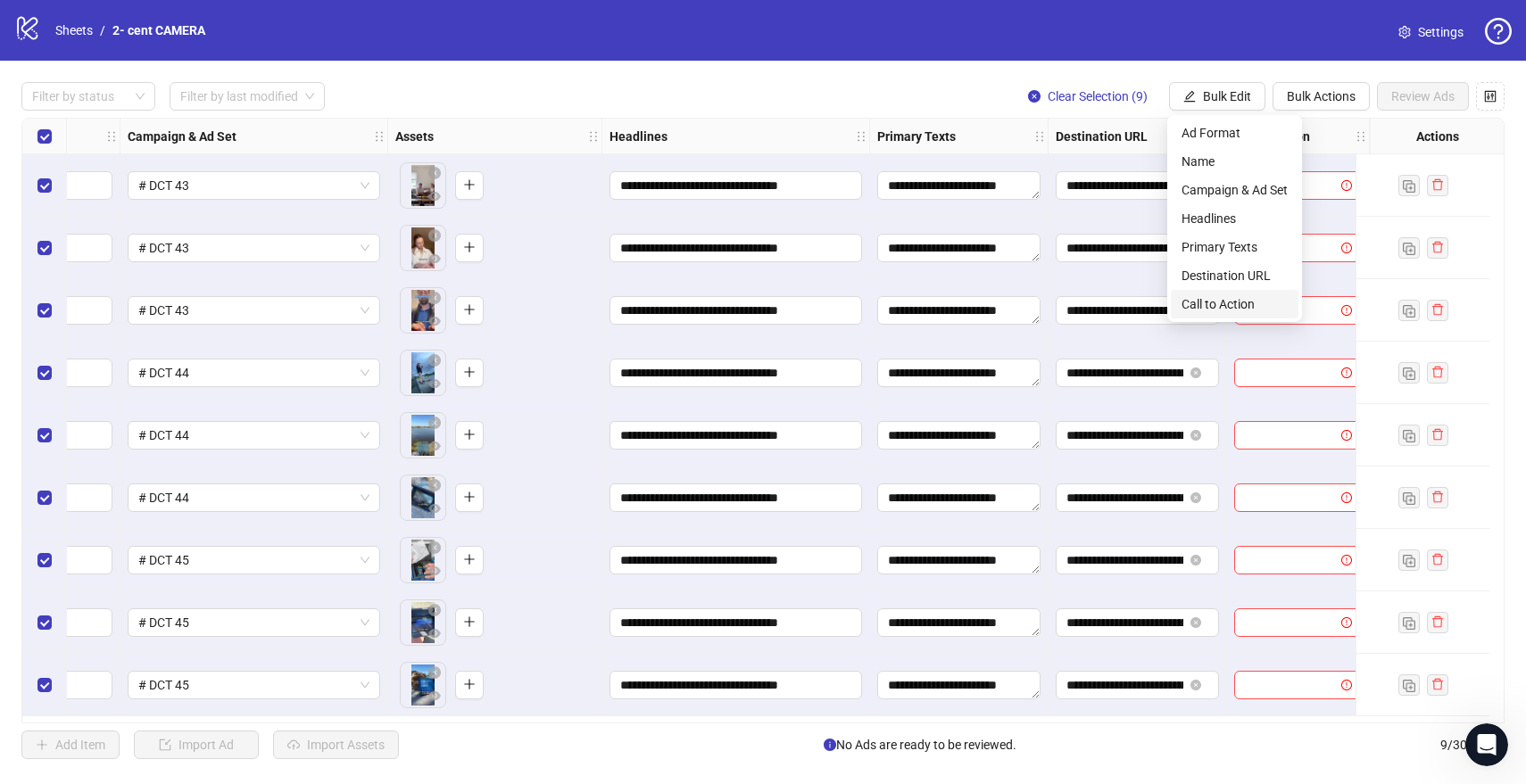
click at [1222, 295] on span "Call to Action" at bounding box center [1235, 303] width 106 height 20
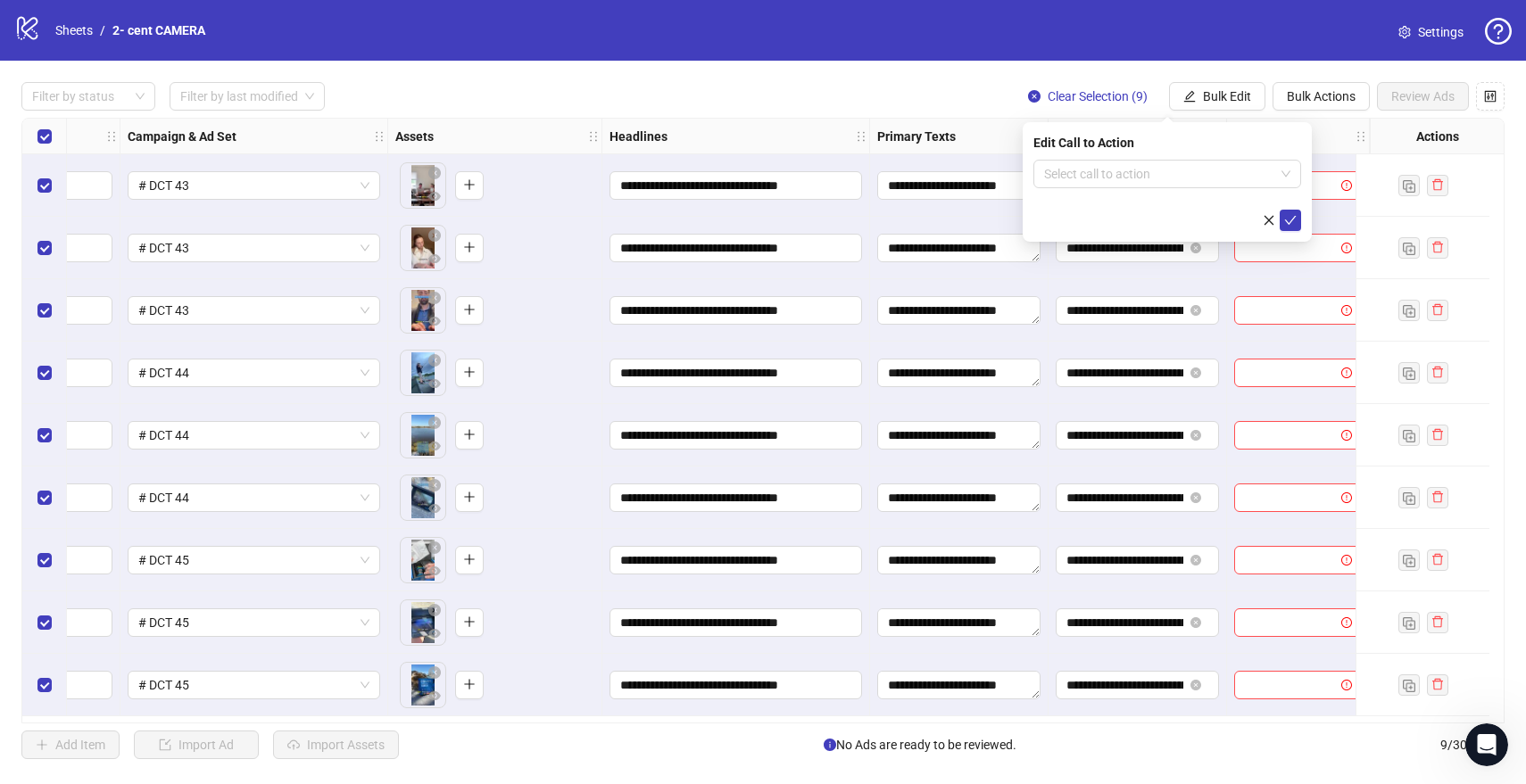
click at [1126, 189] on form "Select call to action" at bounding box center [1166, 195] width 268 height 71
click at [1121, 173] on input "search" at bounding box center [1159, 174] width 230 height 27
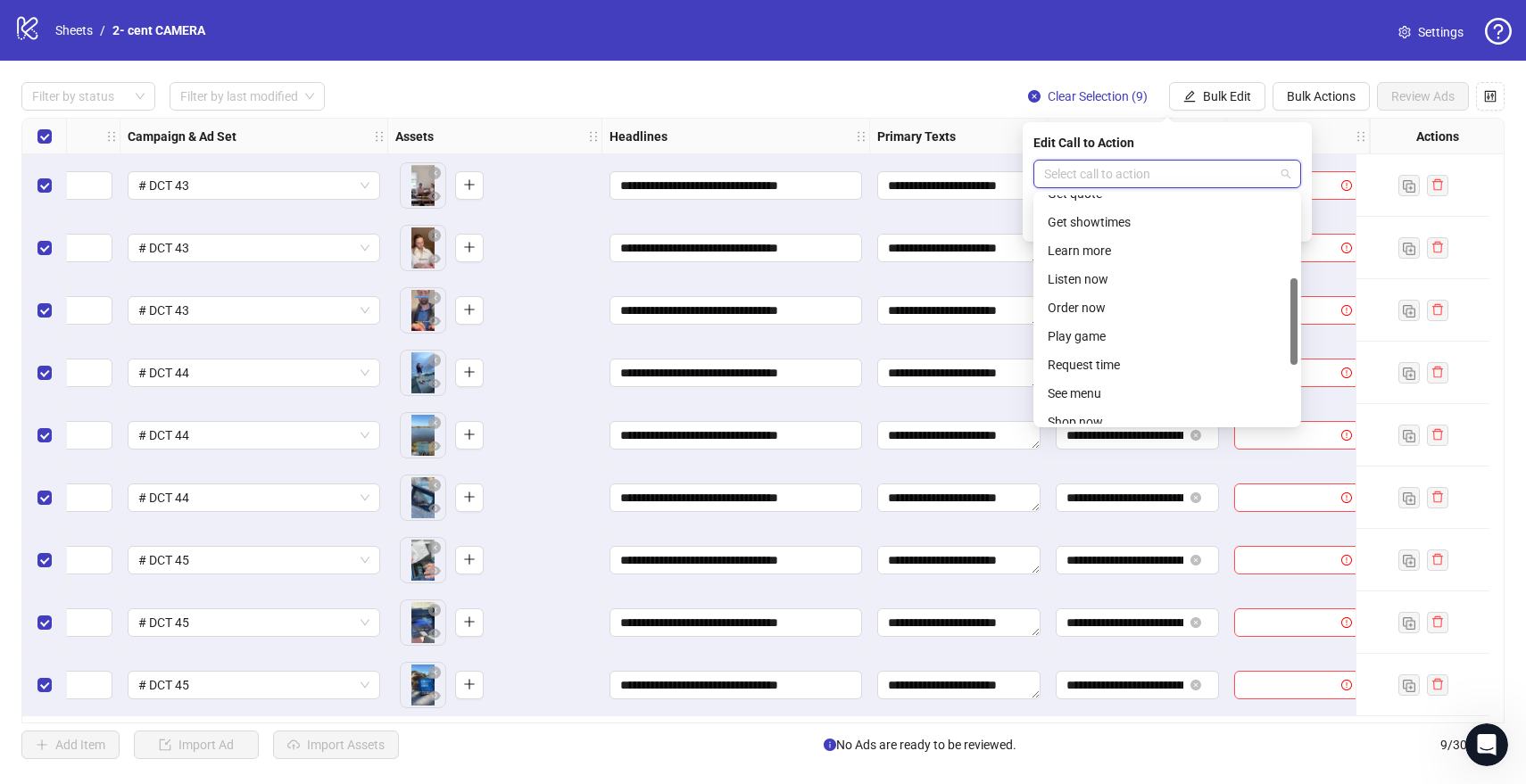
scroll to position [217, 0]
click at [1077, 417] on div "Shop now" at bounding box center [1167, 420] width 239 height 20
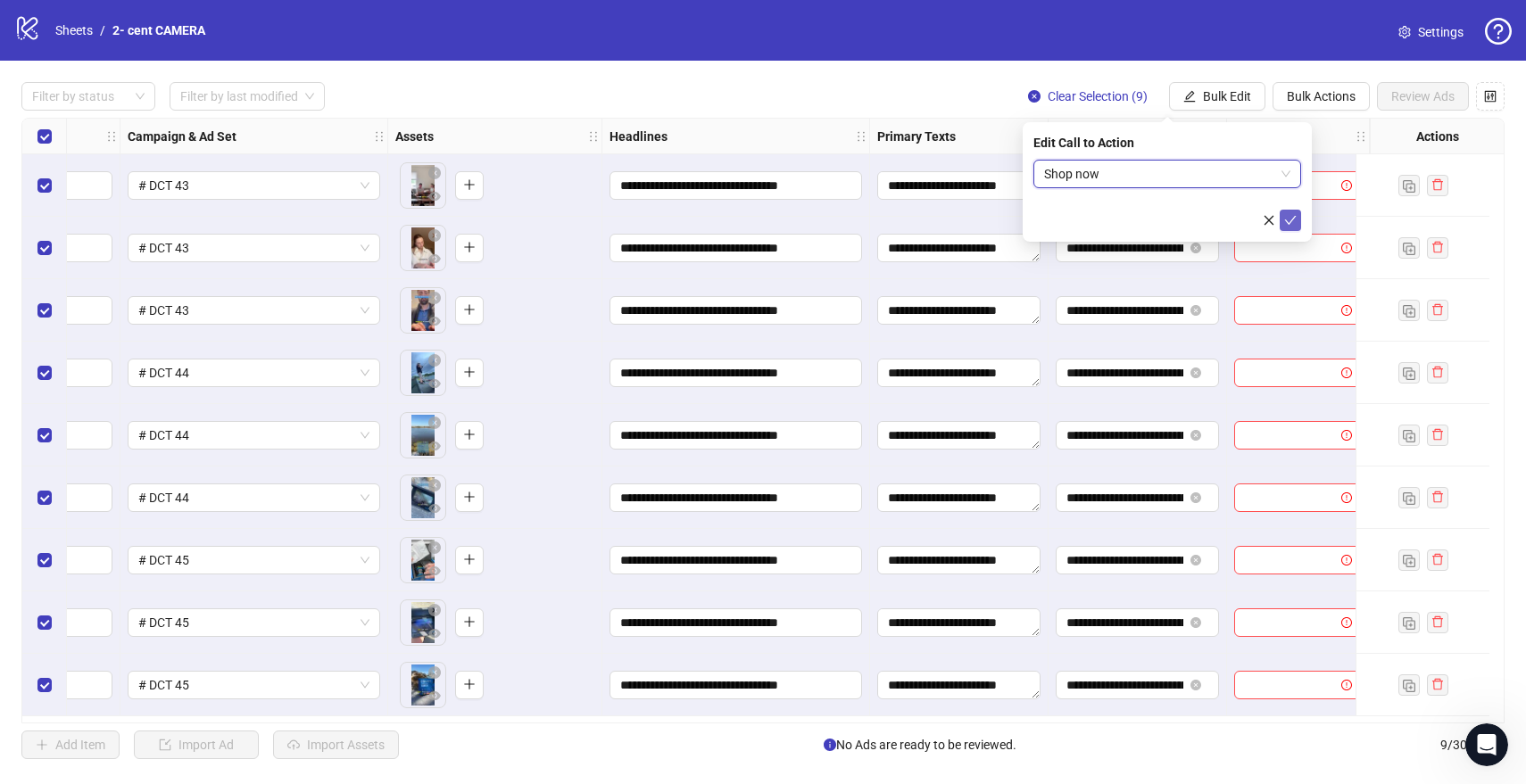
click at [1290, 211] on button "submit" at bounding box center [1290, 220] width 21 height 21
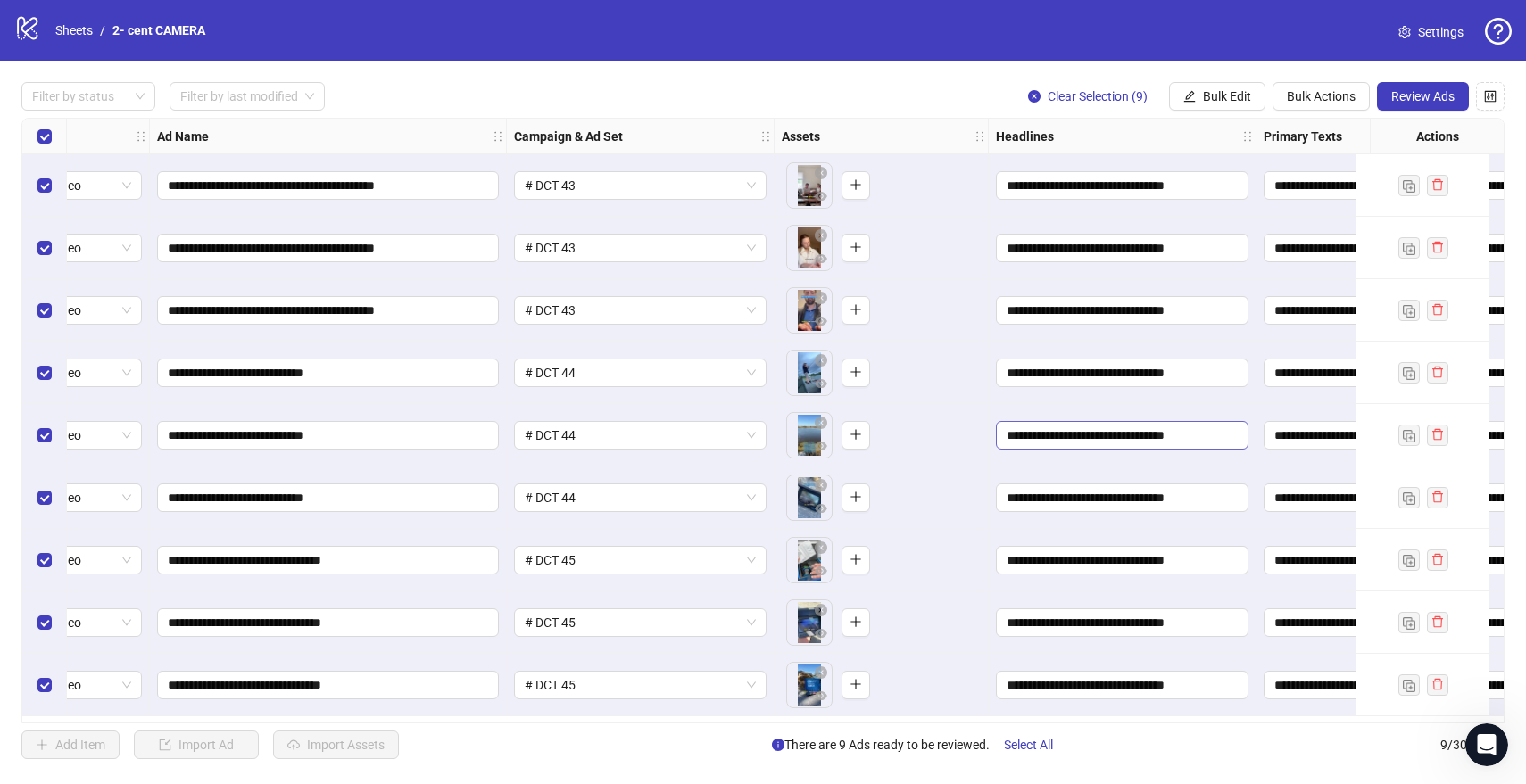
scroll to position [1, 0]
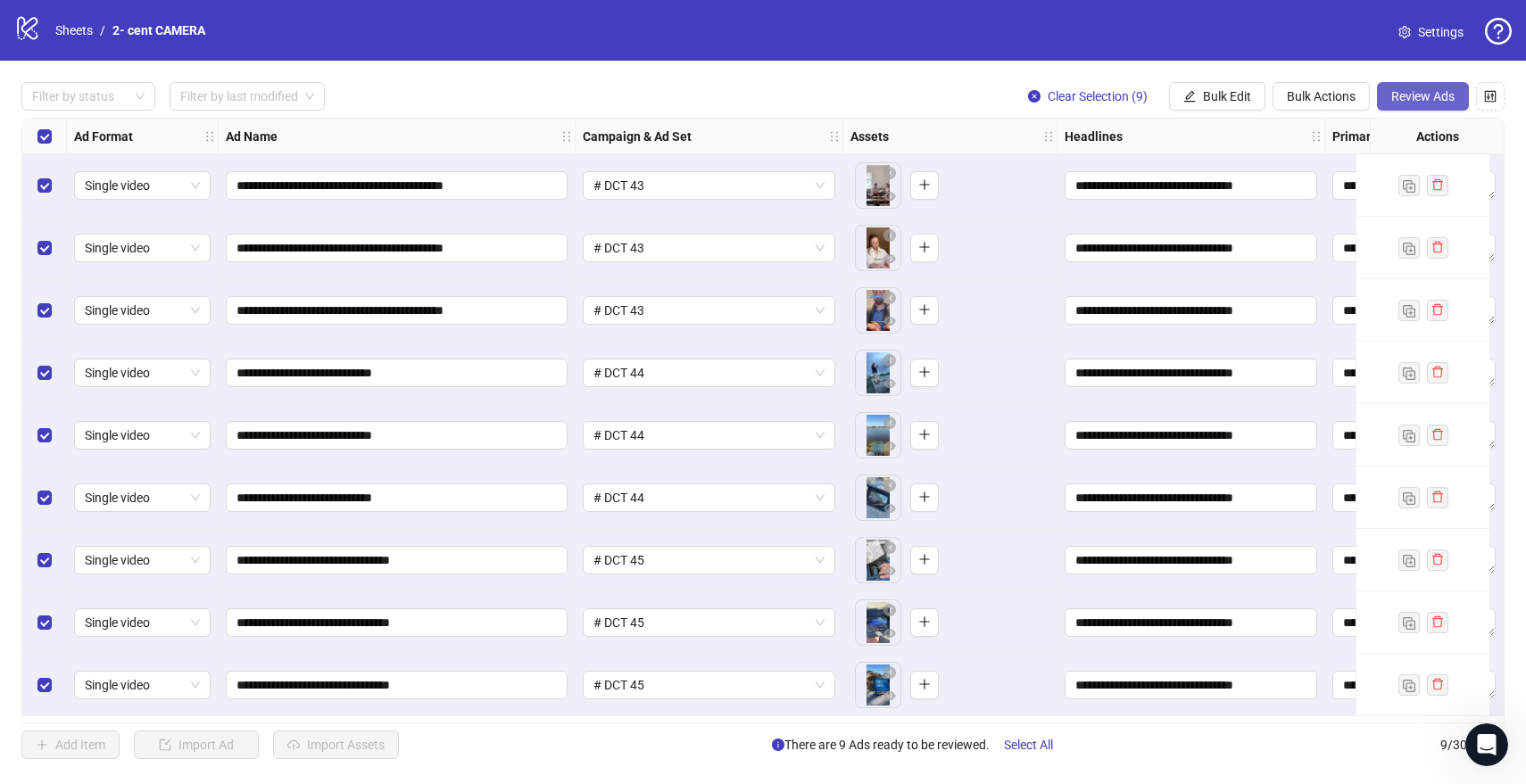
click at [1427, 93] on span "Review Ads" at bounding box center [1422, 96] width 64 height 14
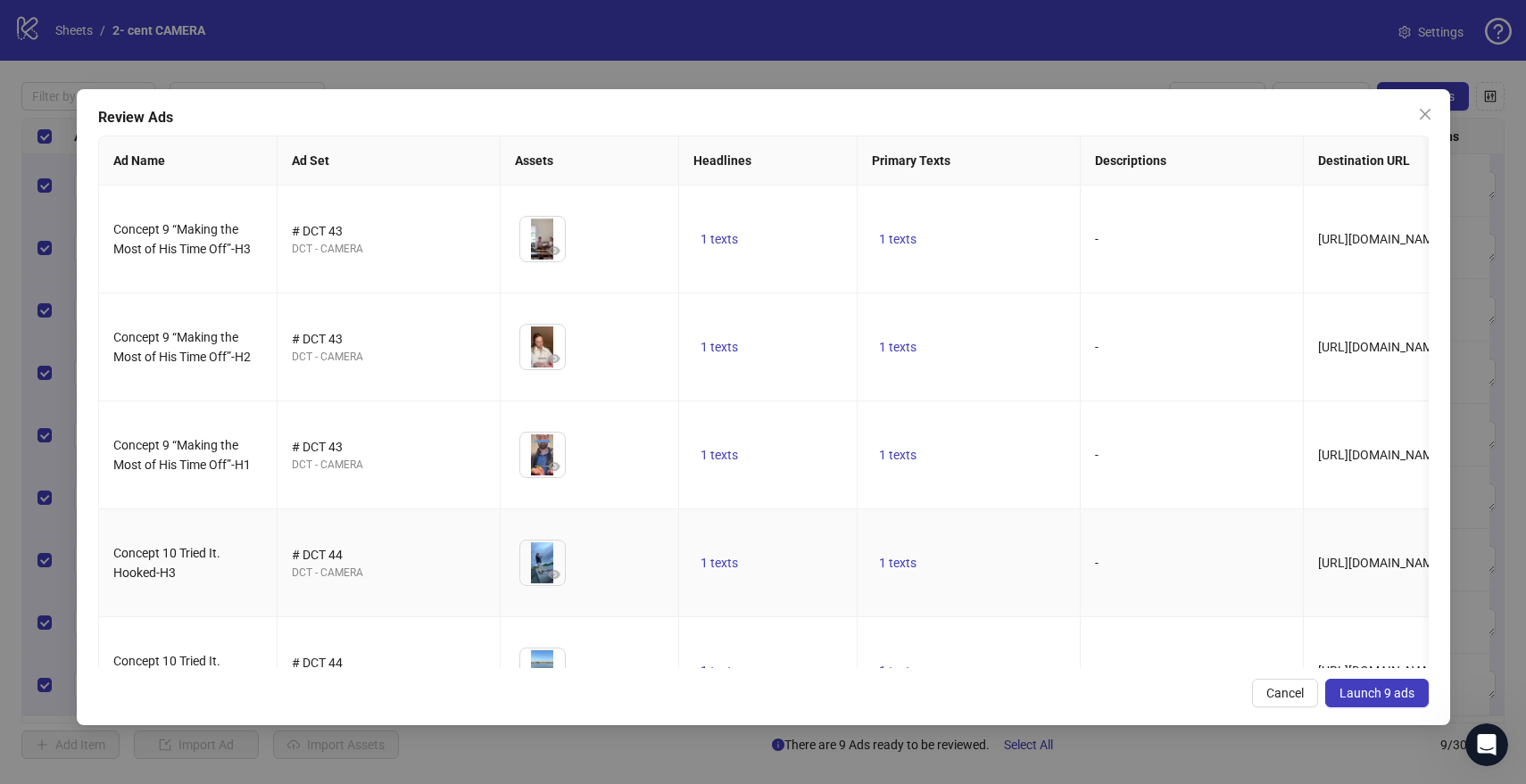
scroll to position [489, 0]
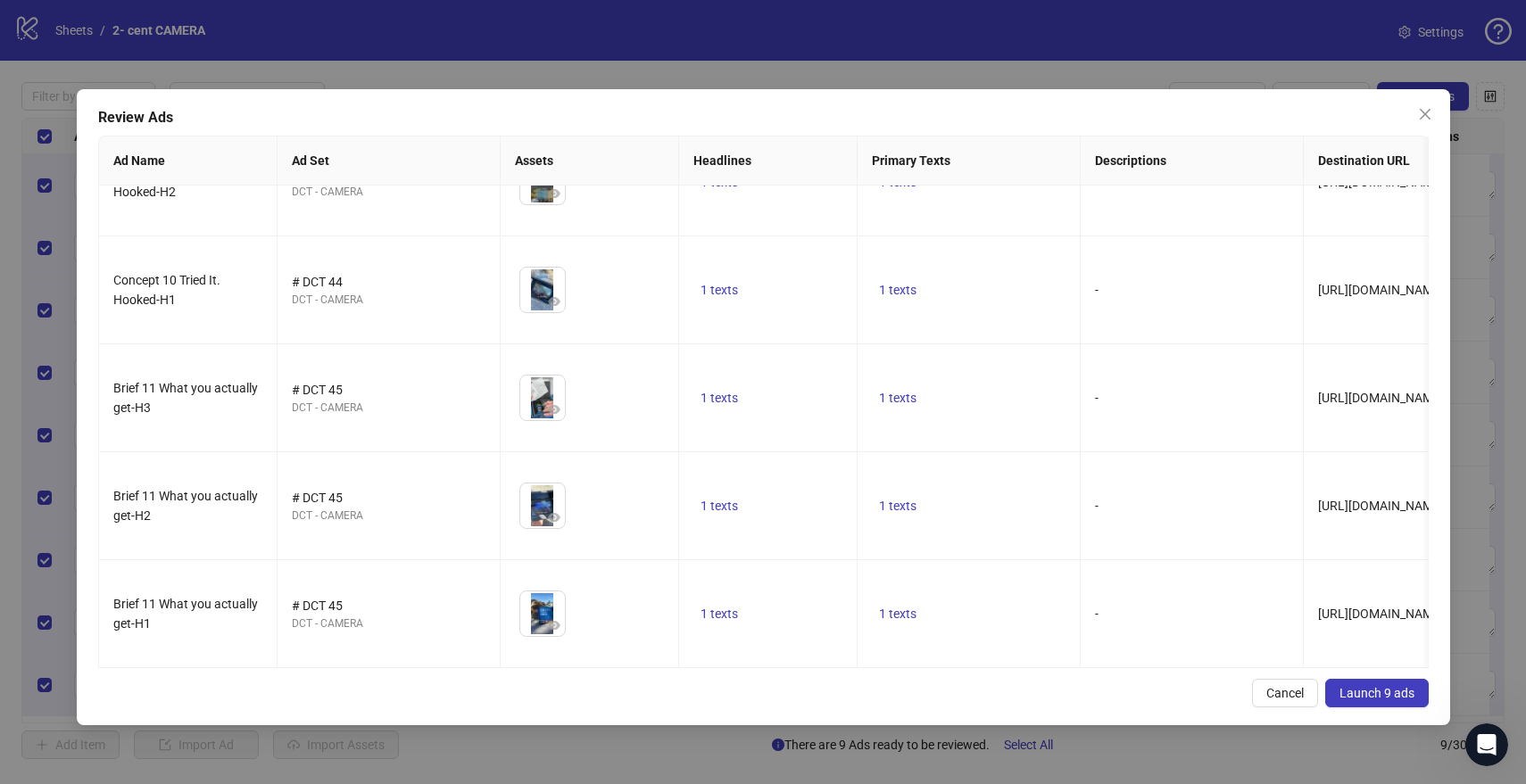
click at [1358, 697] on span "Launch 9 ads" at bounding box center [1377, 693] width 75 height 14
